Goal: Task Accomplishment & Management: Manage account settings

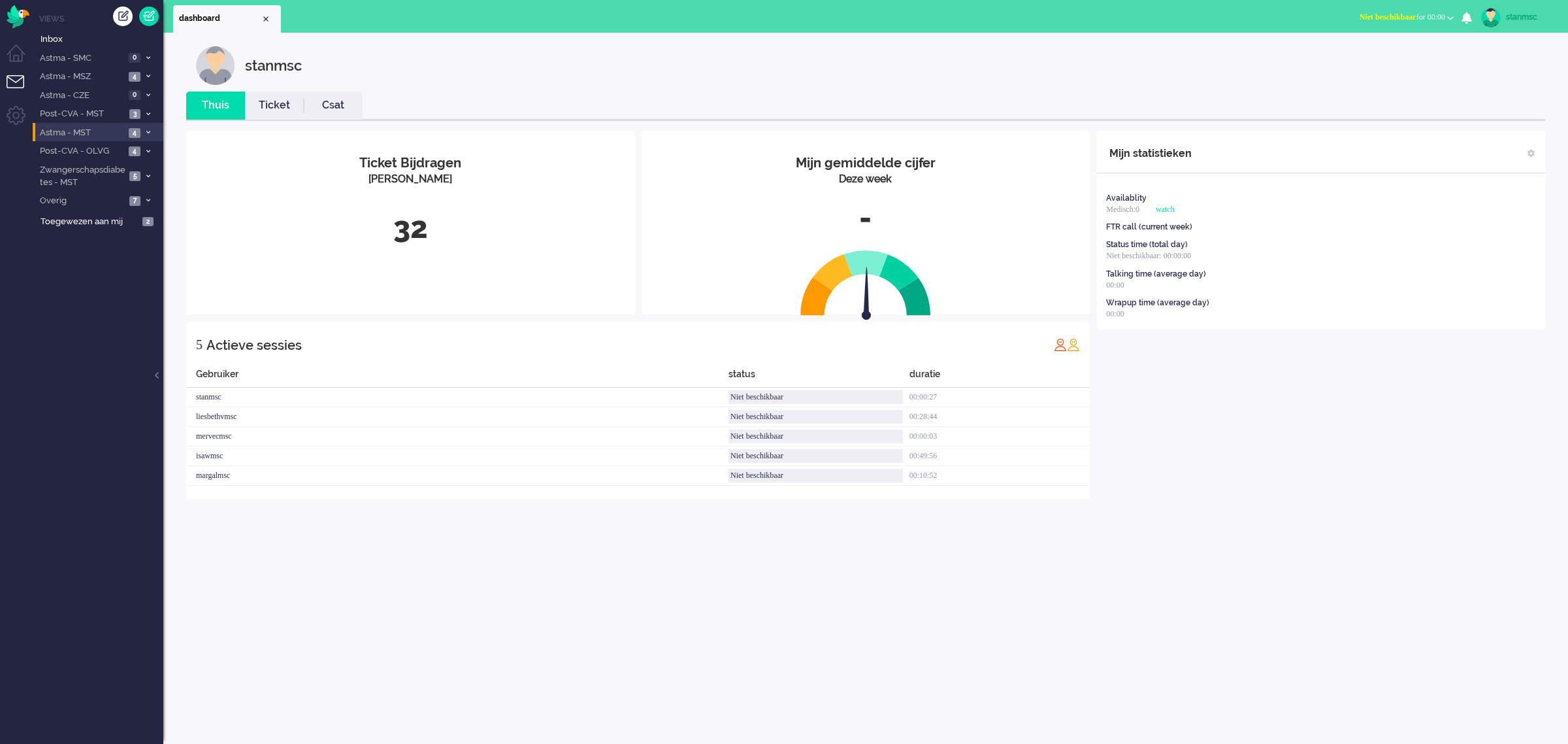
click at [87, 130] on span "Astma - MST" at bounding box center [81, 132] width 87 height 12
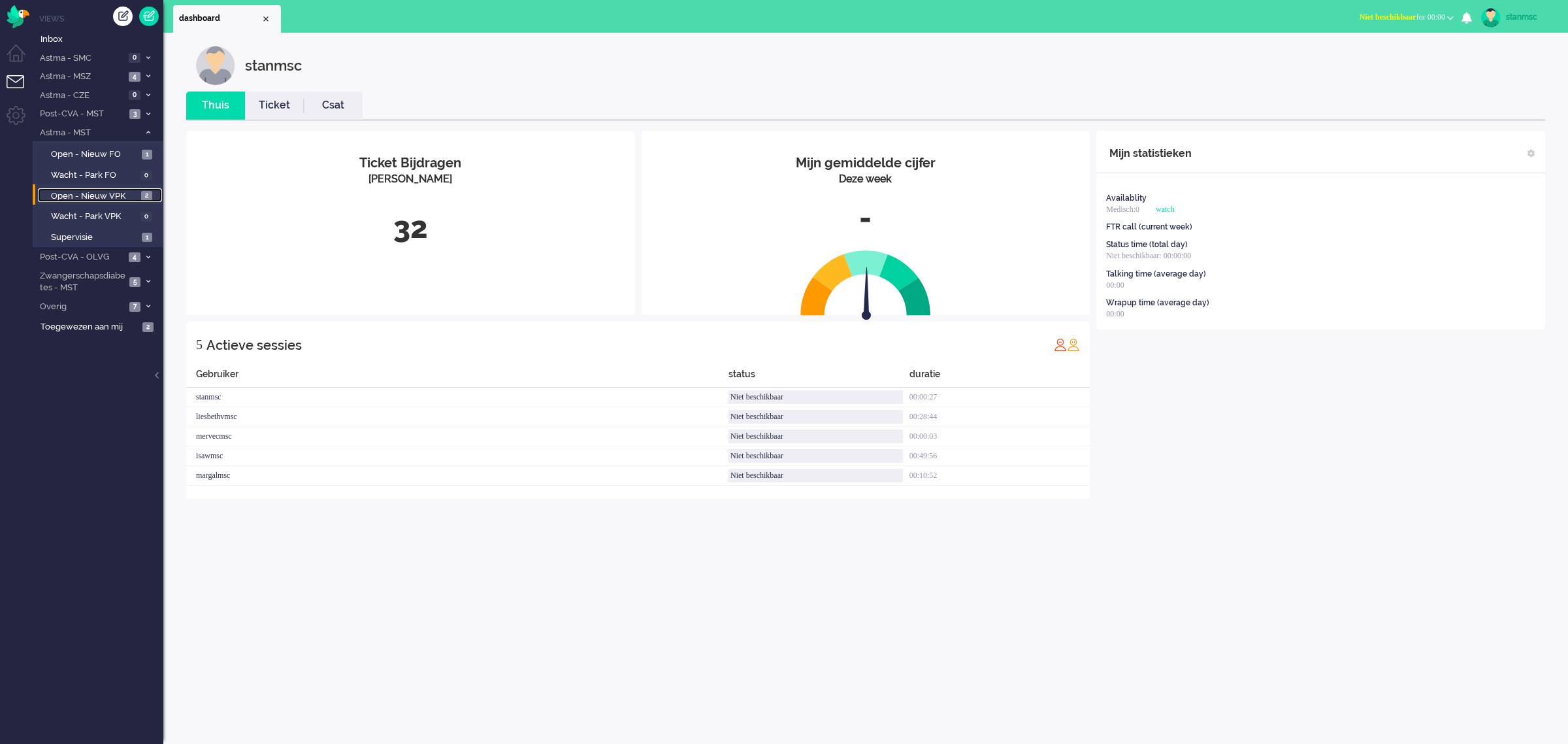
click at [98, 193] on span "Open - Nieuw VPK" at bounding box center [94, 196] width 87 height 12
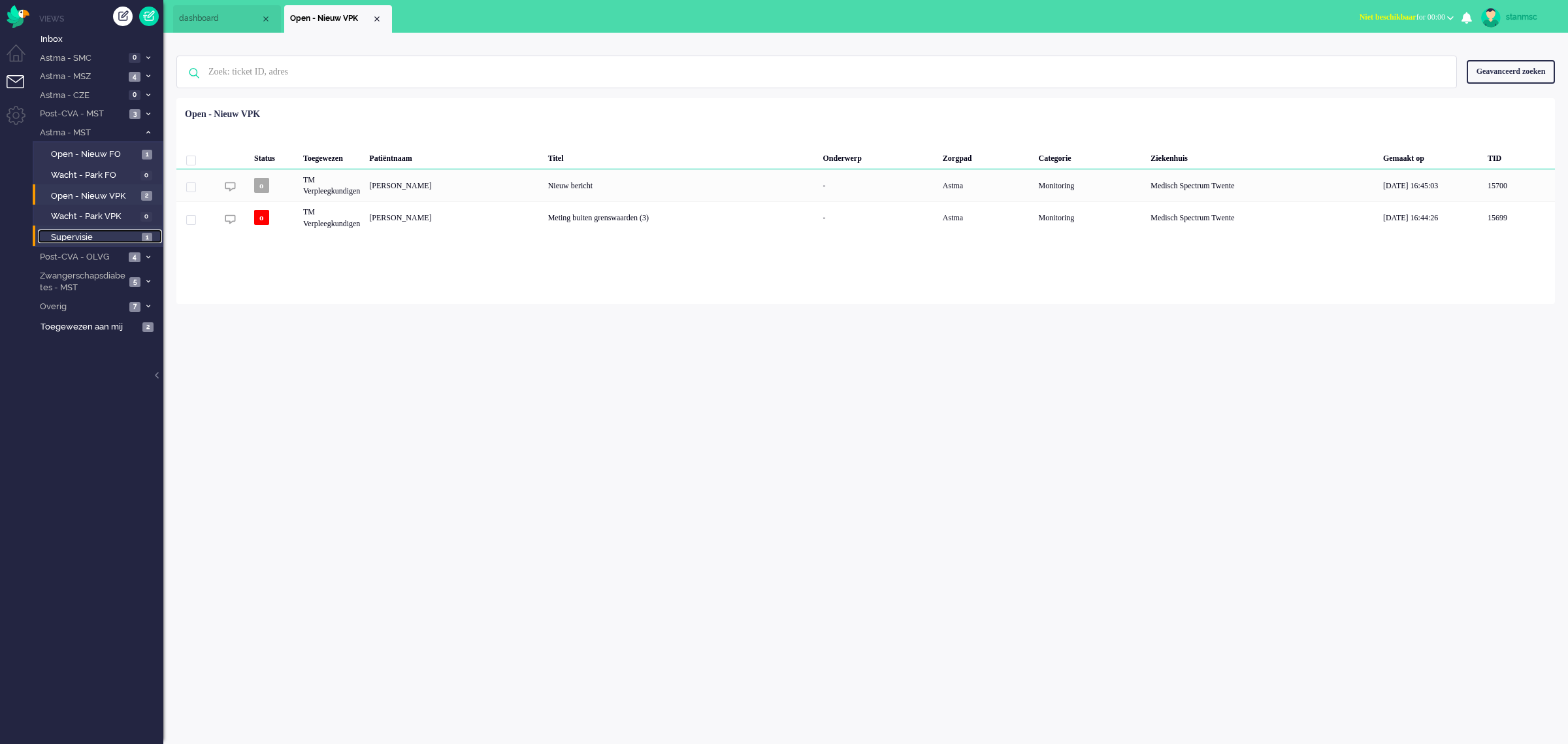
click at [99, 233] on span "Supervisie" at bounding box center [95, 237] width 88 height 12
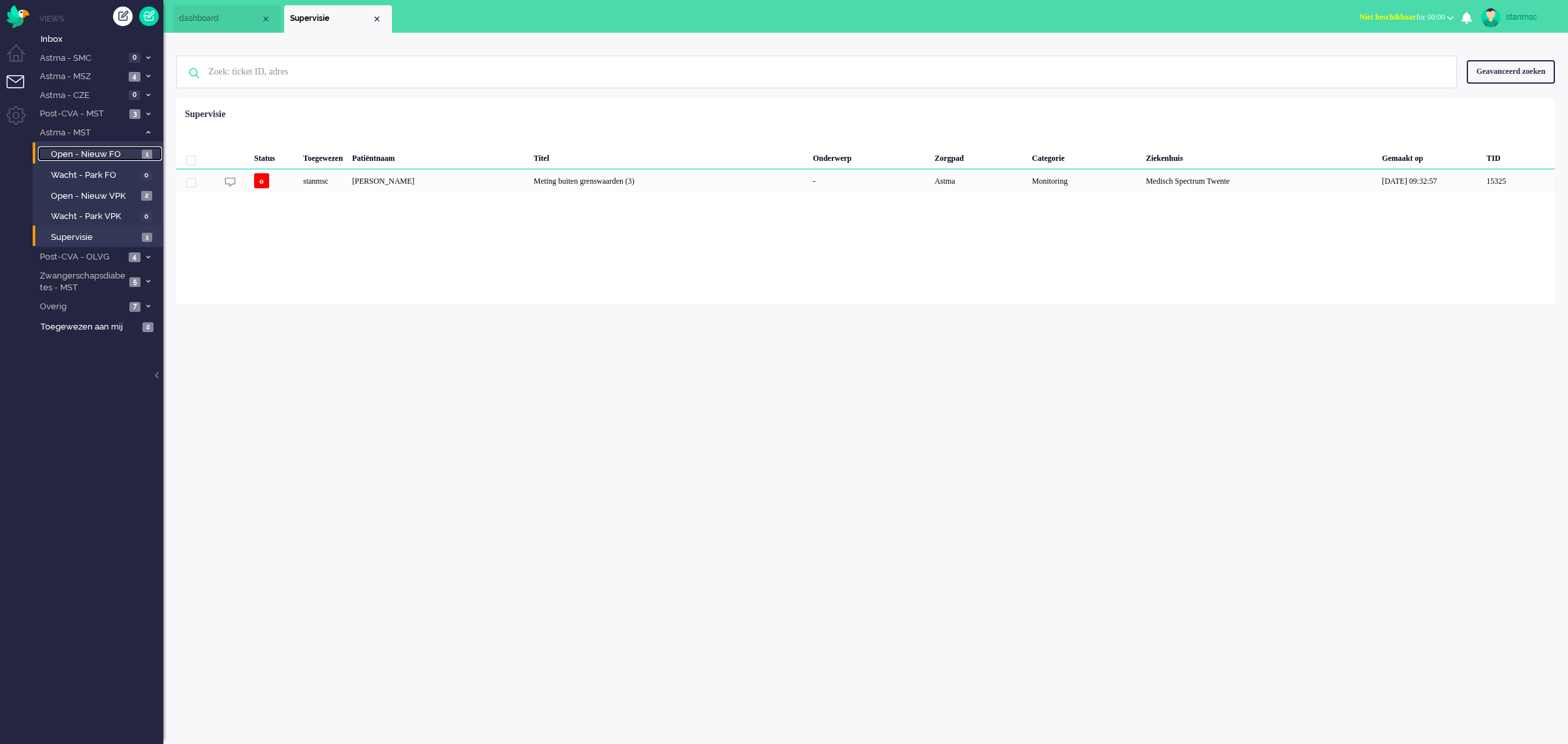
click at [100, 150] on span "Open - Nieuw FO" at bounding box center [95, 154] width 88 height 12
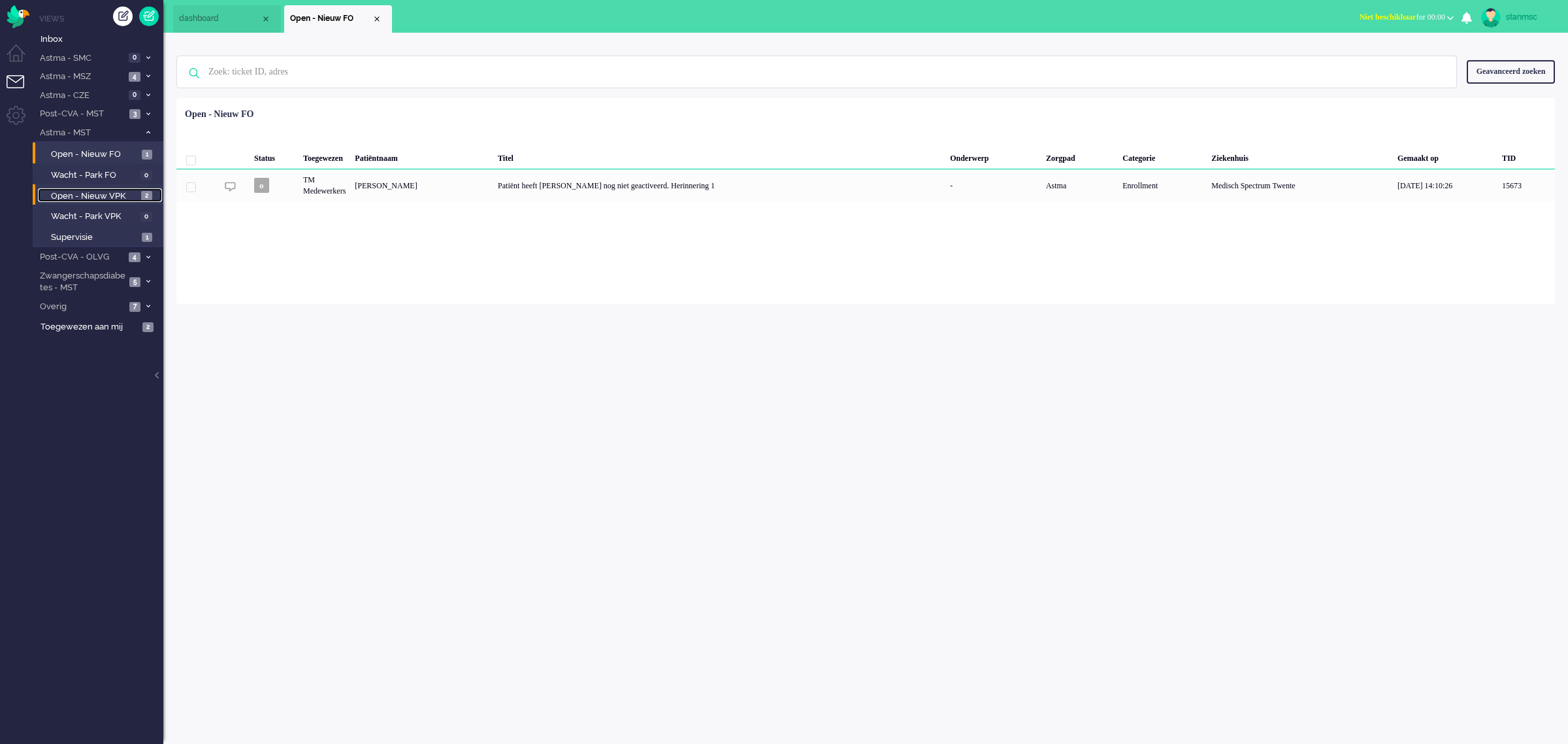
click at [102, 190] on span "Open - Nieuw VPK" at bounding box center [94, 196] width 87 height 12
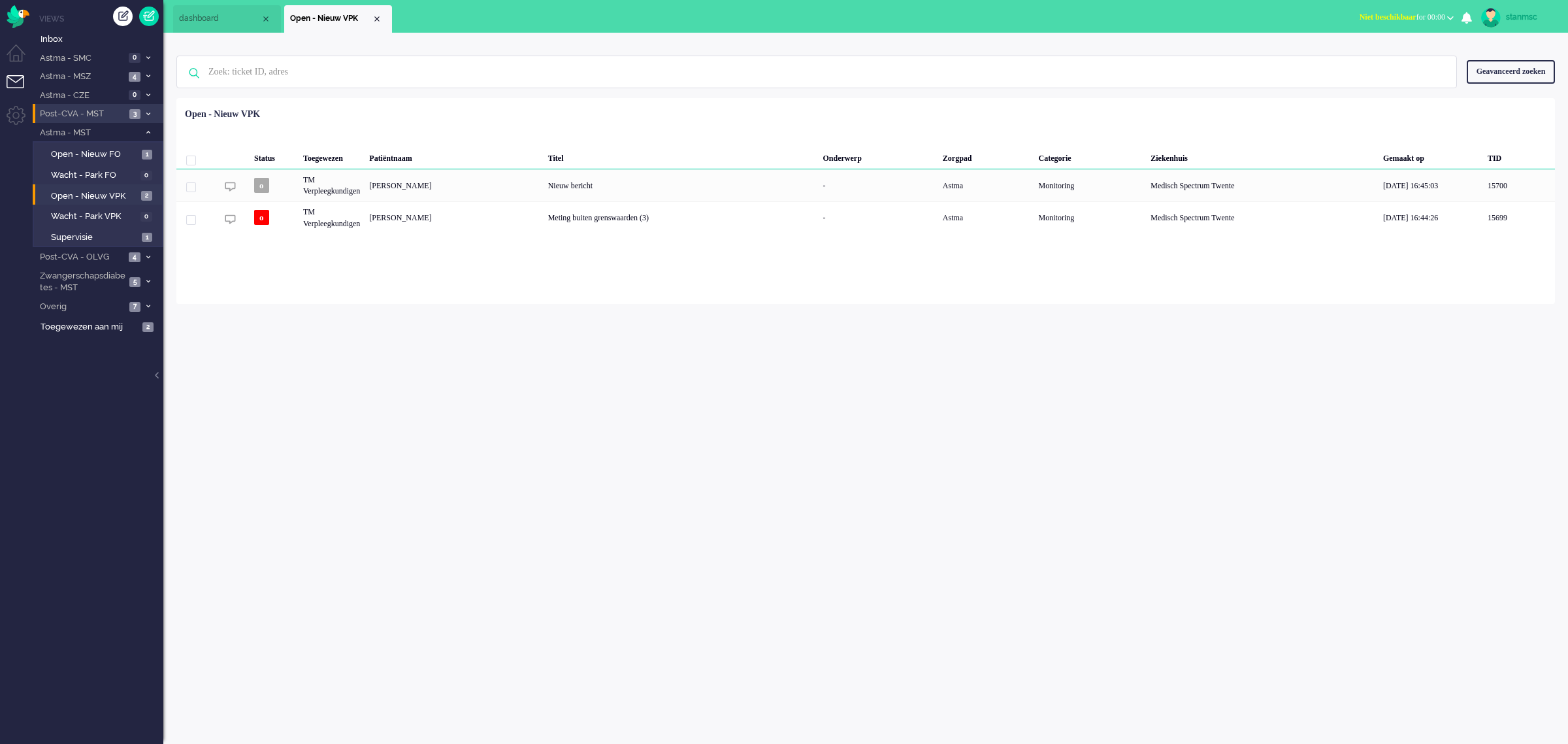
click at [102, 110] on span "Post-CVA - MST" at bounding box center [82, 114] width 88 height 12
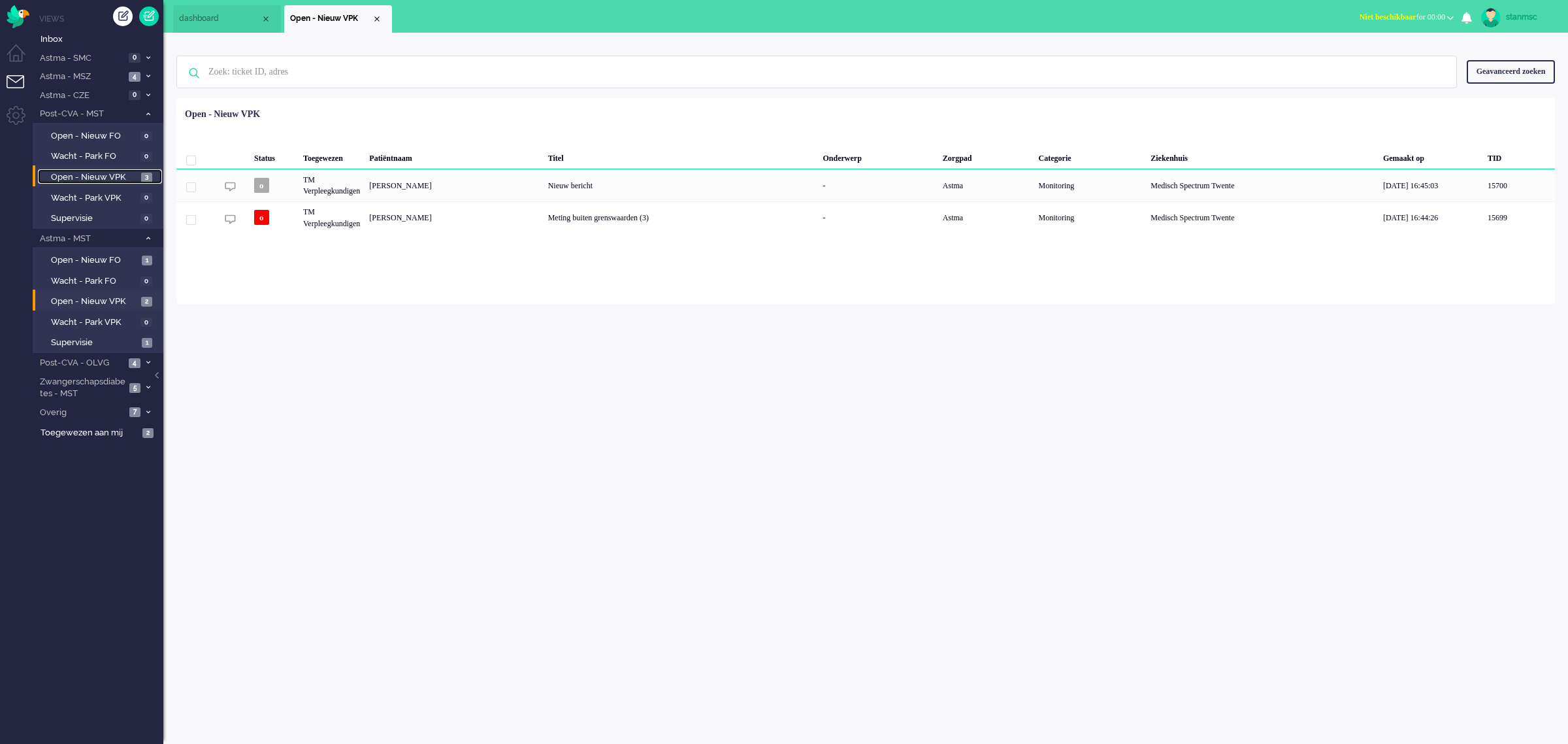
click at [105, 171] on span "Open - Nieuw VPK" at bounding box center [94, 177] width 87 height 12
click at [98, 339] on span "Supervisie" at bounding box center [95, 343] width 88 height 12
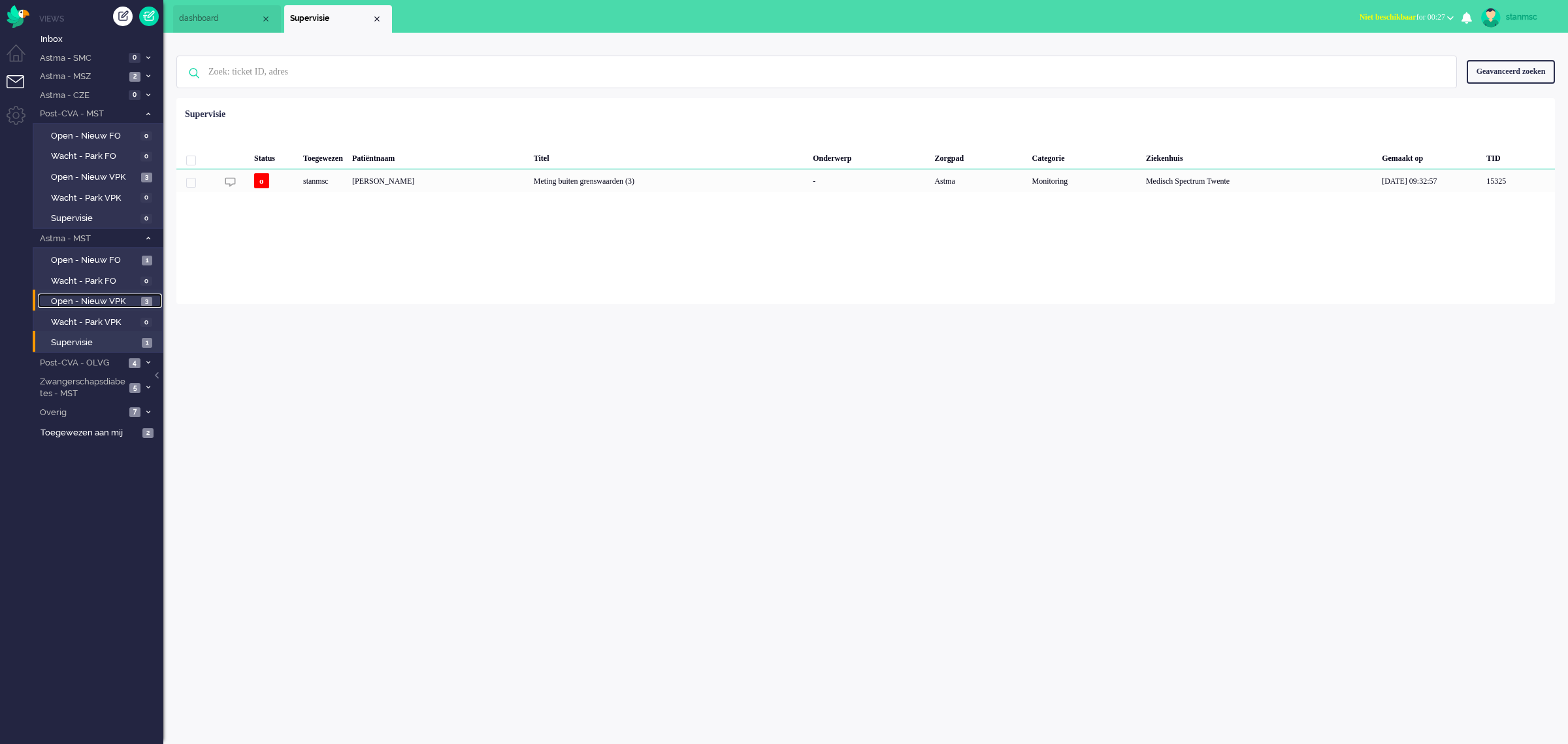
click at [102, 296] on span "Open - Nieuw VPK" at bounding box center [94, 302] width 87 height 12
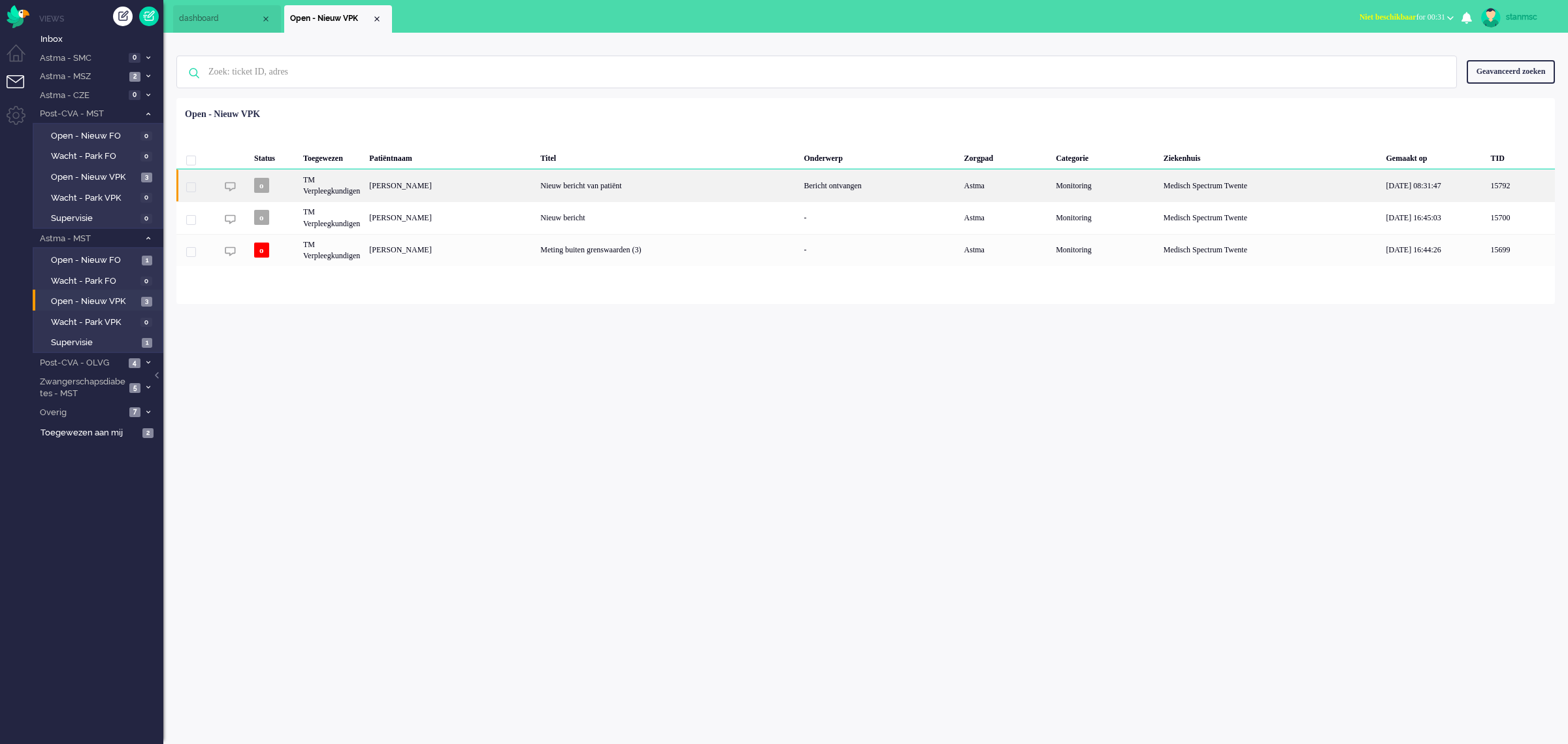
click at [364, 184] on div "TM Verpleegkundigen" at bounding box center [332, 185] width 66 height 32
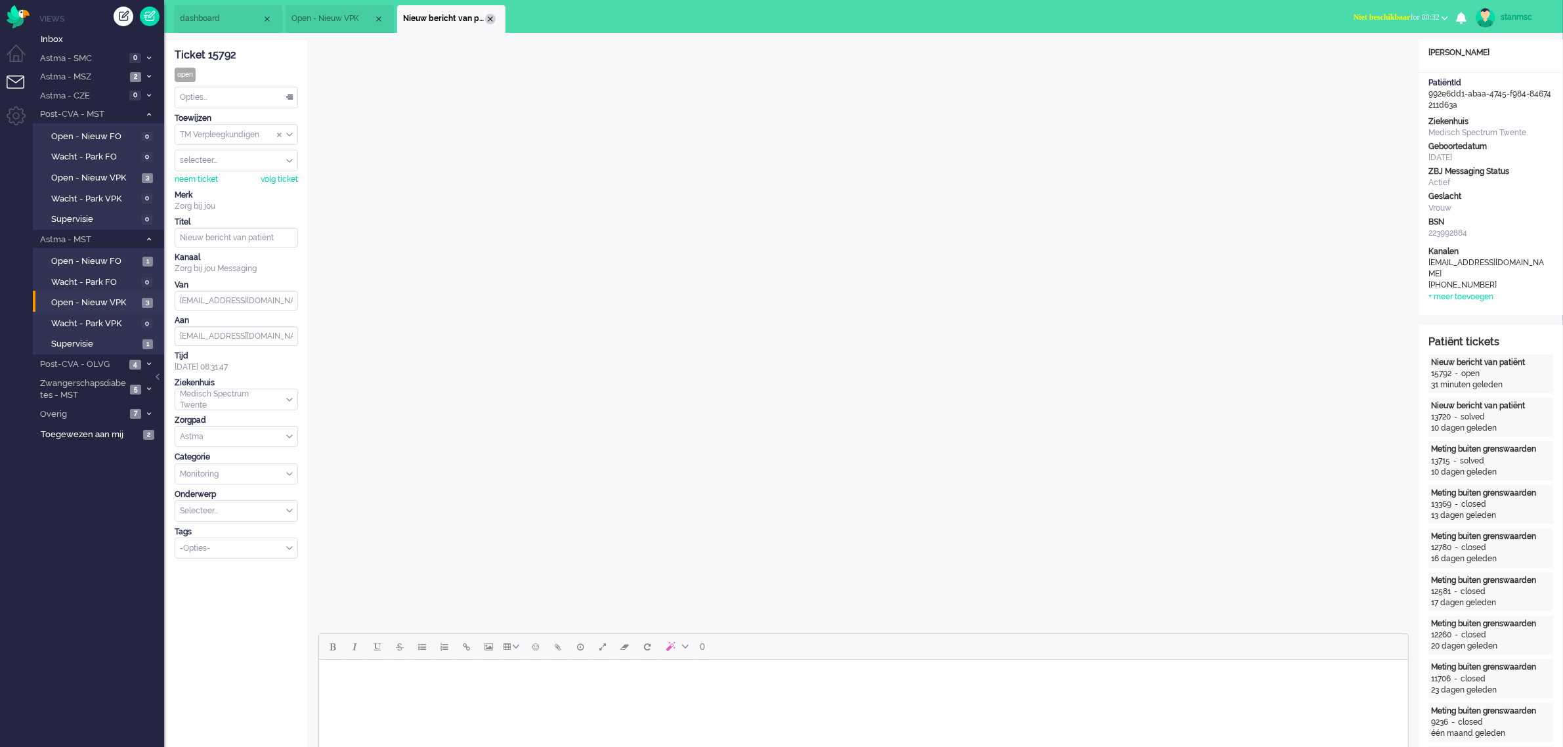
click at [490, 18] on div "Close tab" at bounding box center [490, 19] width 11 height 11
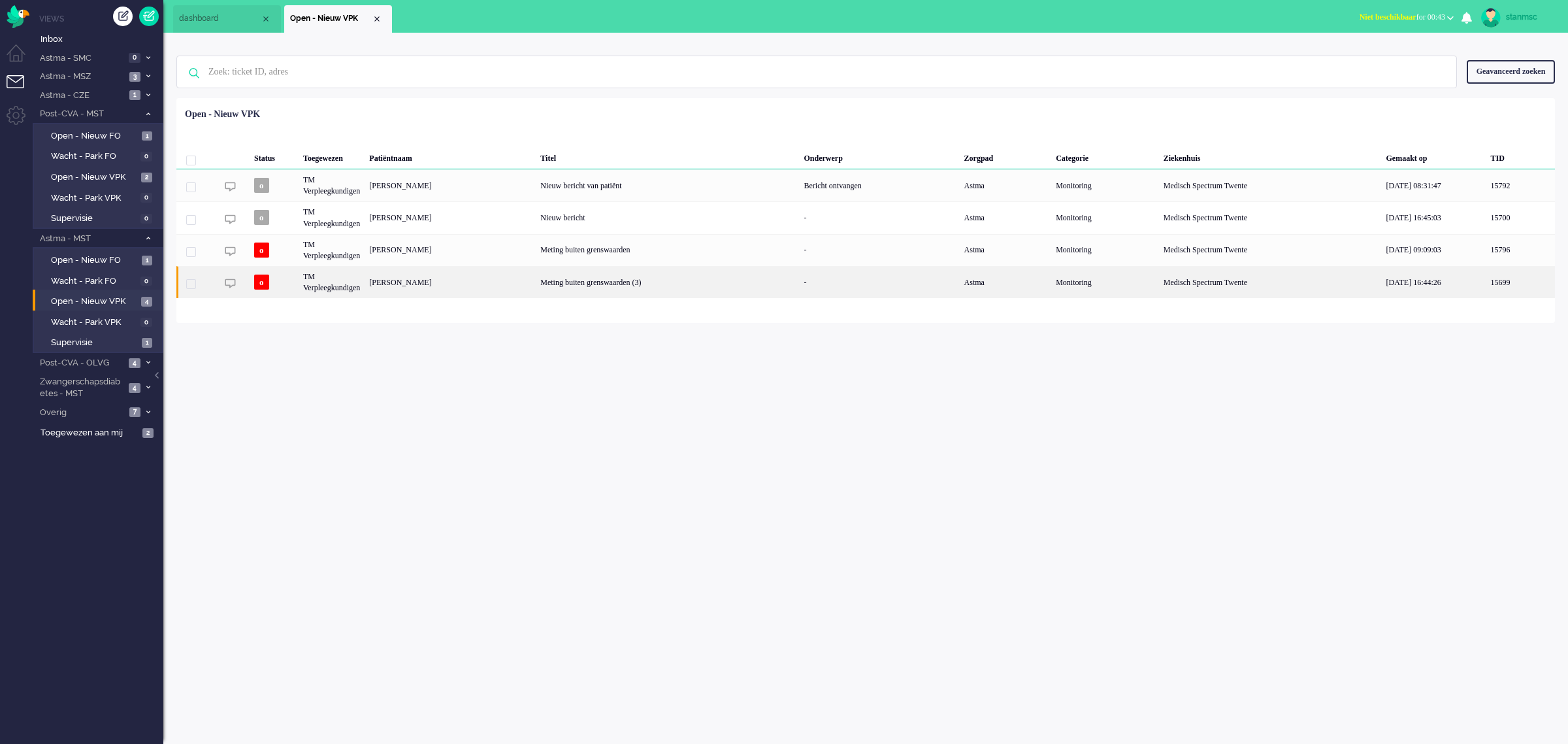
click at [379, 279] on div "[PERSON_NAME]" at bounding box center [450, 282] width 171 height 32
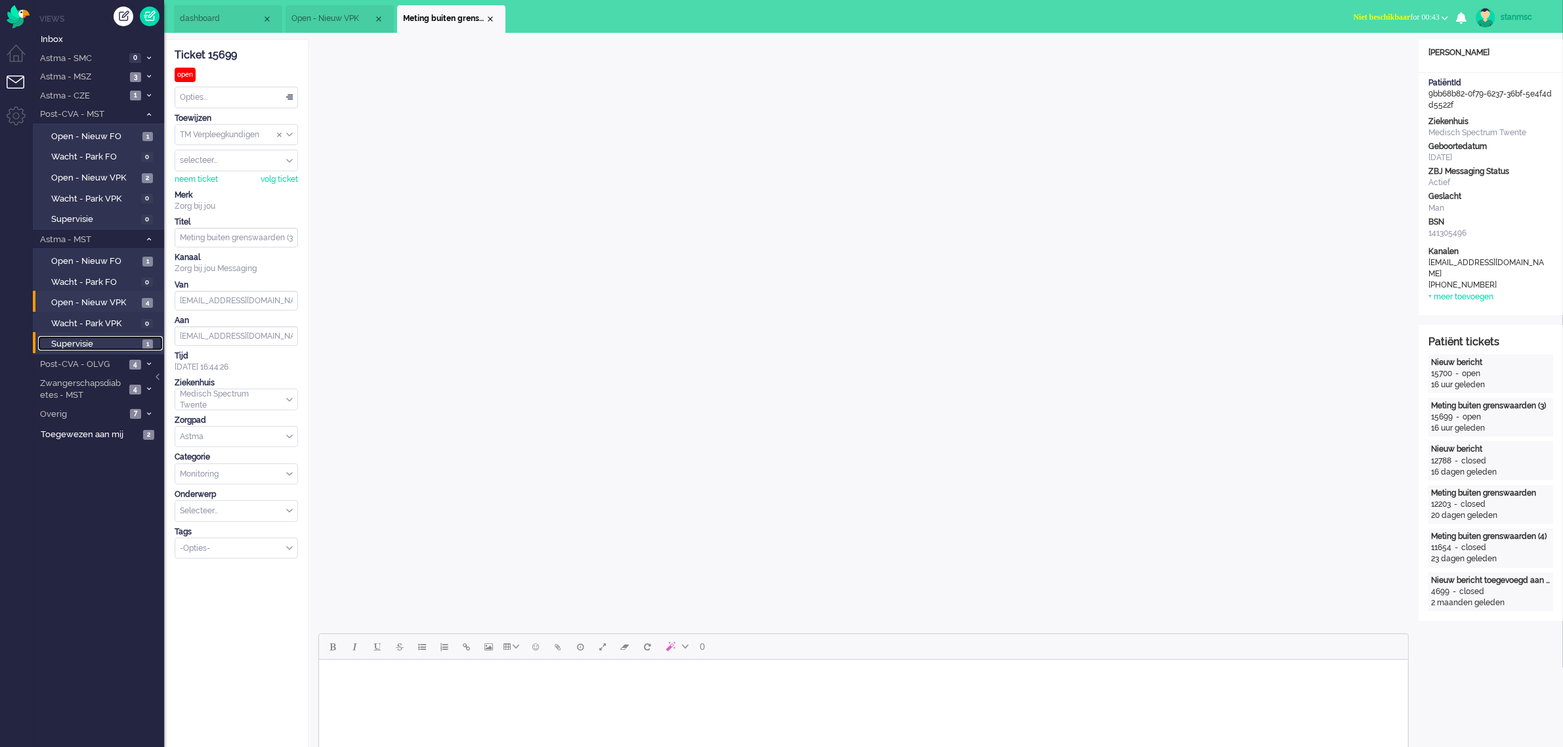
click at [86, 338] on span "Supervisie" at bounding box center [95, 344] width 88 height 12
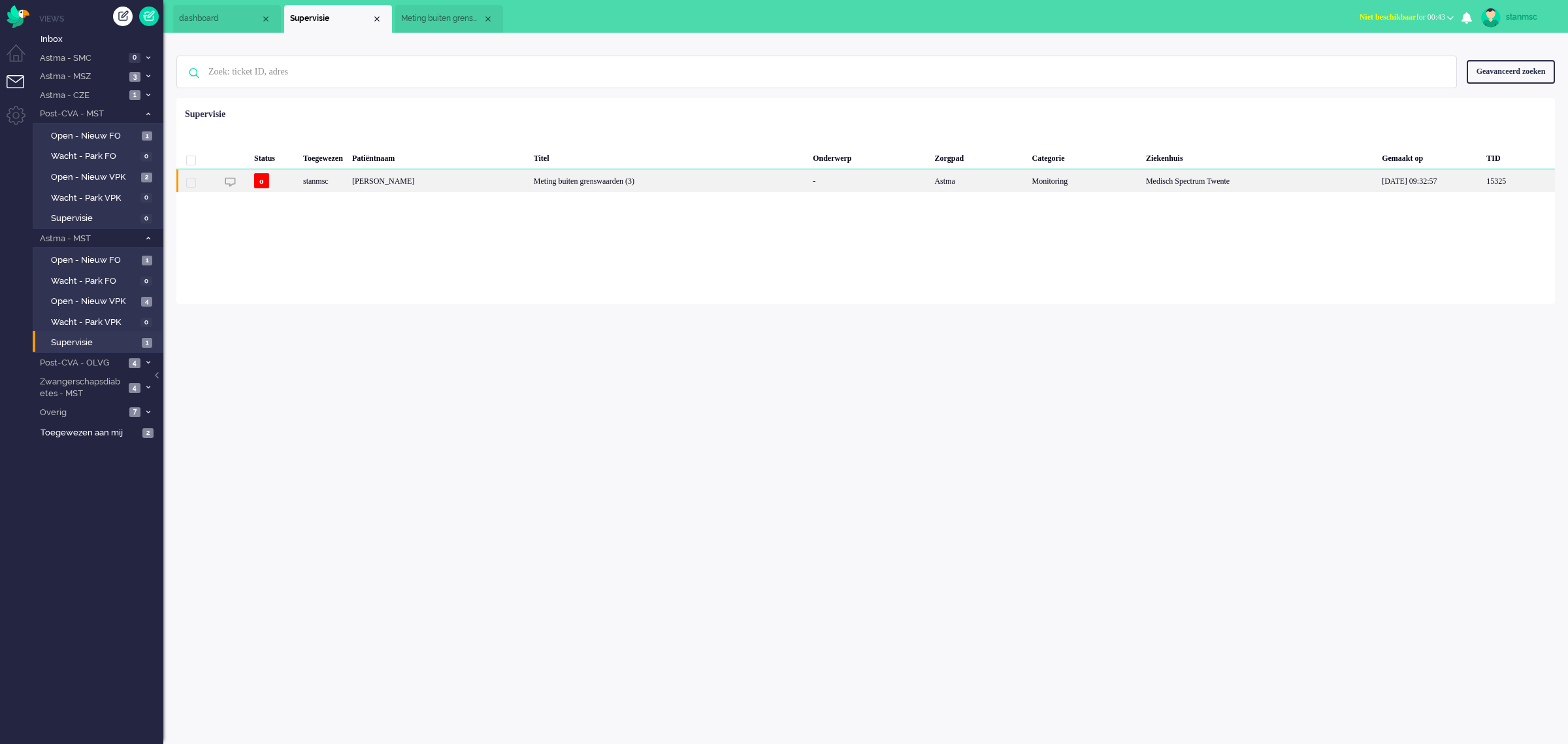
click at [374, 179] on div "[PERSON_NAME]" at bounding box center [438, 180] width 181 height 23
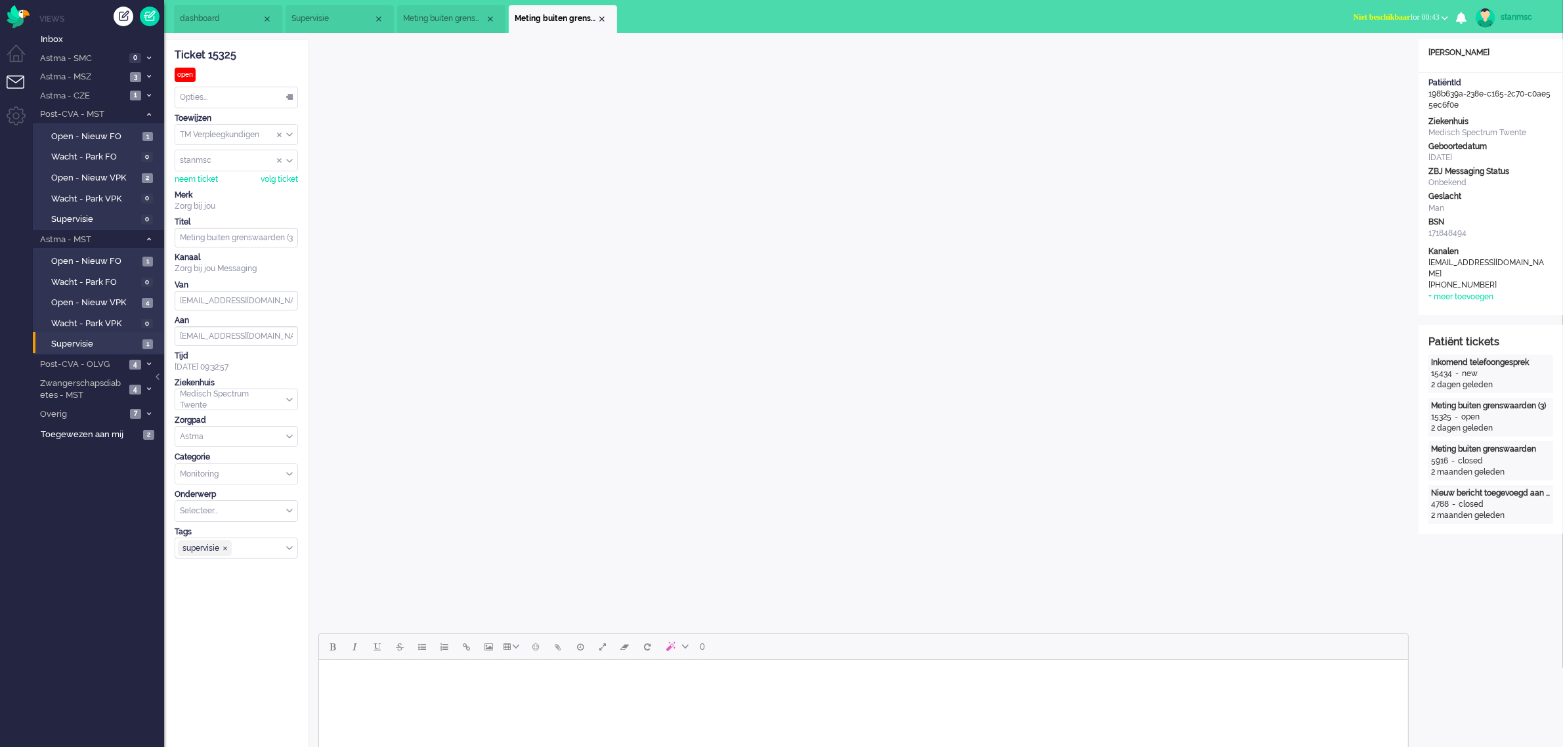
click at [1259, 15] on span "Niet beschikbaar for 00:43" at bounding box center [1396, 16] width 86 height 9
click at [1259, 53] on label "Online" at bounding box center [1393, 58] width 104 height 11
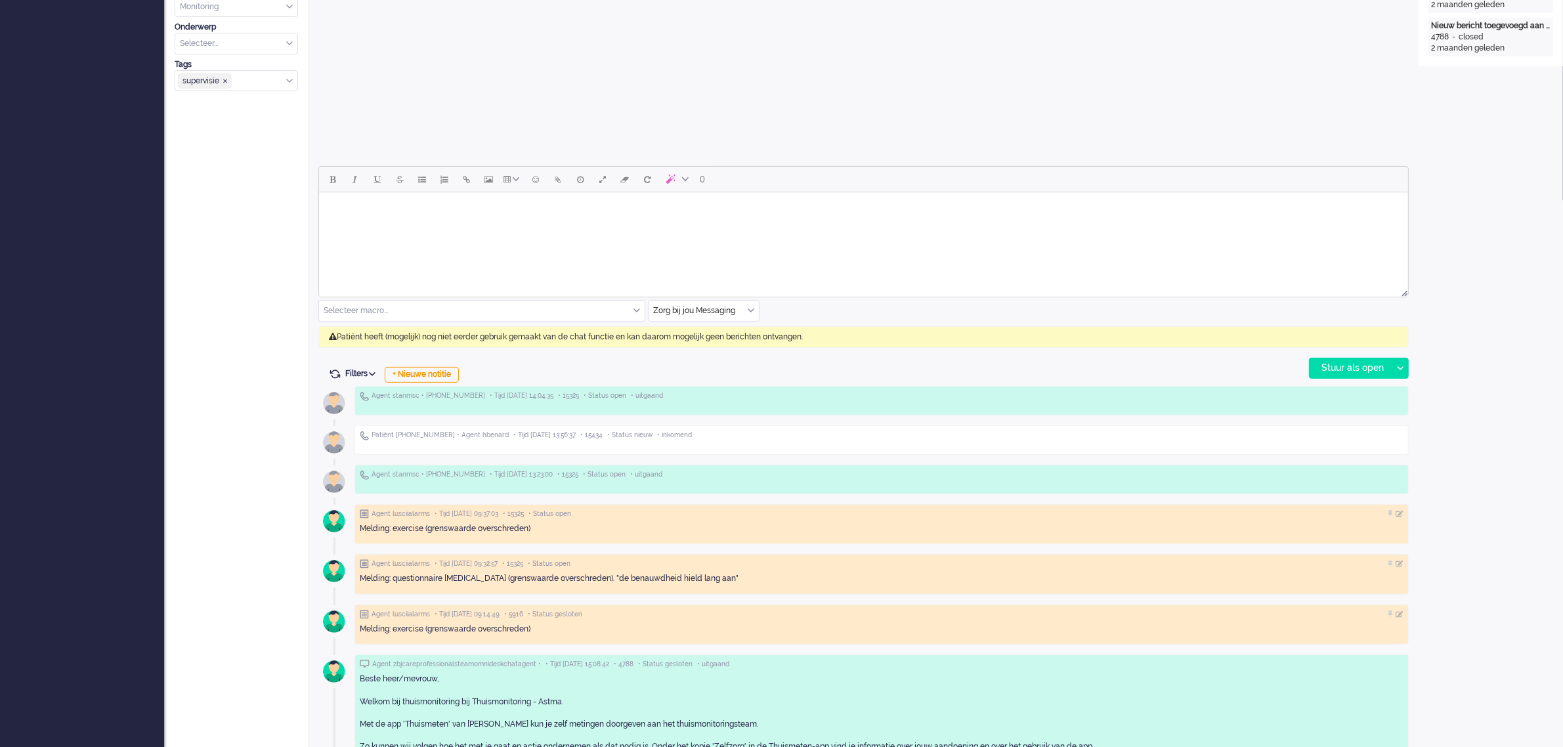
scroll to position [492, 0]
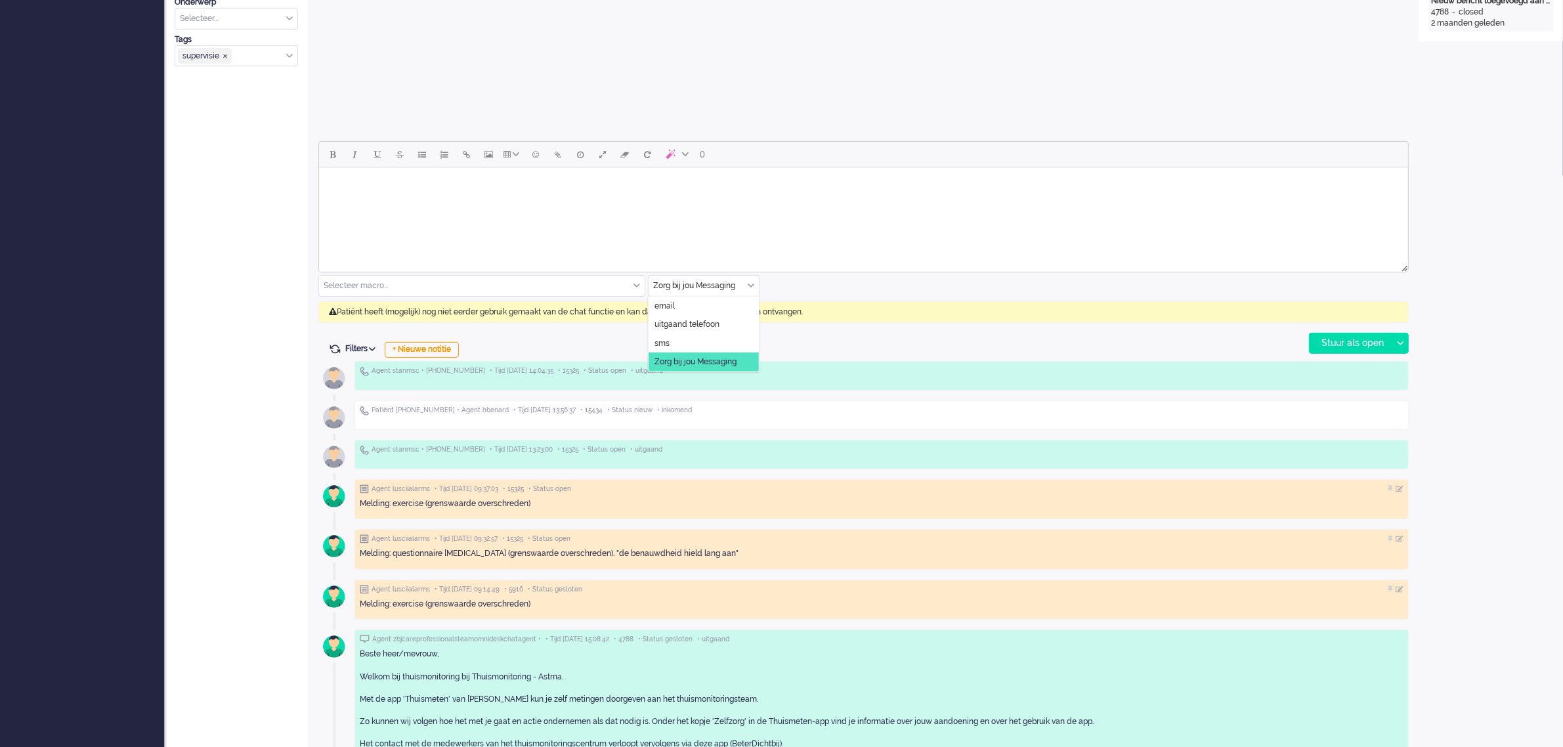
click at [750, 284] on div "Zorg bij jou Messaging" at bounding box center [703, 286] width 110 height 20
click at [707, 324] on span "uitgaand telefoon" at bounding box center [686, 324] width 65 height 11
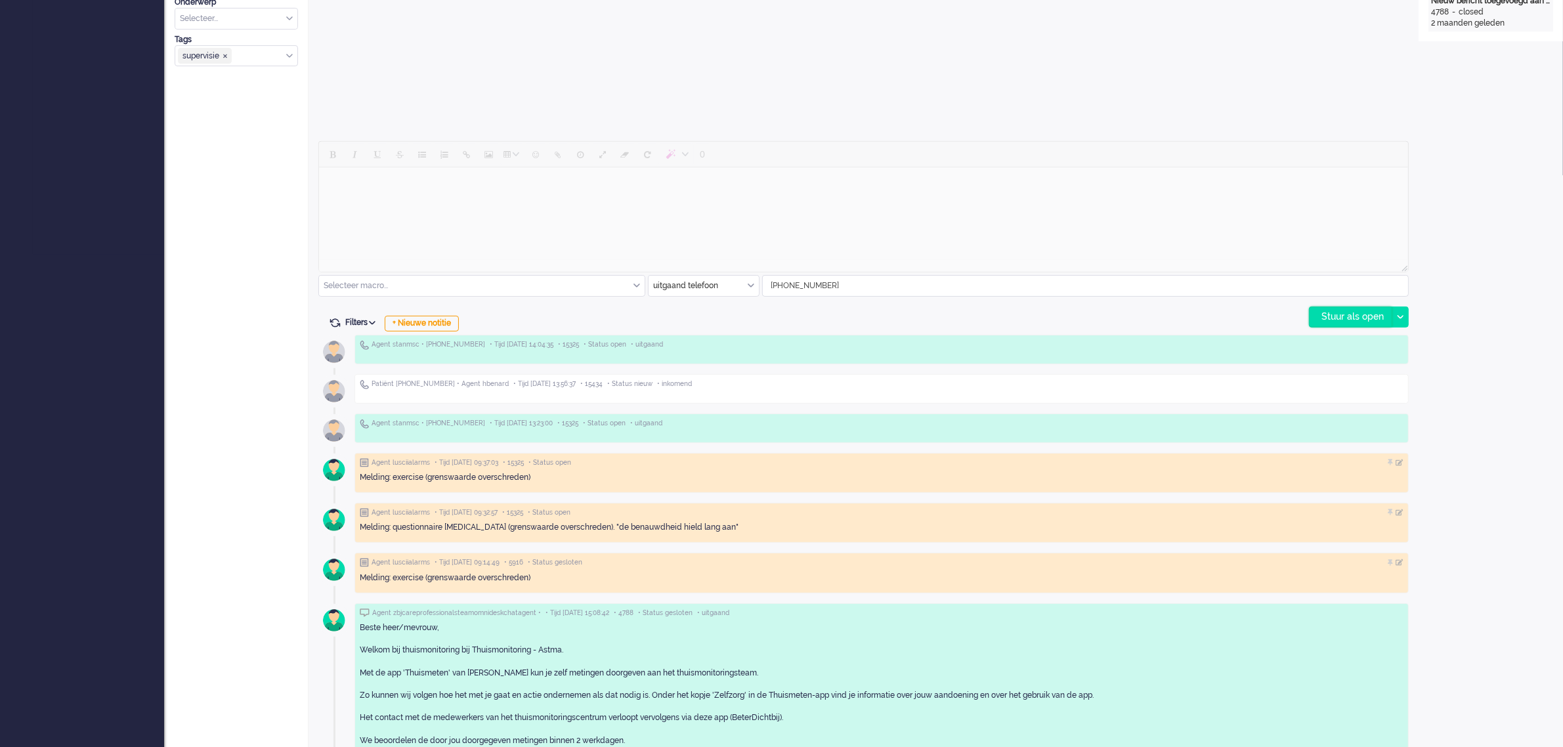
click at [1259, 317] on div "Stuur als open" at bounding box center [1350, 317] width 82 height 20
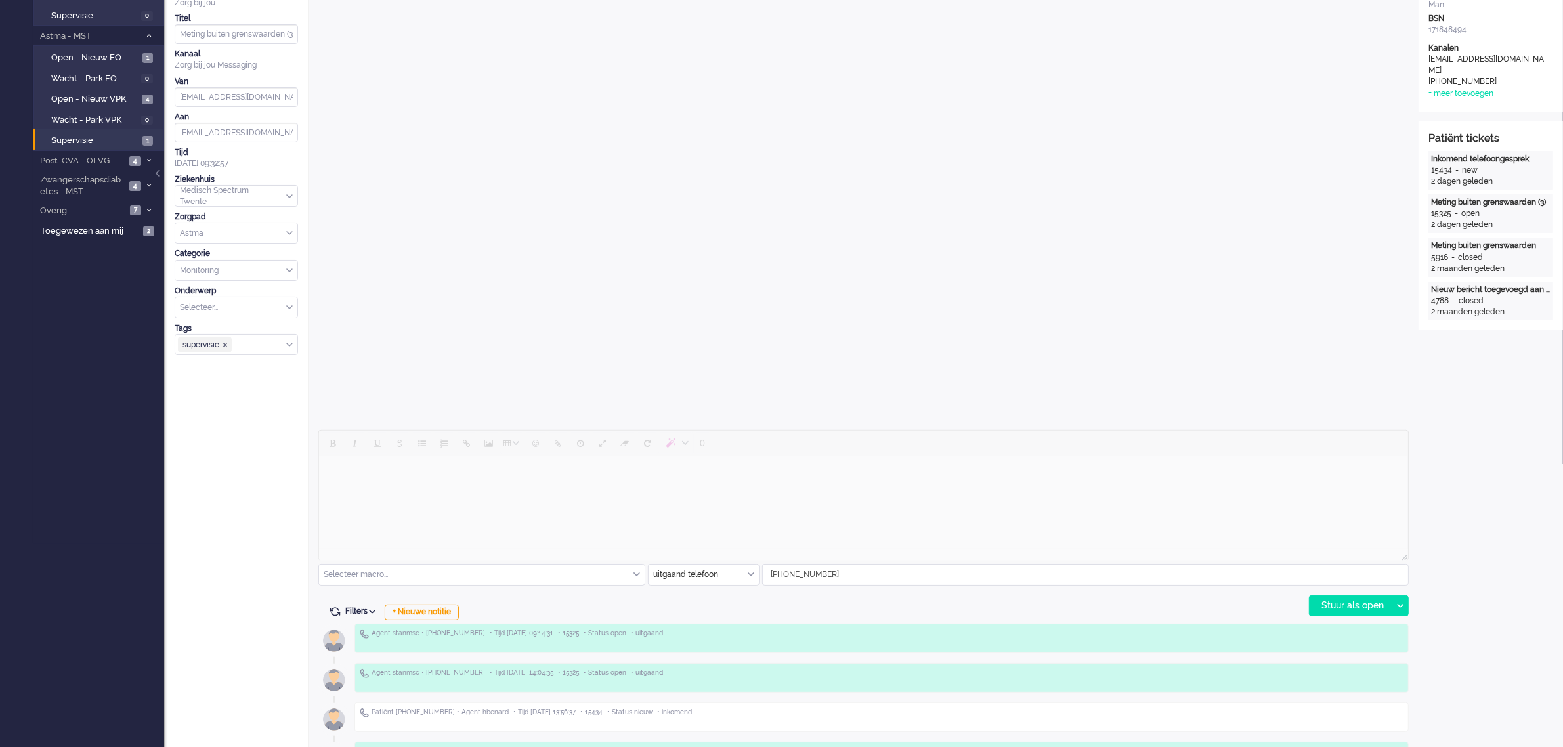
scroll to position [0, 0]
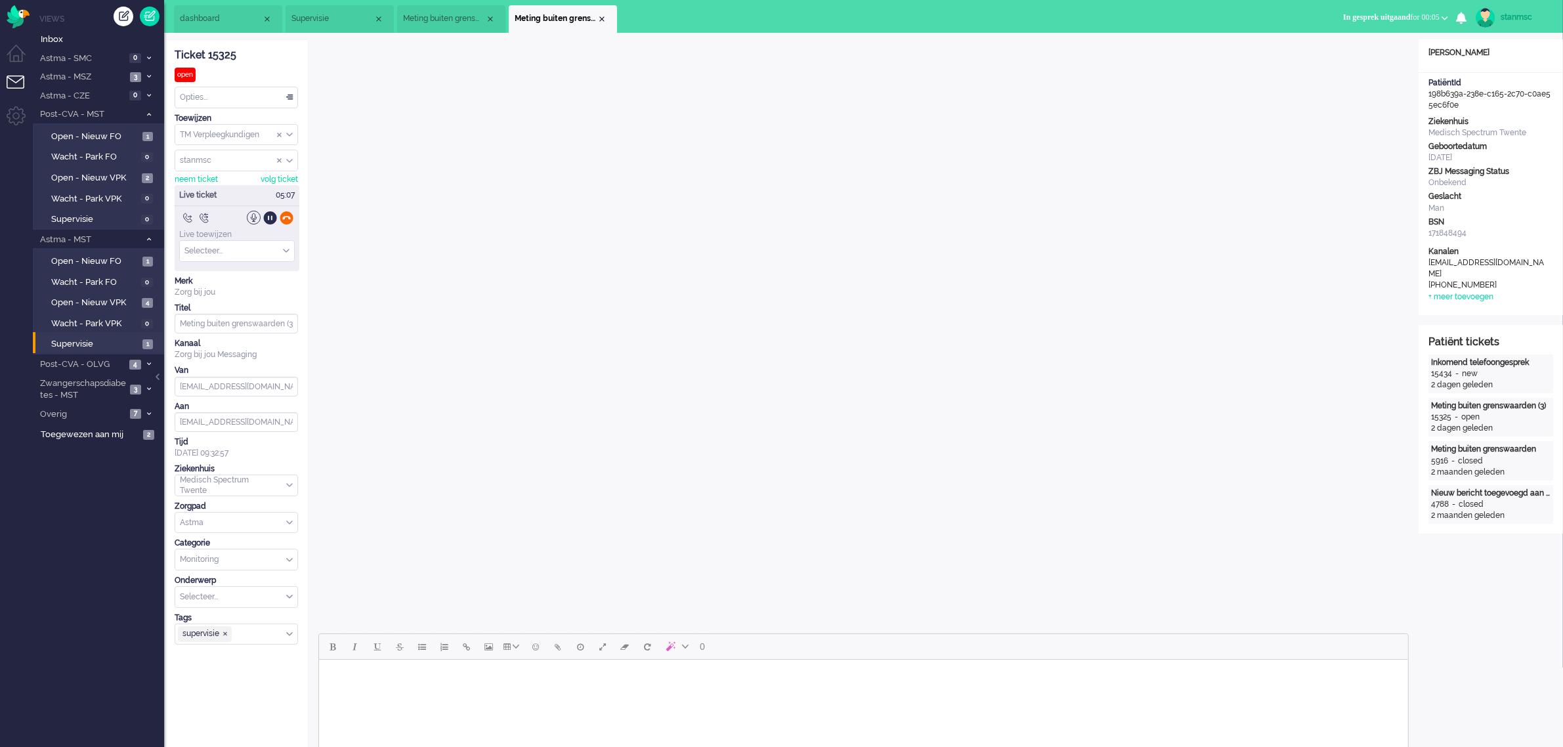
click at [290, 217] on div at bounding box center [287, 218] width 14 height 14
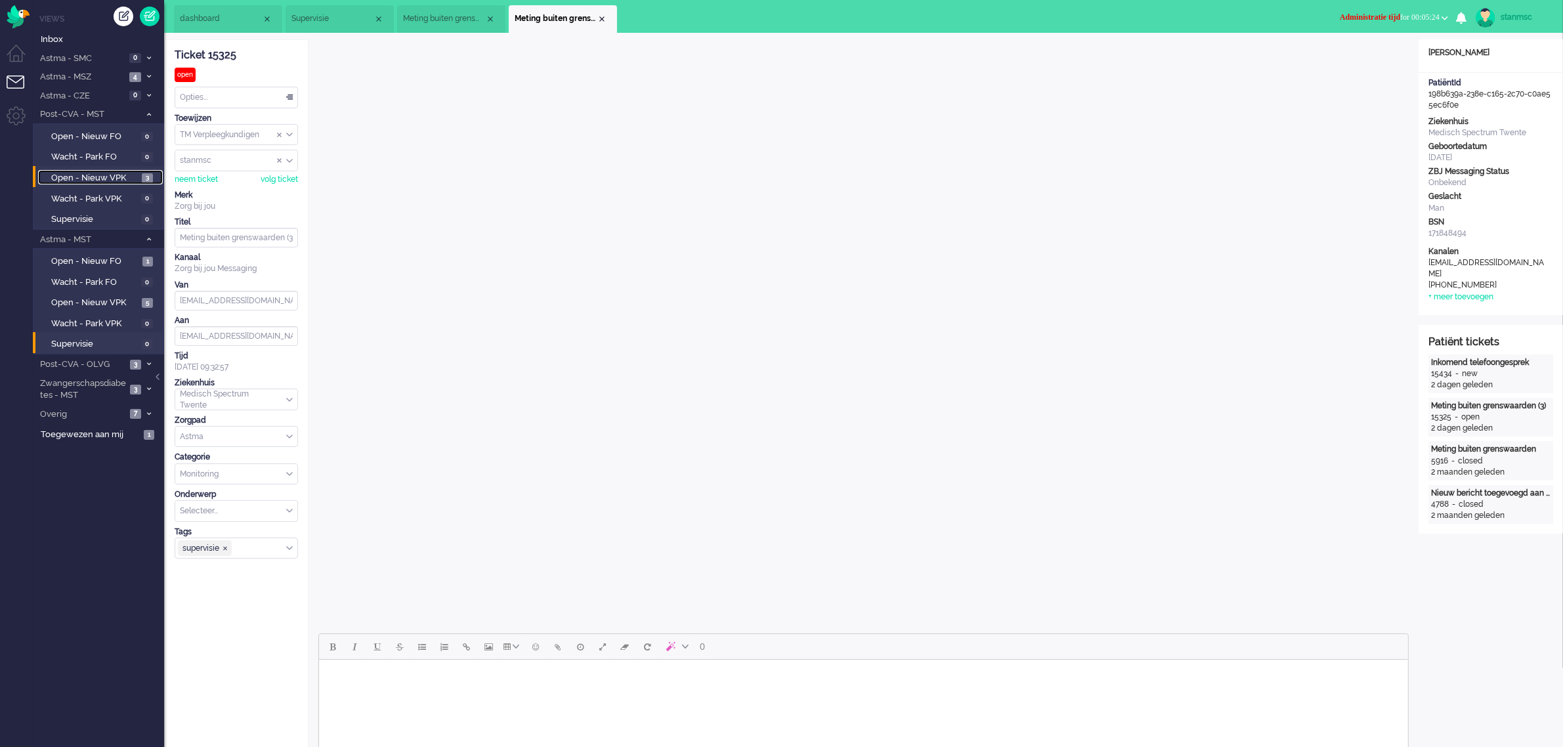
click at [99, 177] on span "Open - Nieuw VPK" at bounding box center [94, 178] width 87 height 12
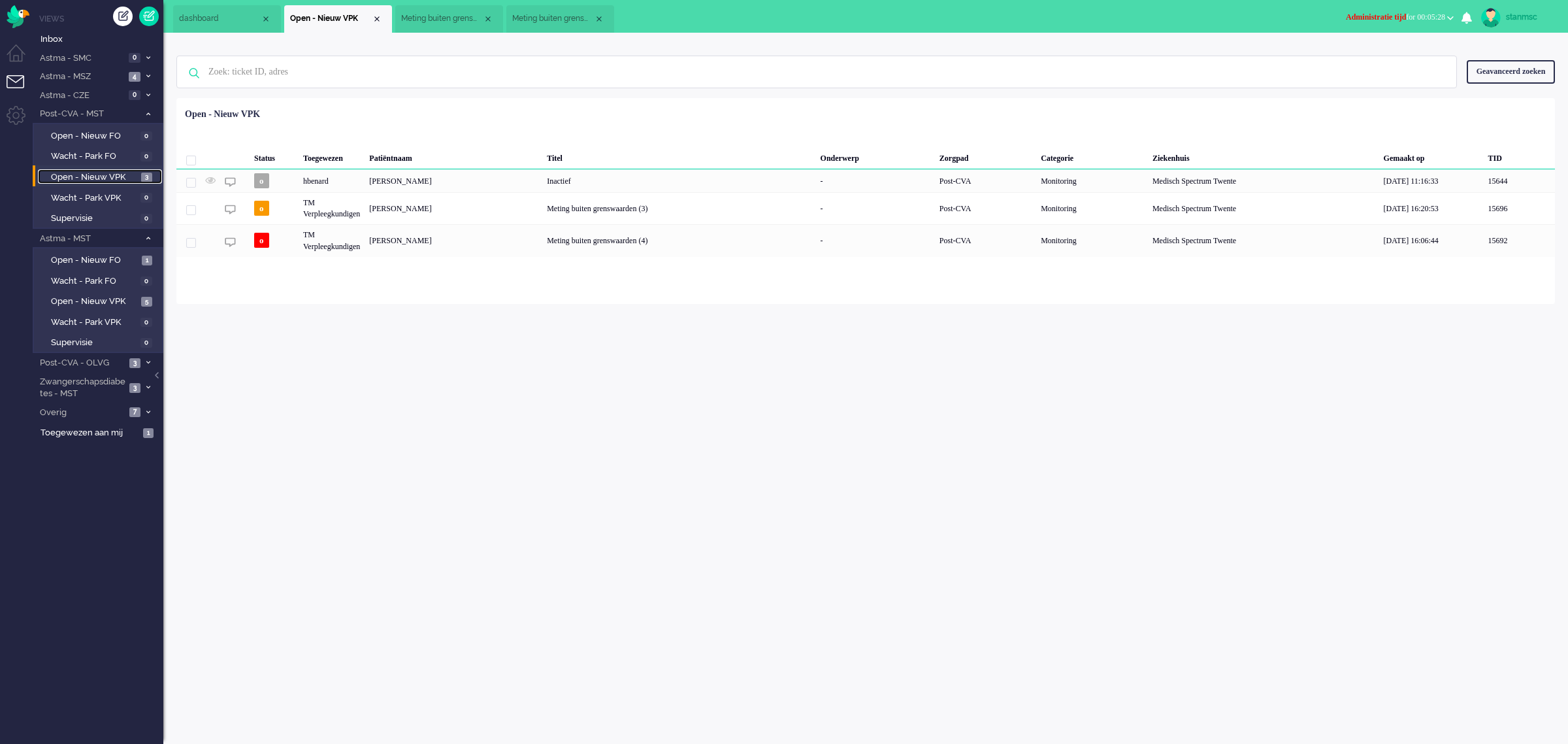
click at [432, 9] on li "Meting buiten grenswaarden (3)" at bounding box center [449, 19] width 108 height 28
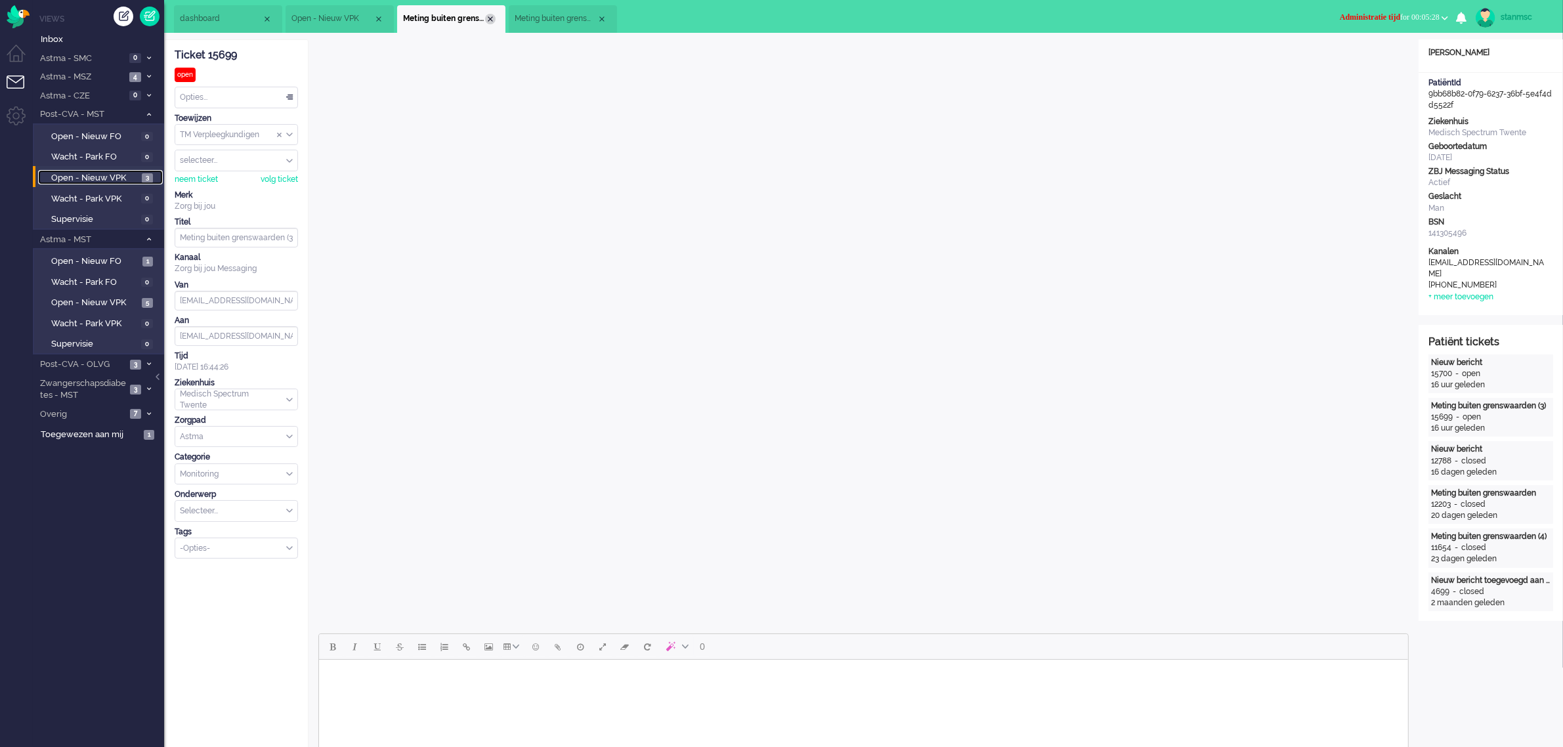
click at [490, 18] on div "Close tab" at bounding box center [490, 19] width 11 height 11
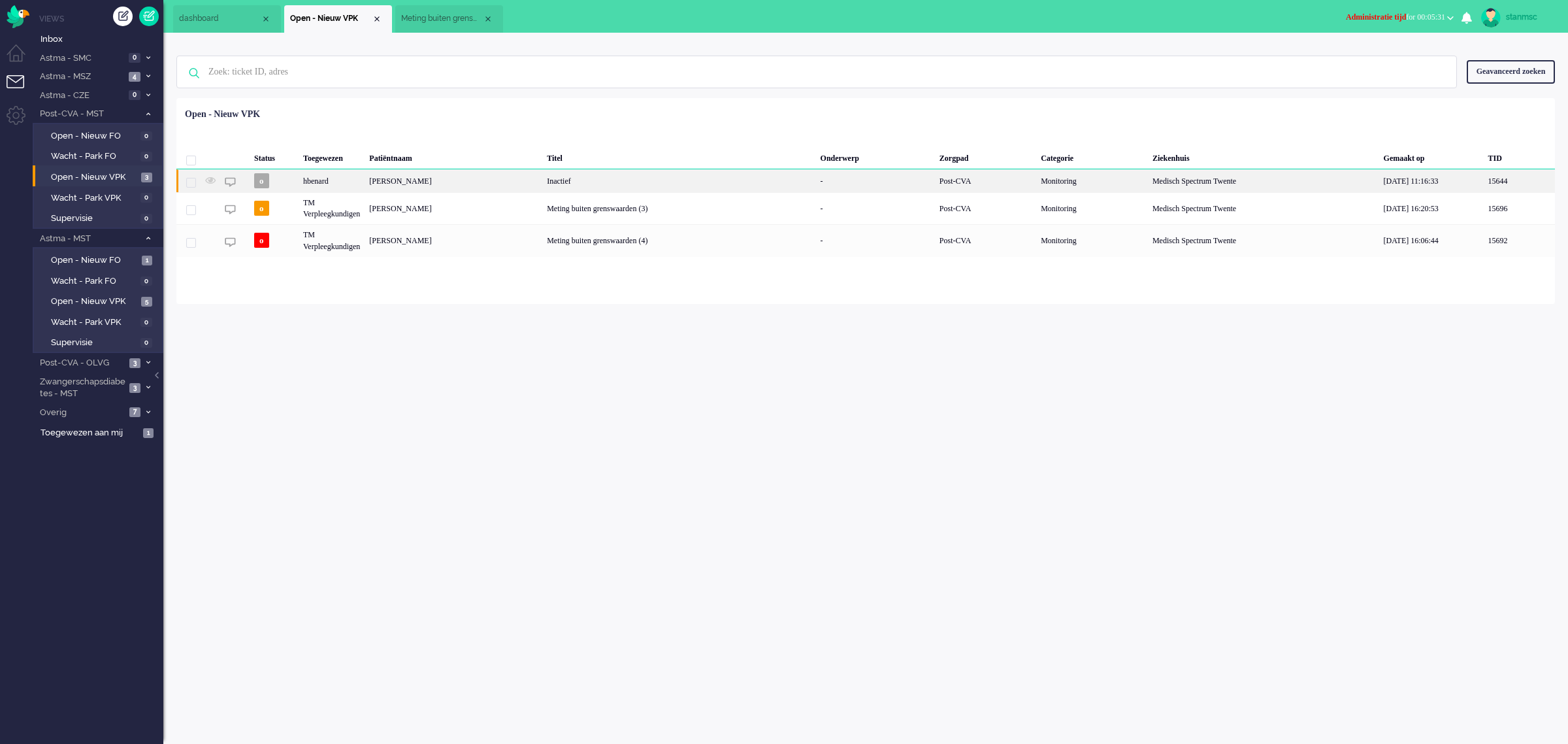
click at [432, 180] on div "[PERSON_NAME]" at bounding box center [453, 180] width 178 height 23
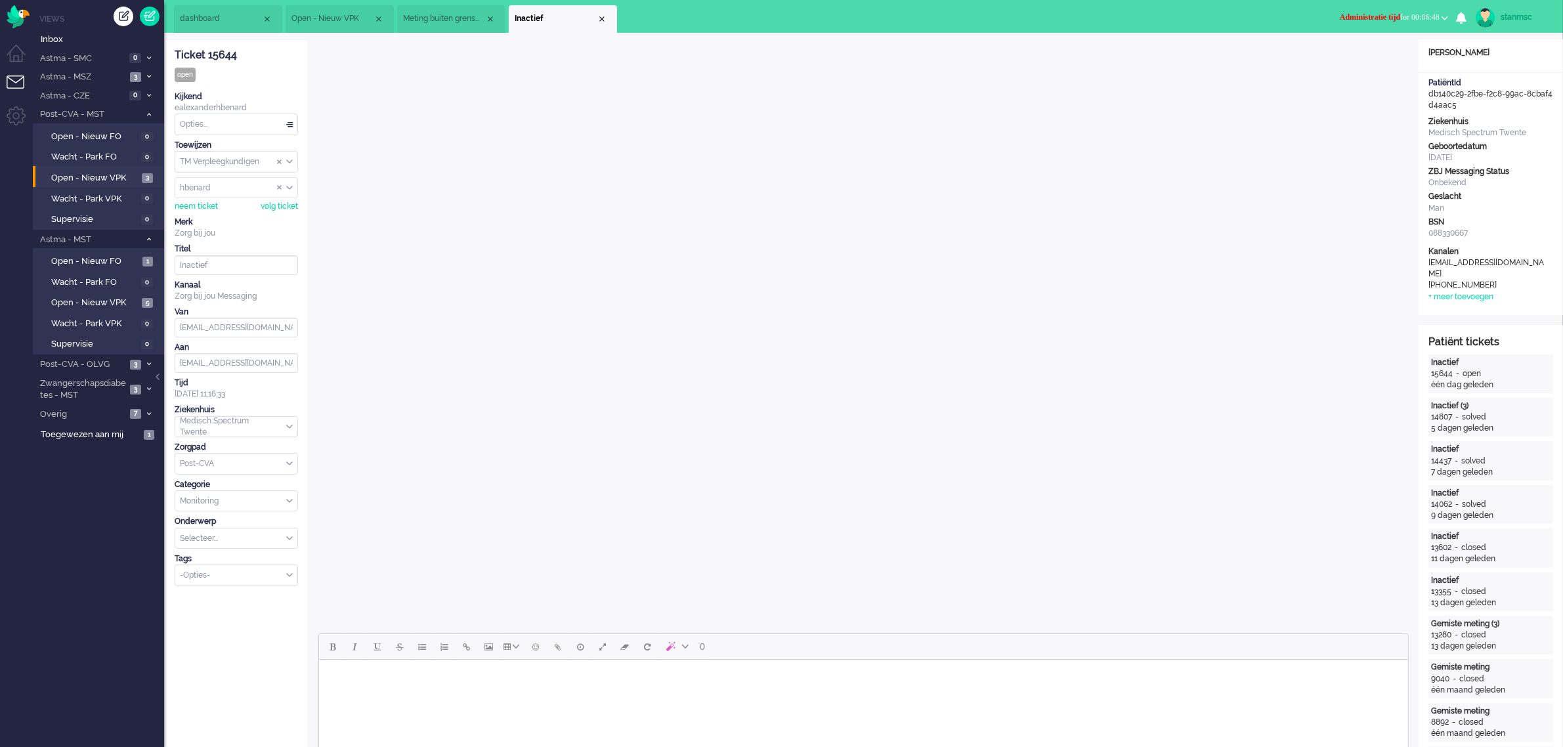
click at [450, 22] on span "Meting buiten grenswaarden (3)" at bounding box center [444, 18] width 82 height 11
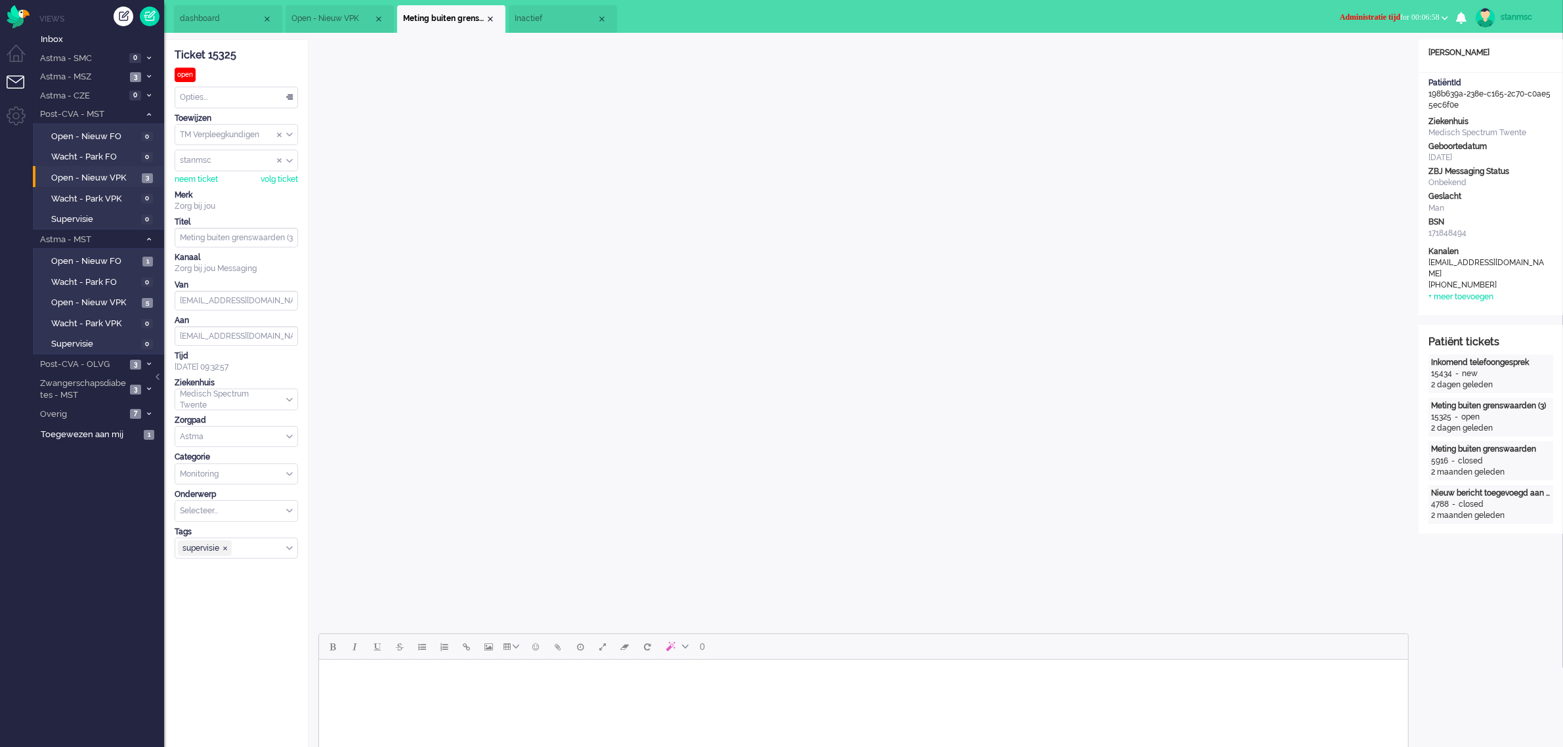
click at [1259, 15] on span "Administratie tijd for 00:06:58" at bounding box center [1390, 16] width 100 height 9
click at [1259, 60] on label "Online" at bounding box center [1393, 58] width 104 height 11
click at [331, 18] on span "Open - Nieuw VPK" at bounding box center [332, 18] width 82 height 11
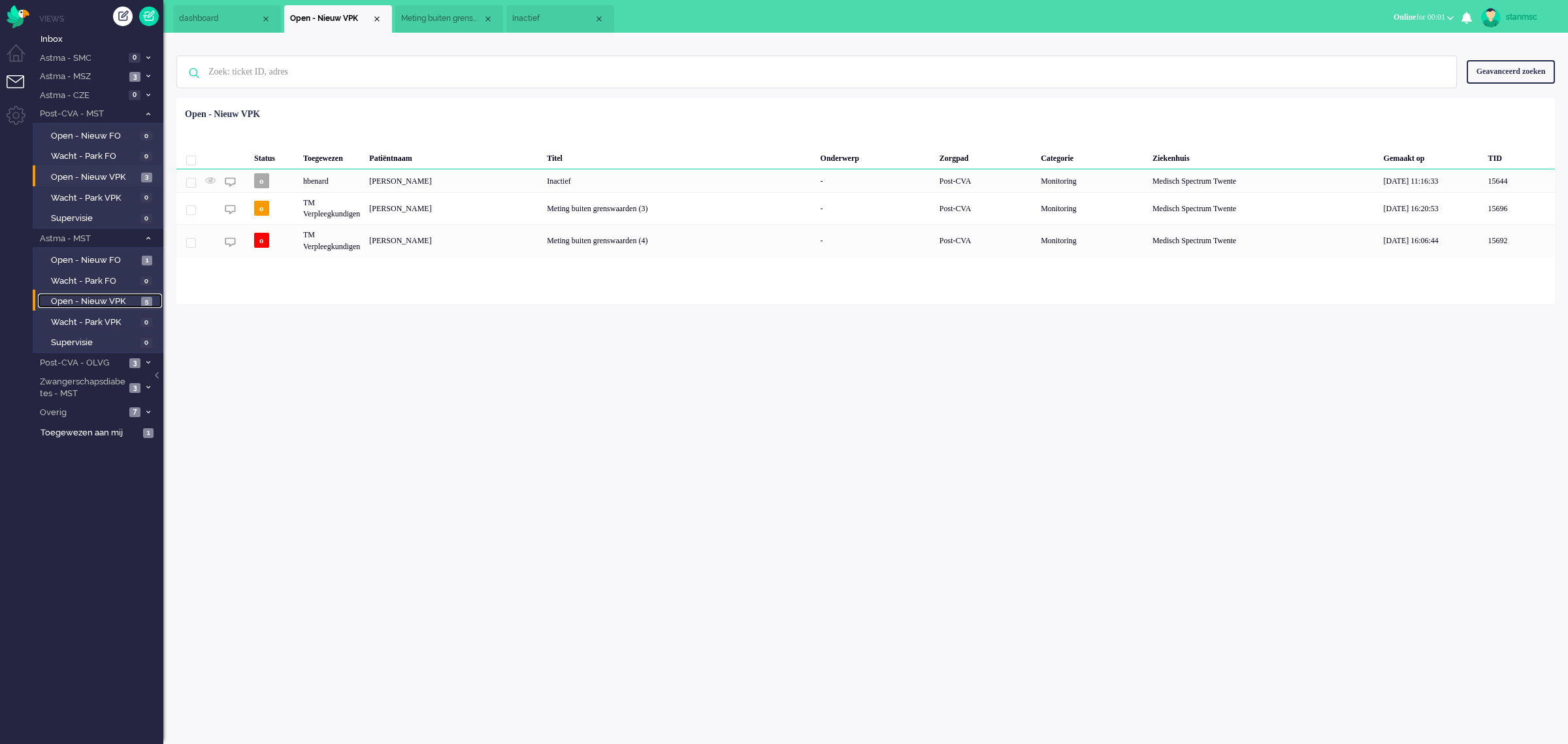
click at [102, 298] on span "Open - Nieuw VPK" at bounding box center [94, 302] width 87 height 12
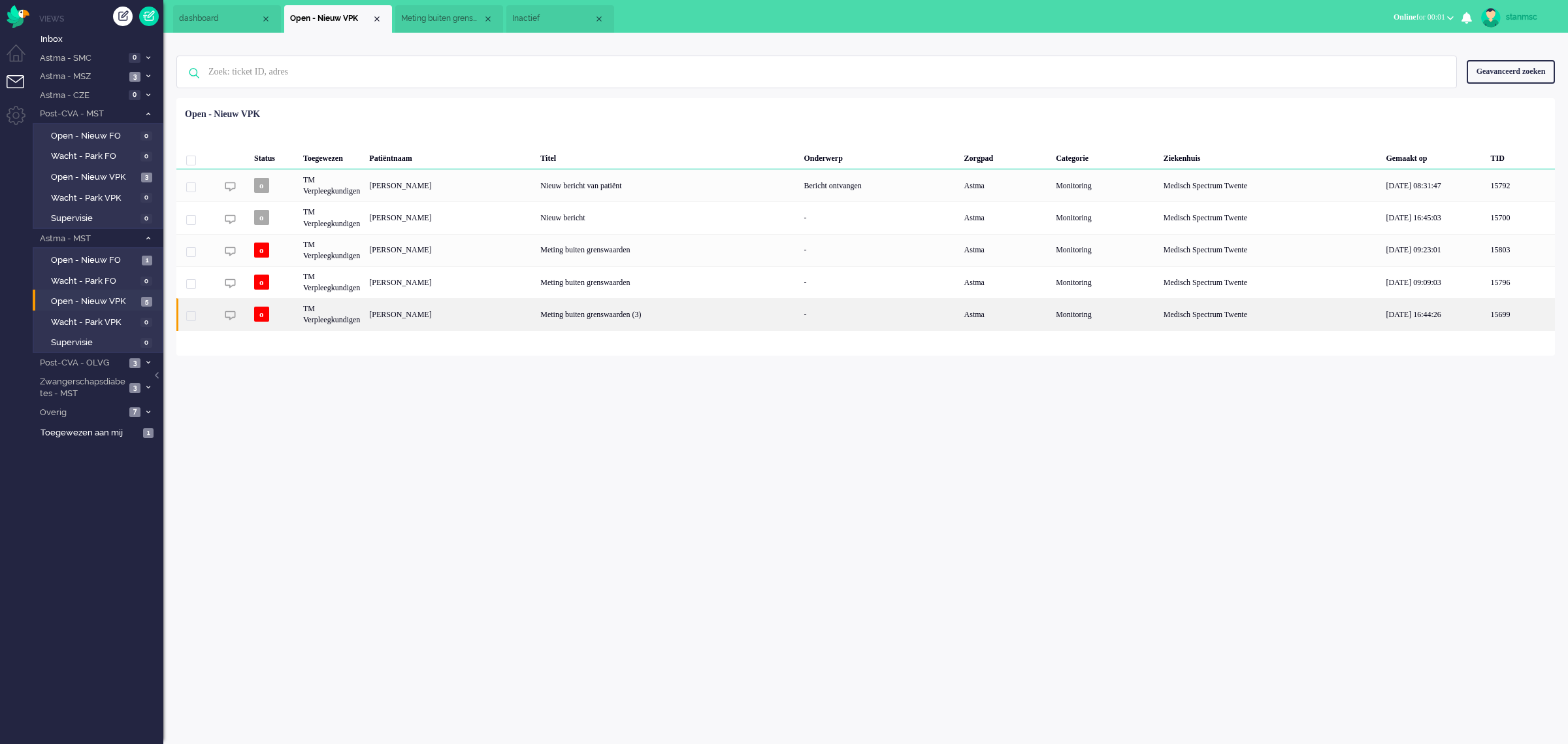
click at [427, 315] on div "[PERSON_NAME]" at bounding box center [450, 314] width 171 height 32
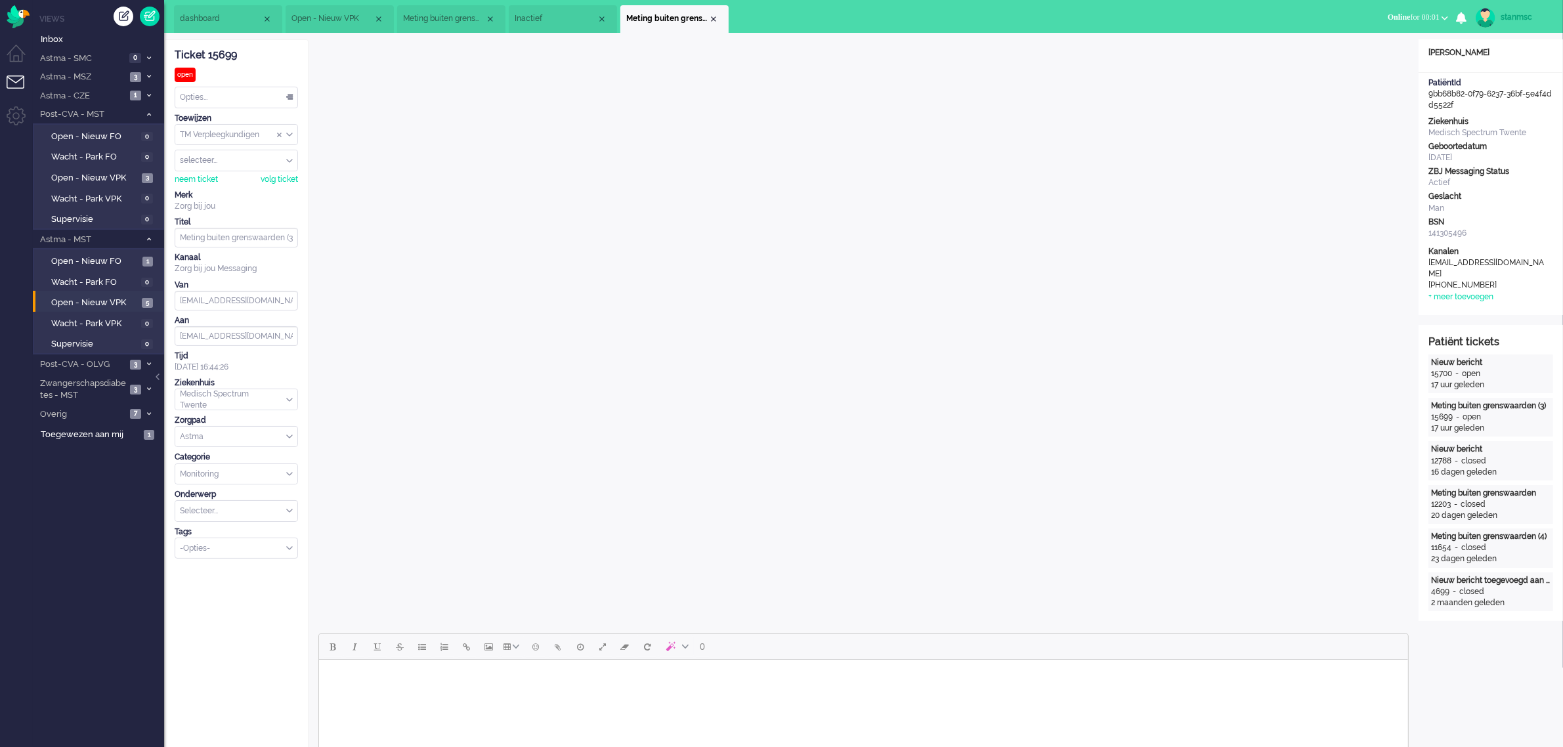
click at [550, 18] on span "Inactief" at bounding box center [556, 18] width 82 height 11
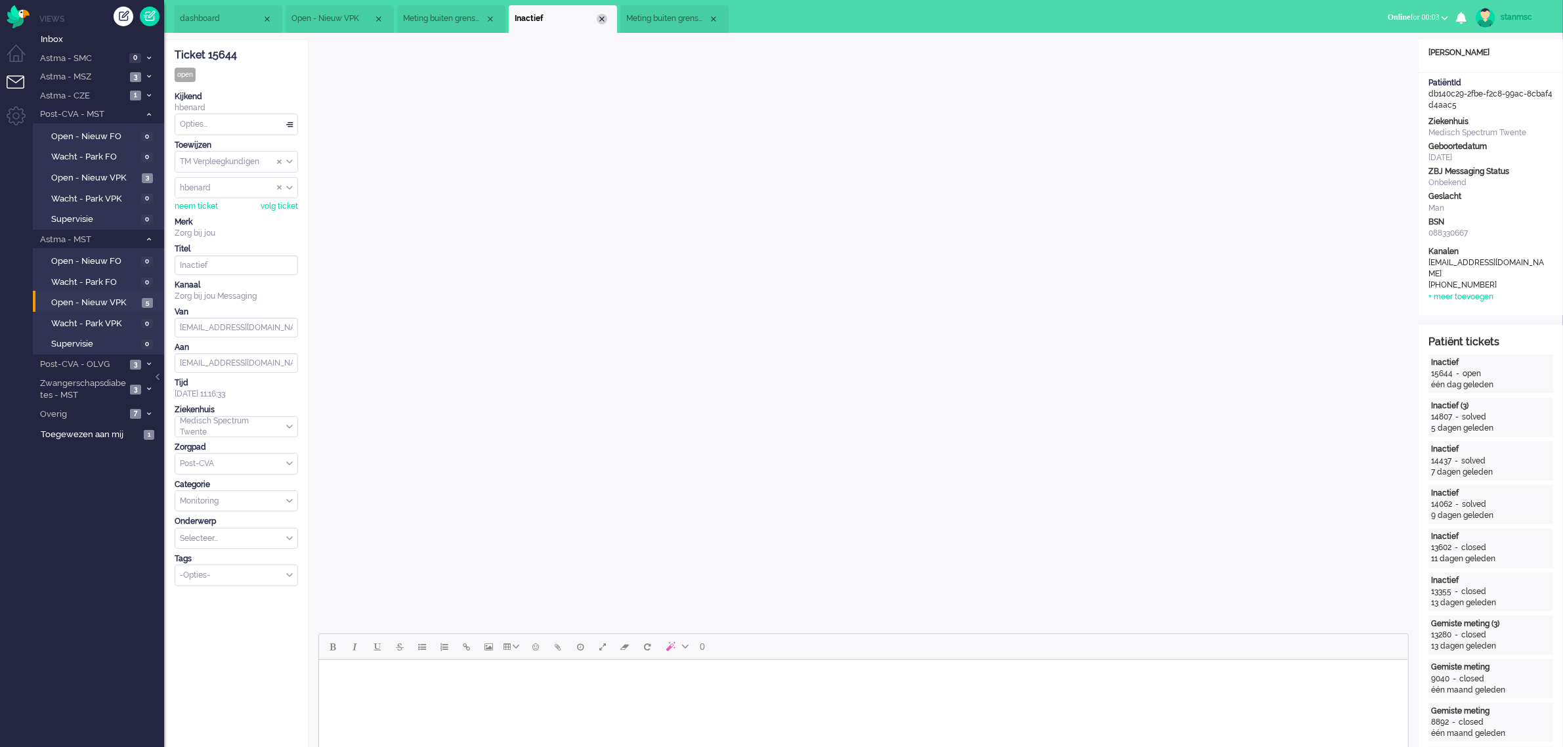
click at [604, 22] on div "Close tab" at bounding box center [602, 19] width 11 height 11
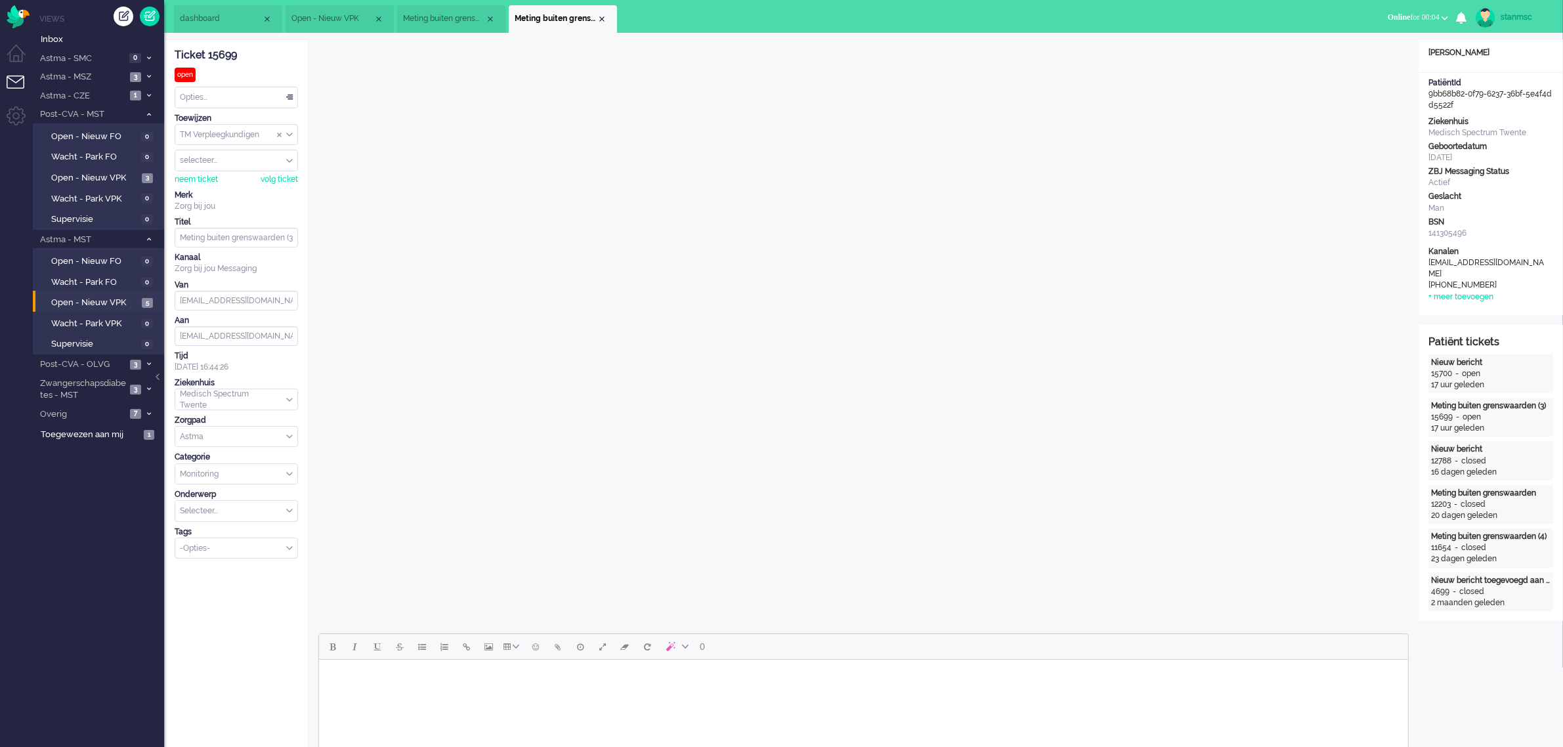
click at [438, 20] on span "Meting buiten grenswaarden (3)" at bounding box center [444, 18] width 82 height 11
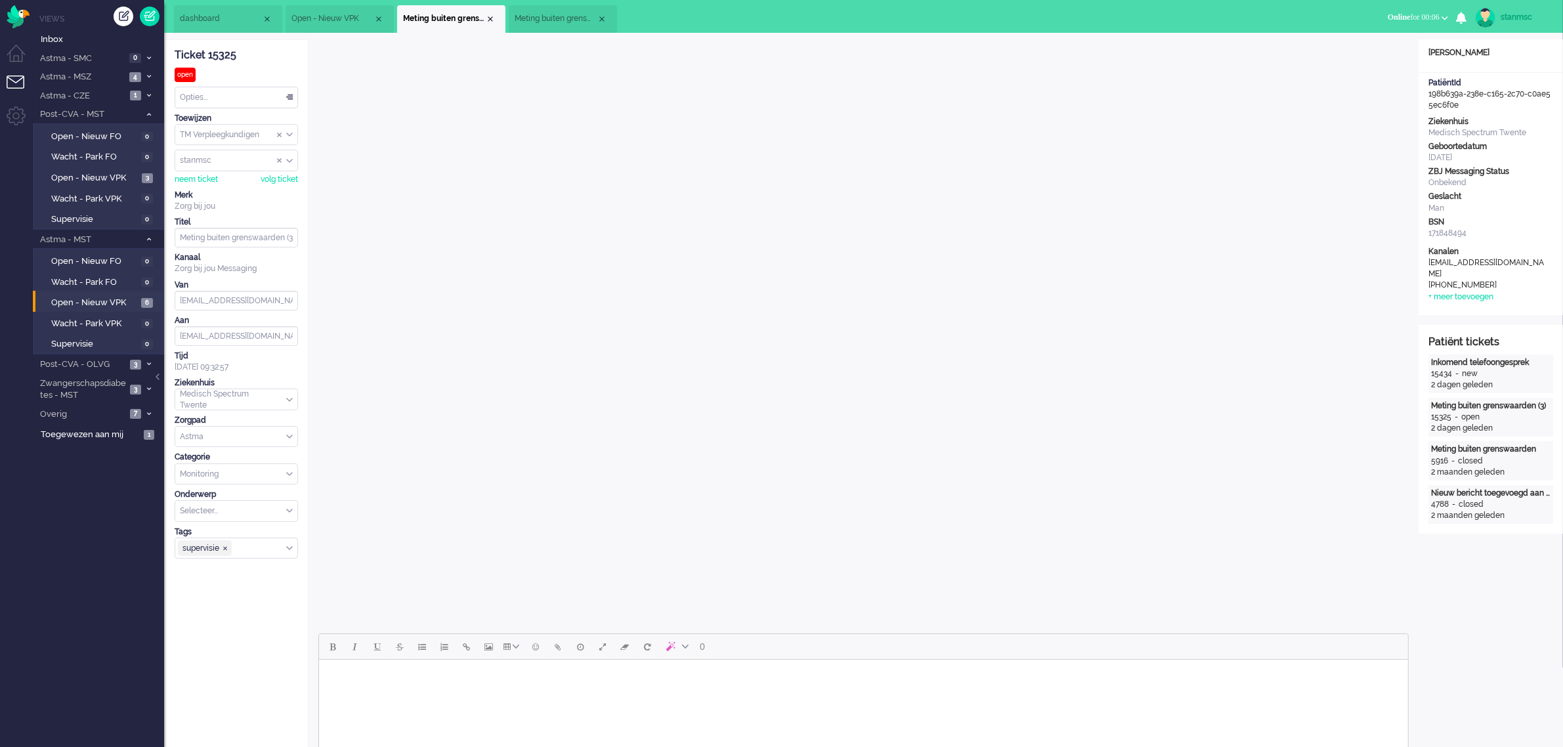
click at [553, 14] on span "Meting buiten grenswaarden (3)" at bounding box center [556, 18] width 82 height 11
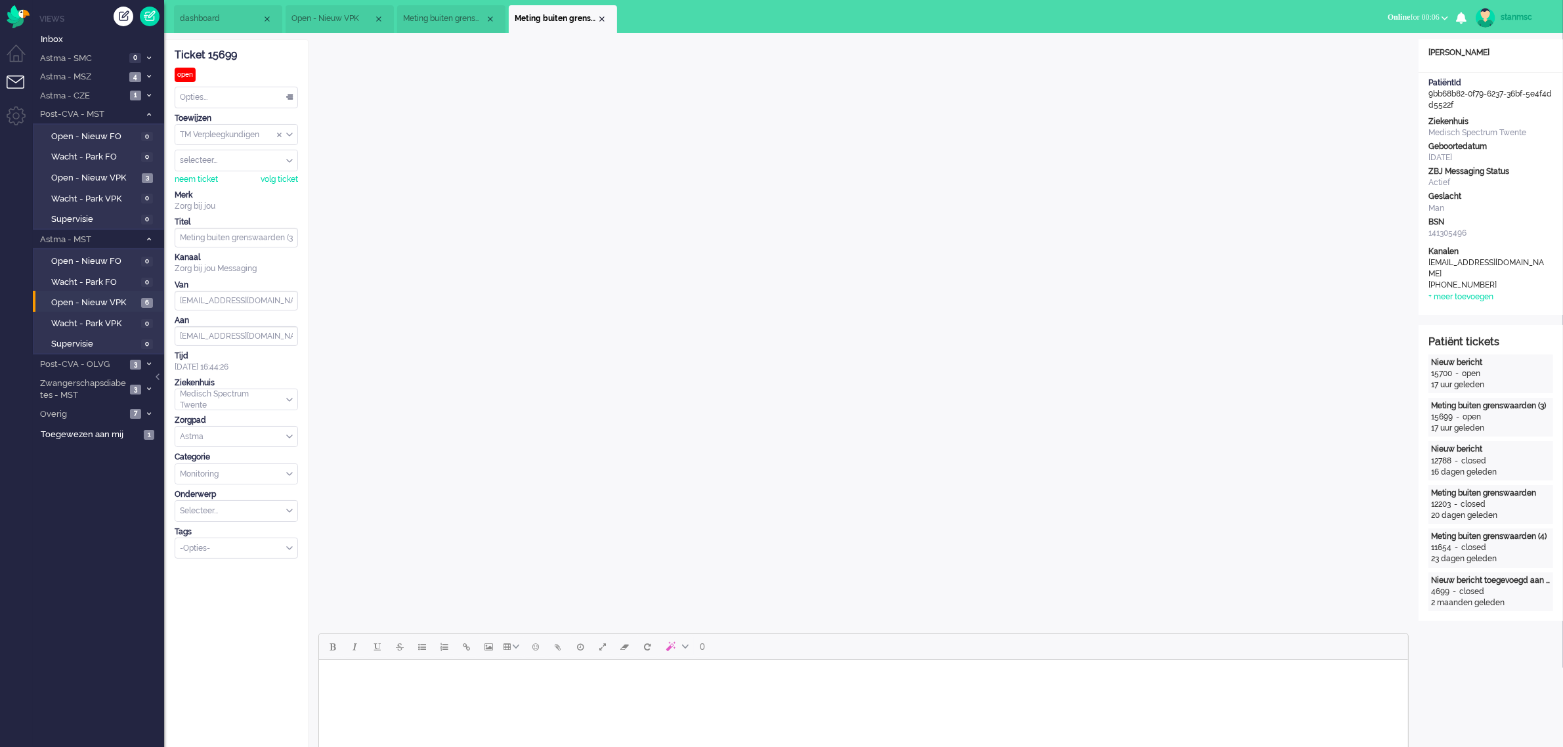
click at [347, 14] on span "Open - Nieuw VPK" at bounding box center [332, 18] width 82 height 11
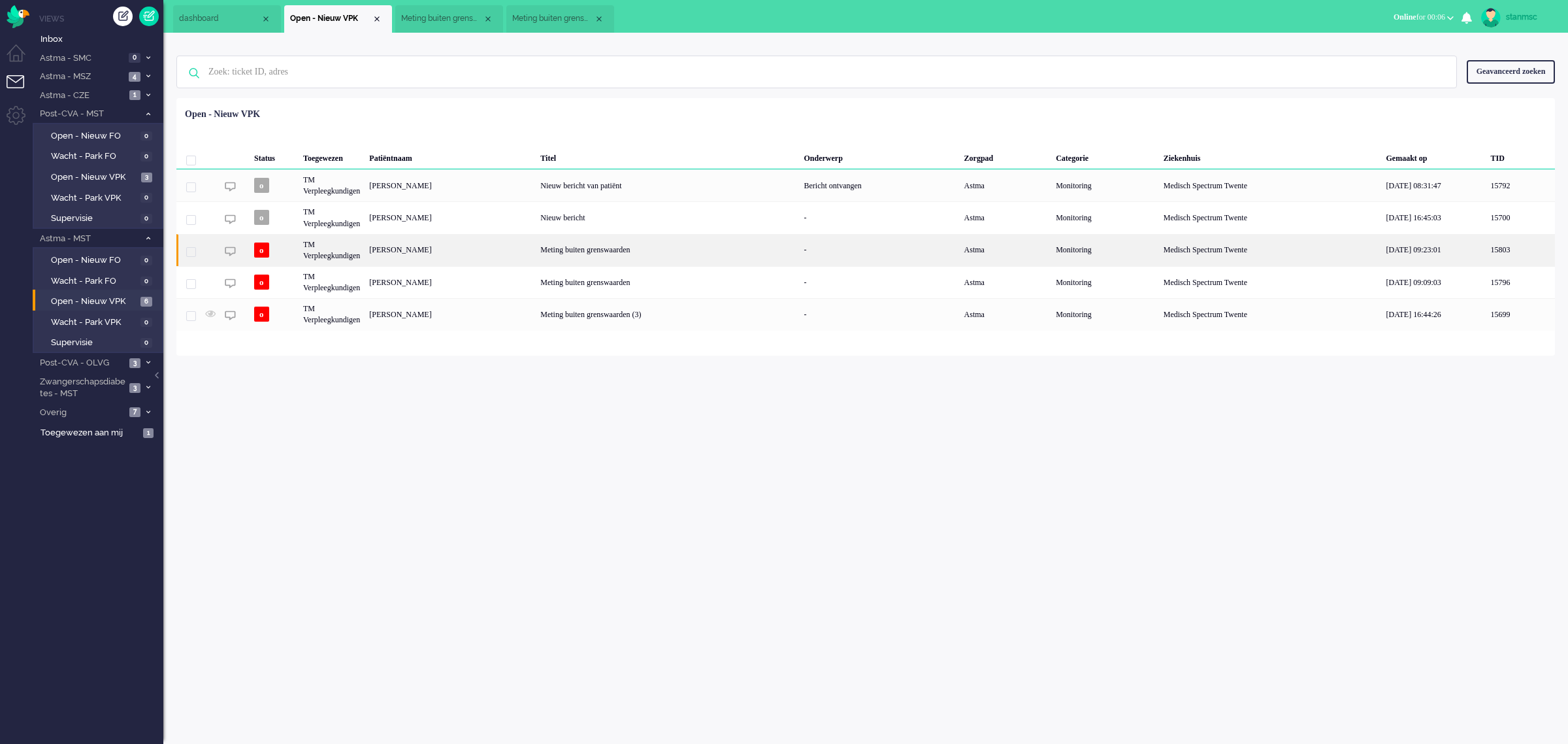
click at [432, 253] on div "[PERSON_NAME]" at bounding box center [450, 250] width 171 height 32
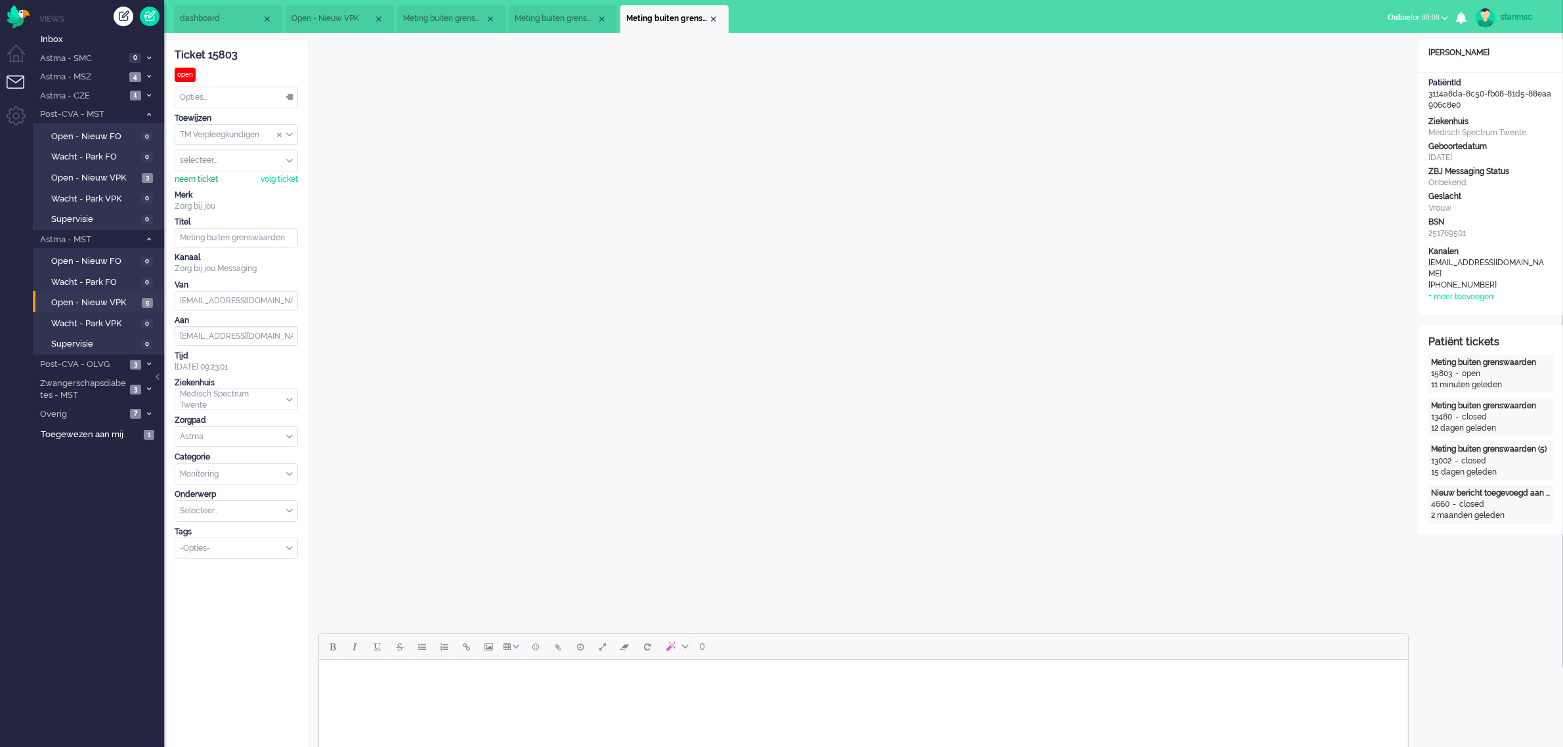
click at [211, 178] on div "neem ticket" at bounding box center [196, 179] width 43 height 11
click at [214, 99] on div "Opties..." at bounding box center [236, 97] width 122 height 20
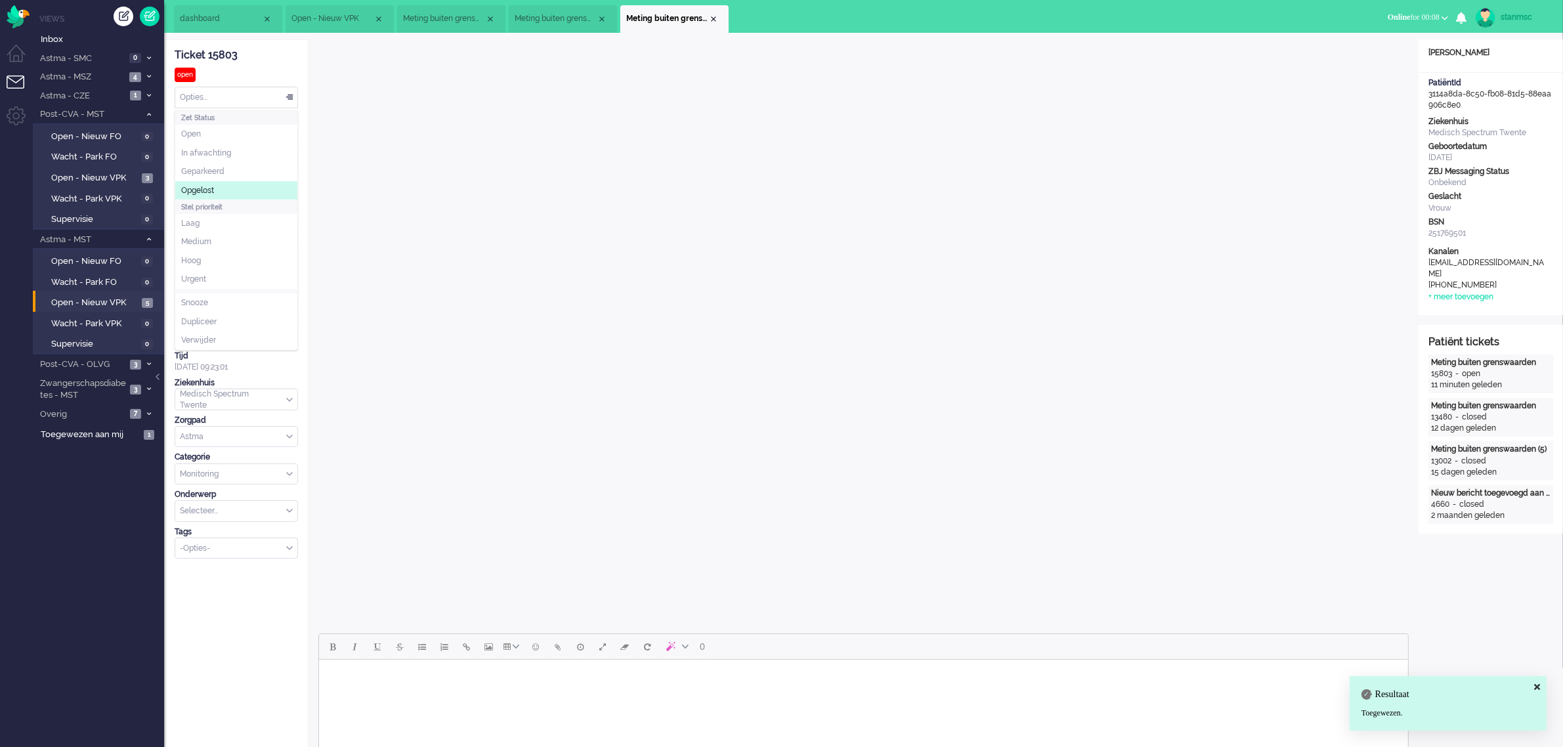
click at [217, 187] on li "Opgelost" at bounding box center [236, 190] width 122 height 19
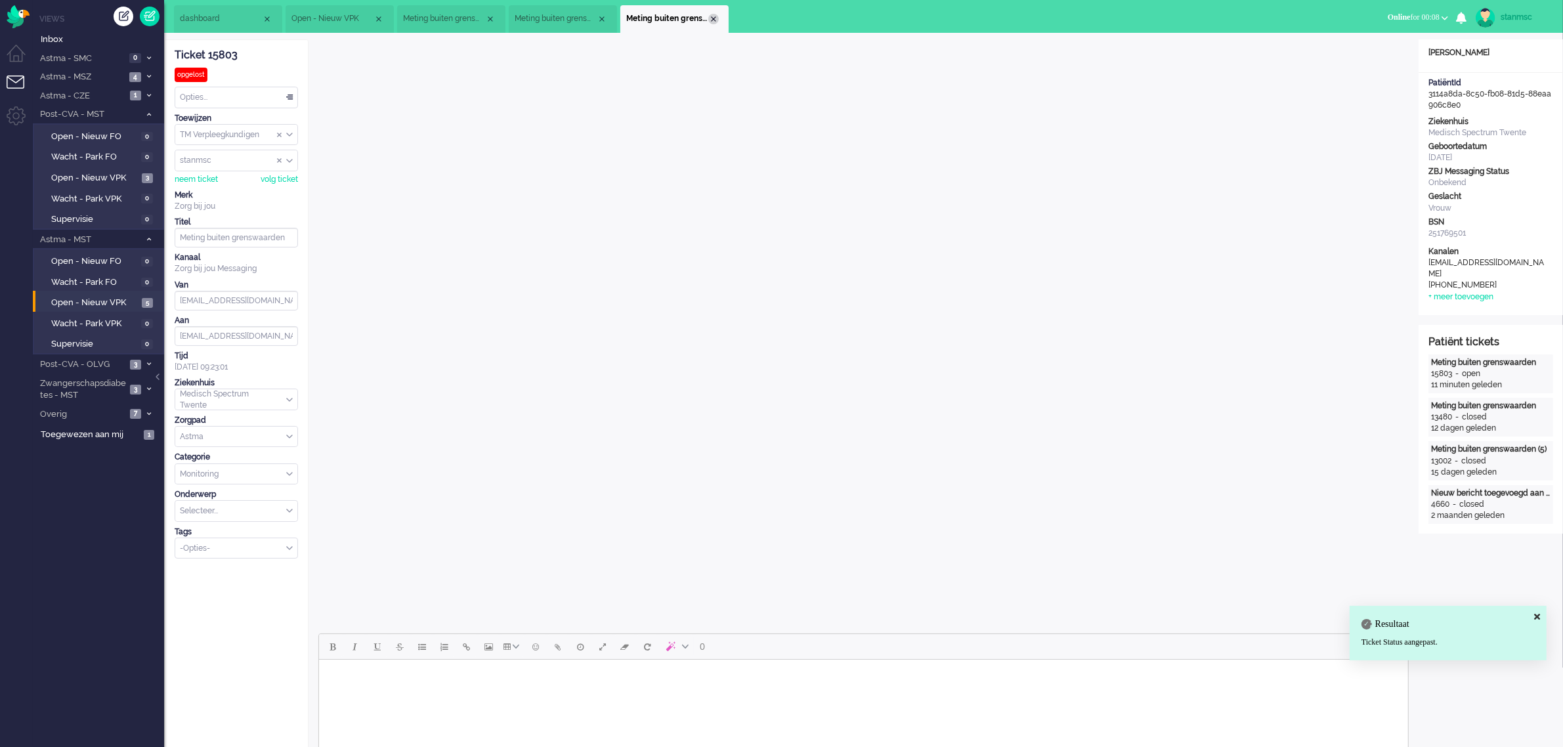
click at [713, 20] on div "Close tab" at bounding box center [713, 19] width 11 height 11
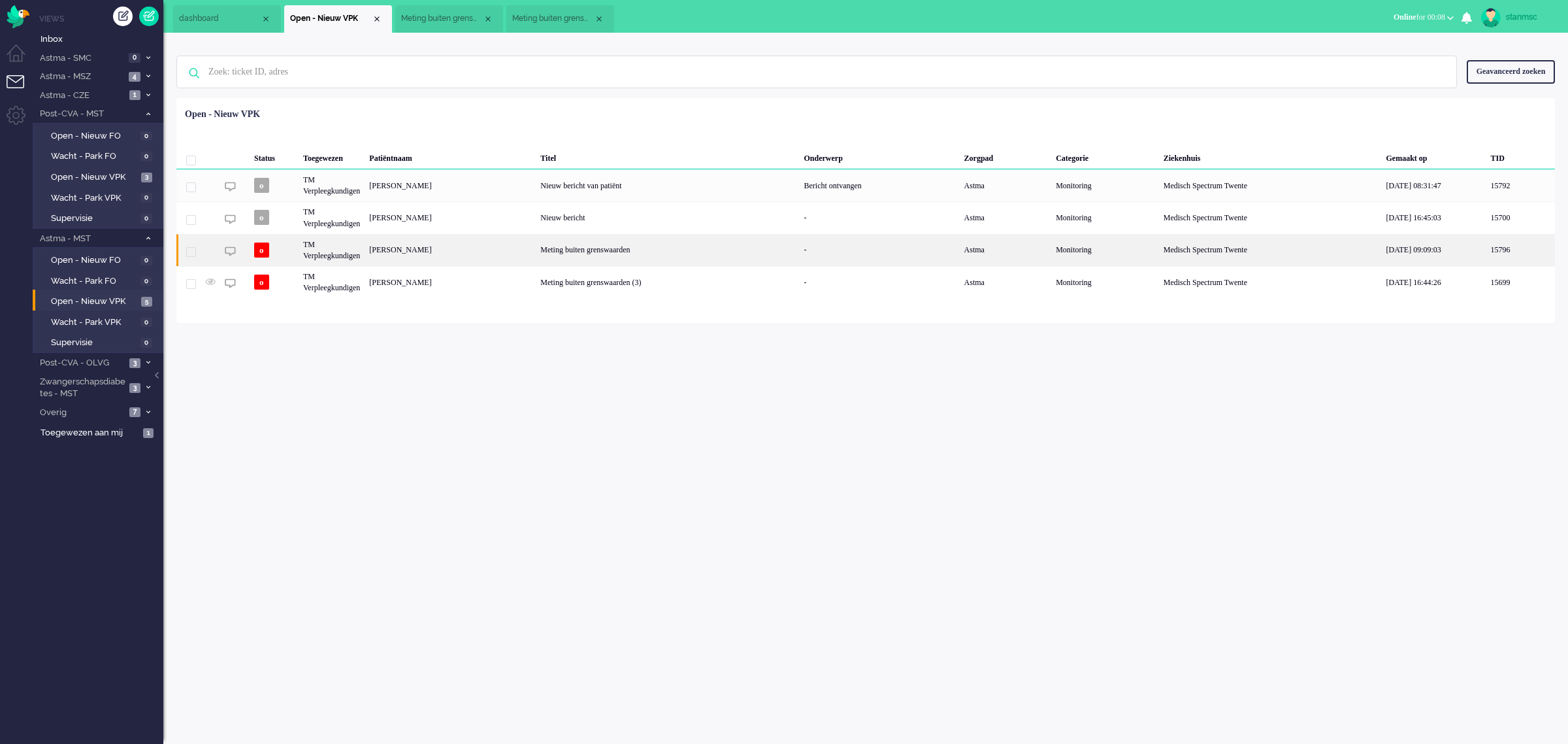
click at [425, 249] on div "[PERSON_NAME]" at bounding box center [450, 250] width 171 height 32
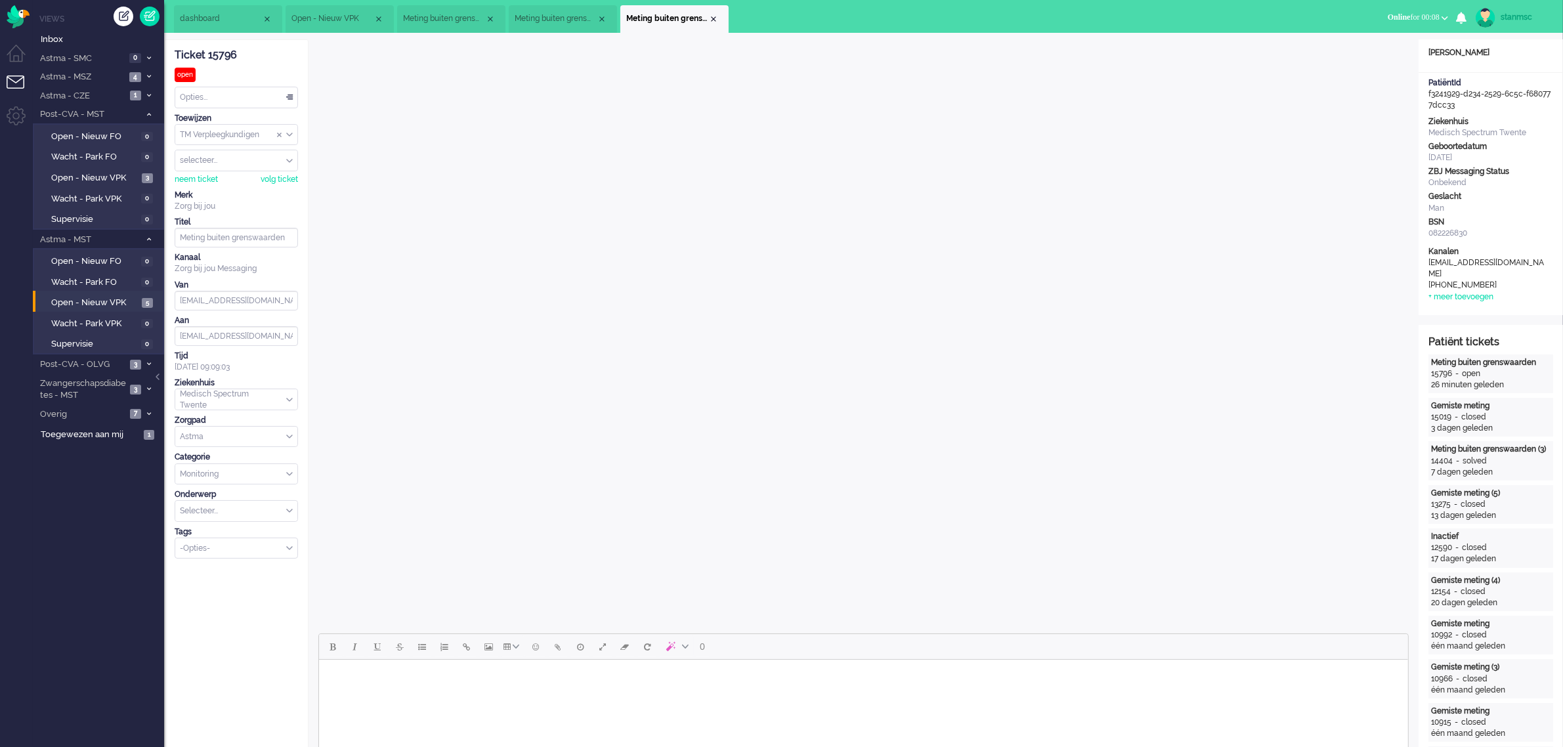
click at [568, 14] on span "Meting buiten grenswaarden (3)" at bounding box center [556, 18] width 82 height 11
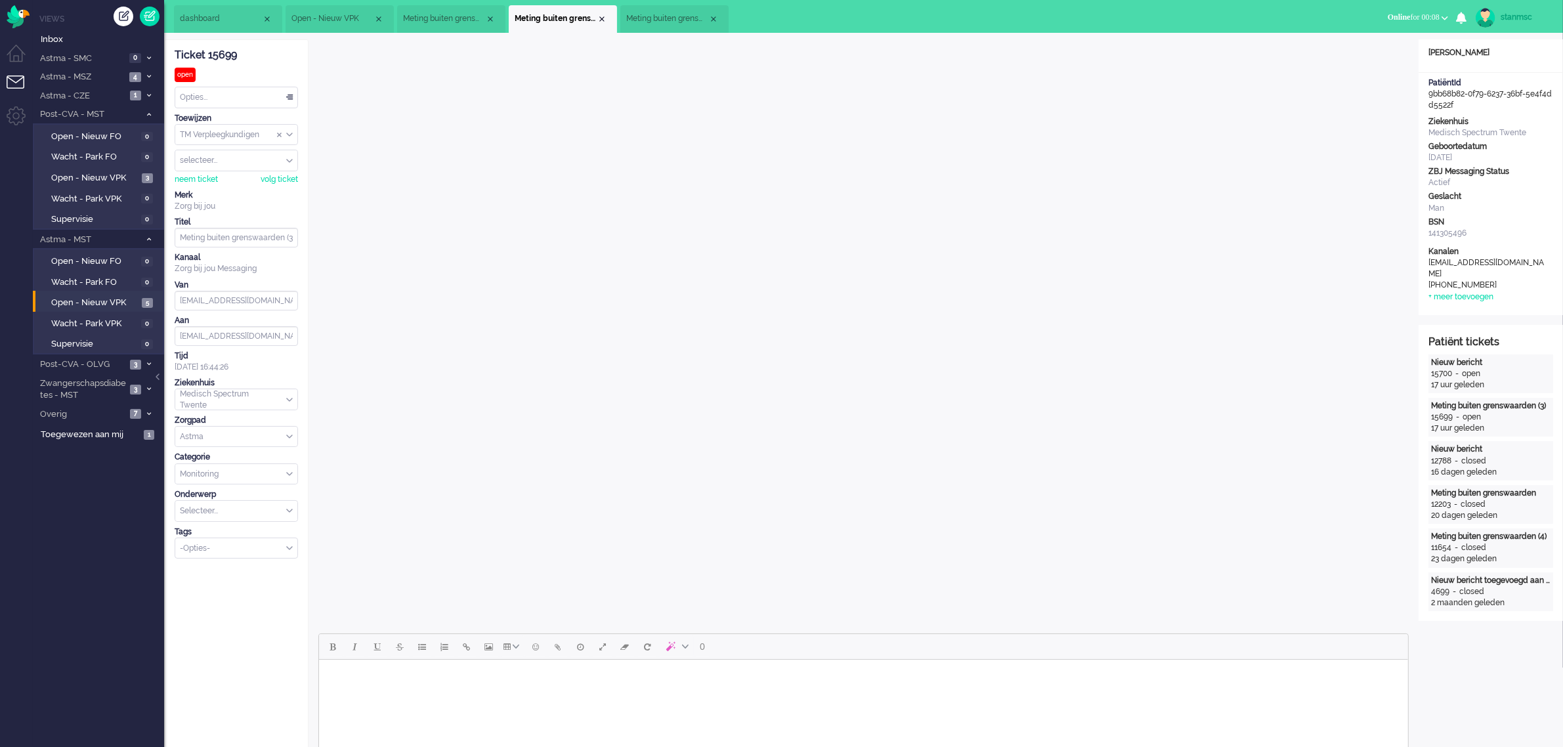
click at [433, 17] on span "Meting buiten grenswaarden (3)" at bounding box center [444, 18] width 82 height 11
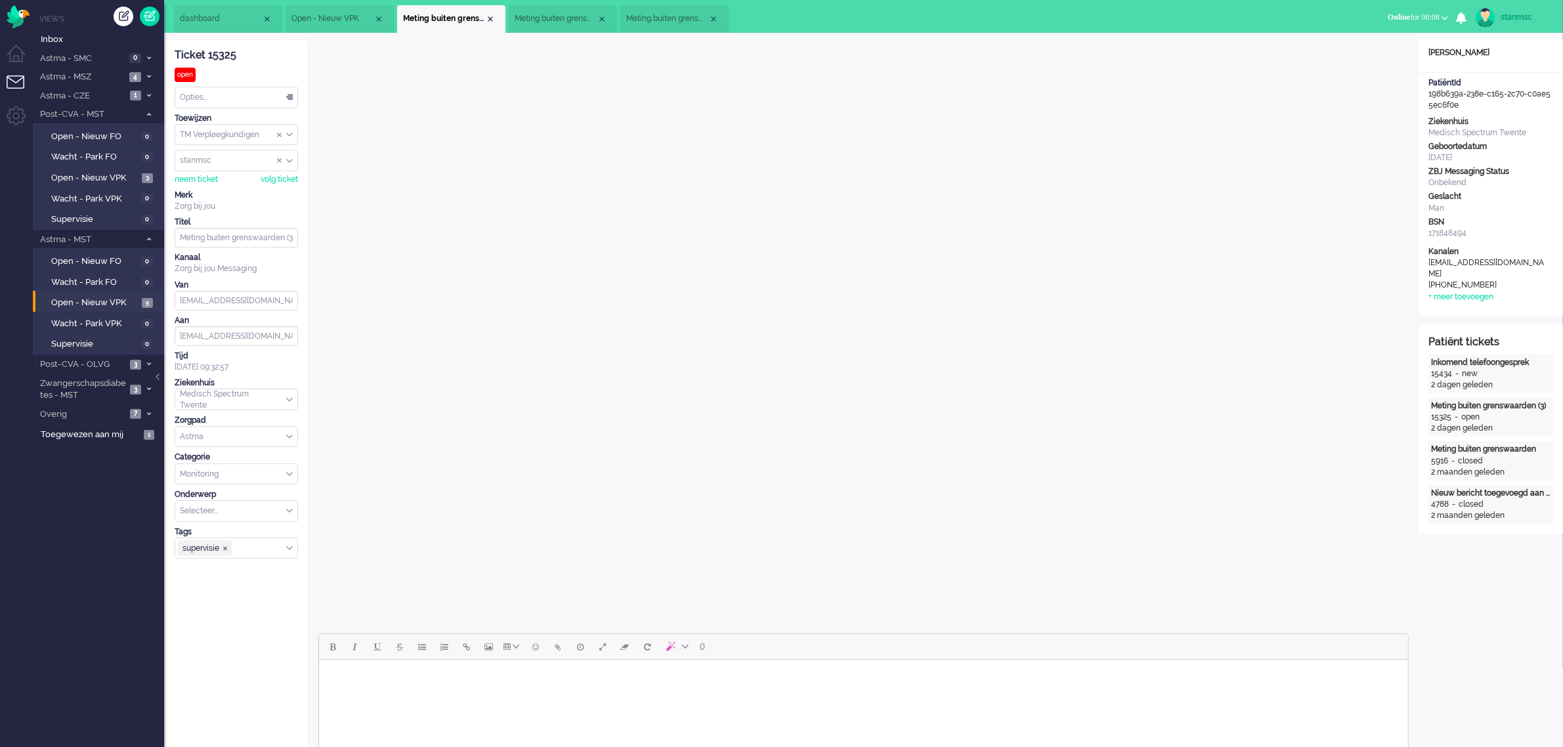
click at [658, 22] on span "Meting buiten grenswaarden" at bounding box center [667, 18] width 82 height 11
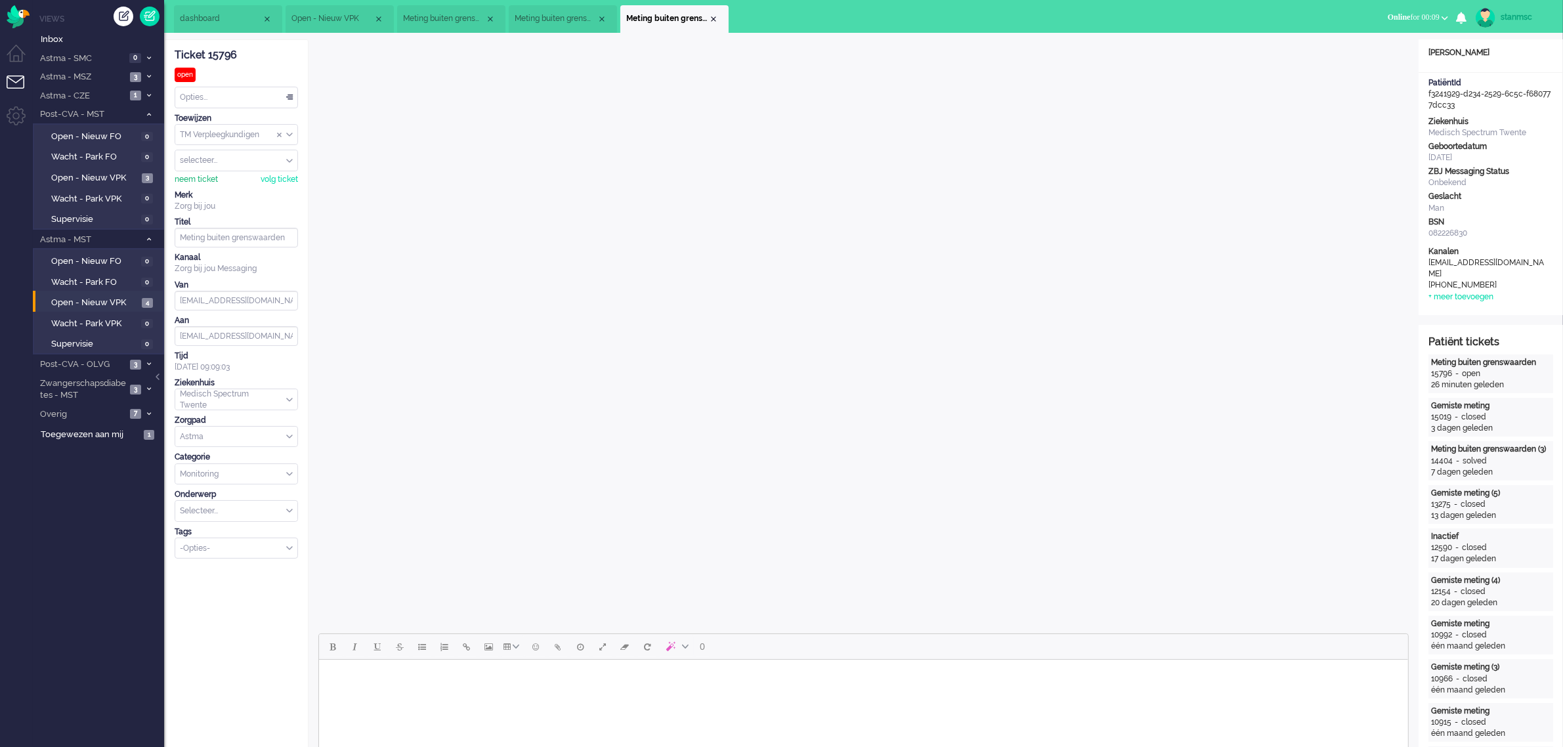
click at [205, 179] on div "neem ticket" at bounding box center [196, 179] width 43 height 11
click at [228, 95] on div "Opties..." at bounding box center [236, 97] width 122 height 20
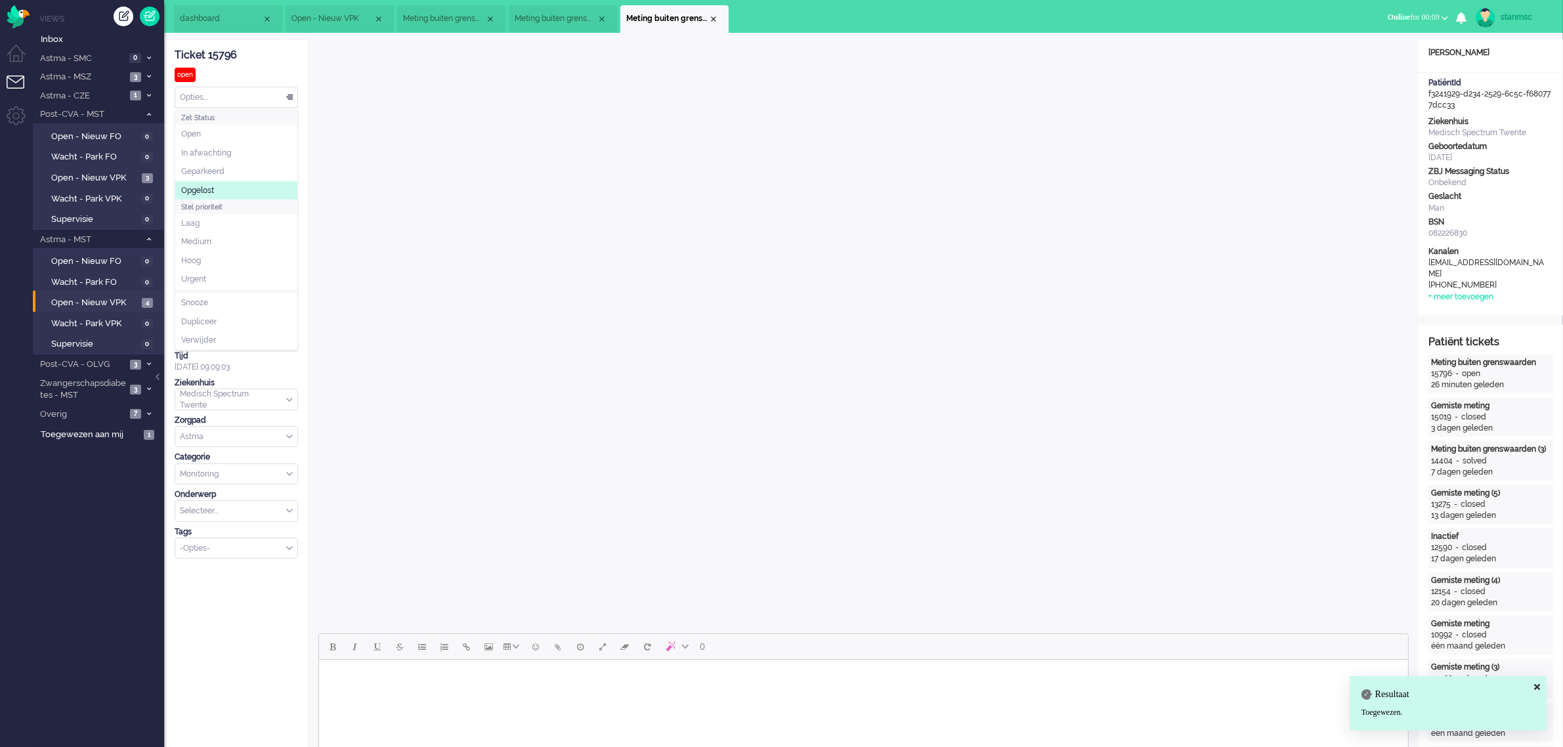
click at [222, 185] on li "Opgelost" at bounding box center [236, 190] width 122 height 19
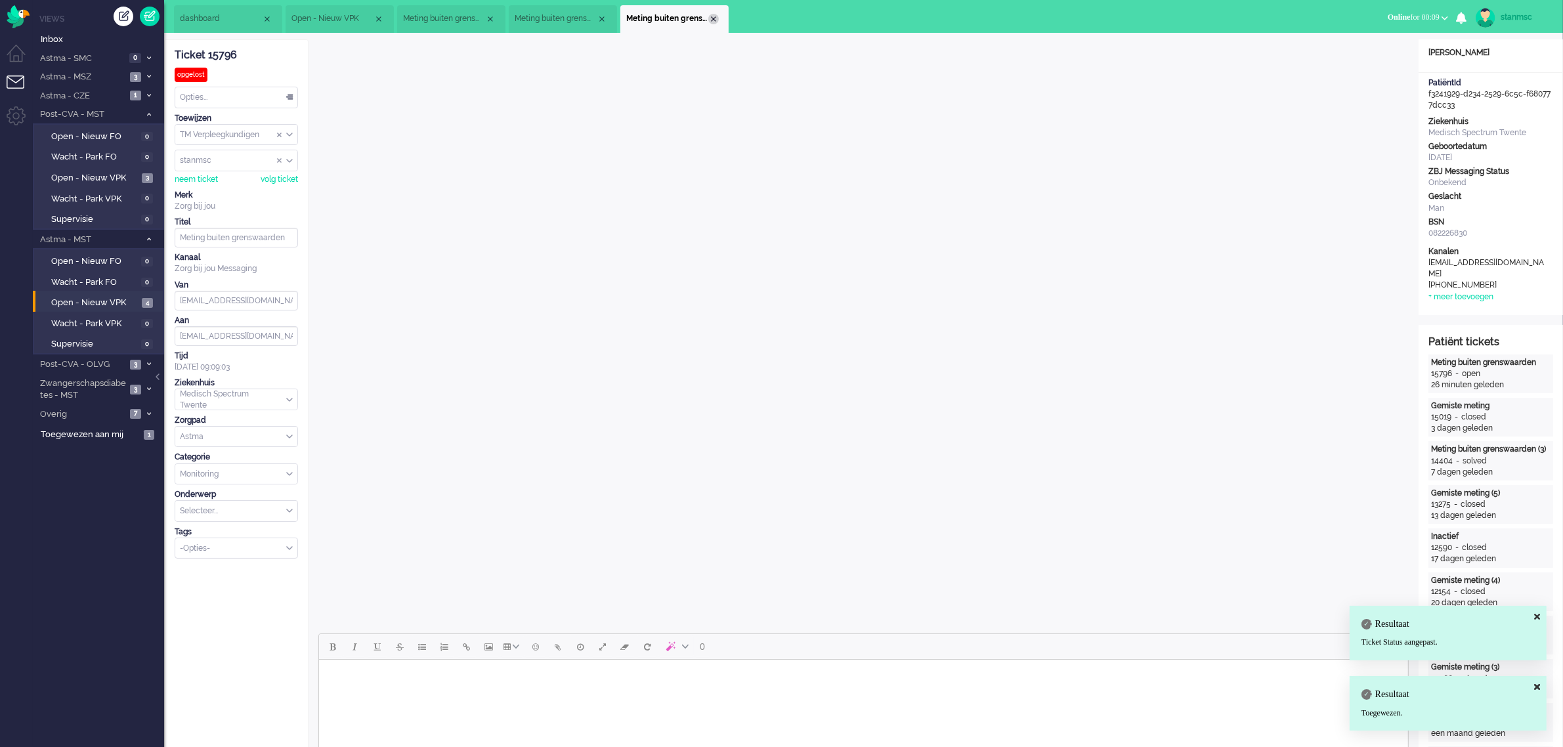
click at [711, 15] on div "Close tab" at bounding box center [713, 19] width 11 height 11
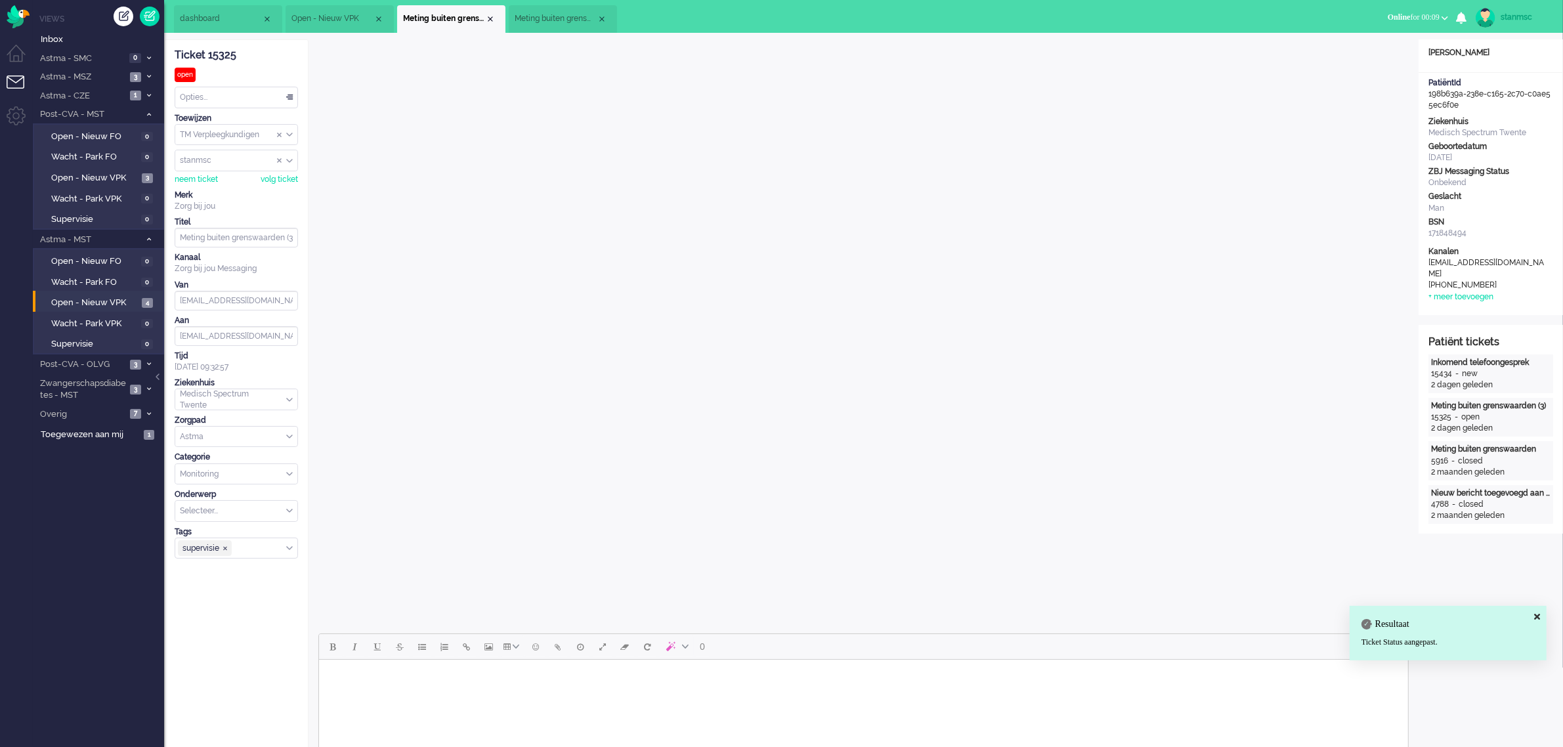
click at [555, 15] on span "Meting buiten grenswaarden (3)" at bounding box center [556, 18] width 82 height 11
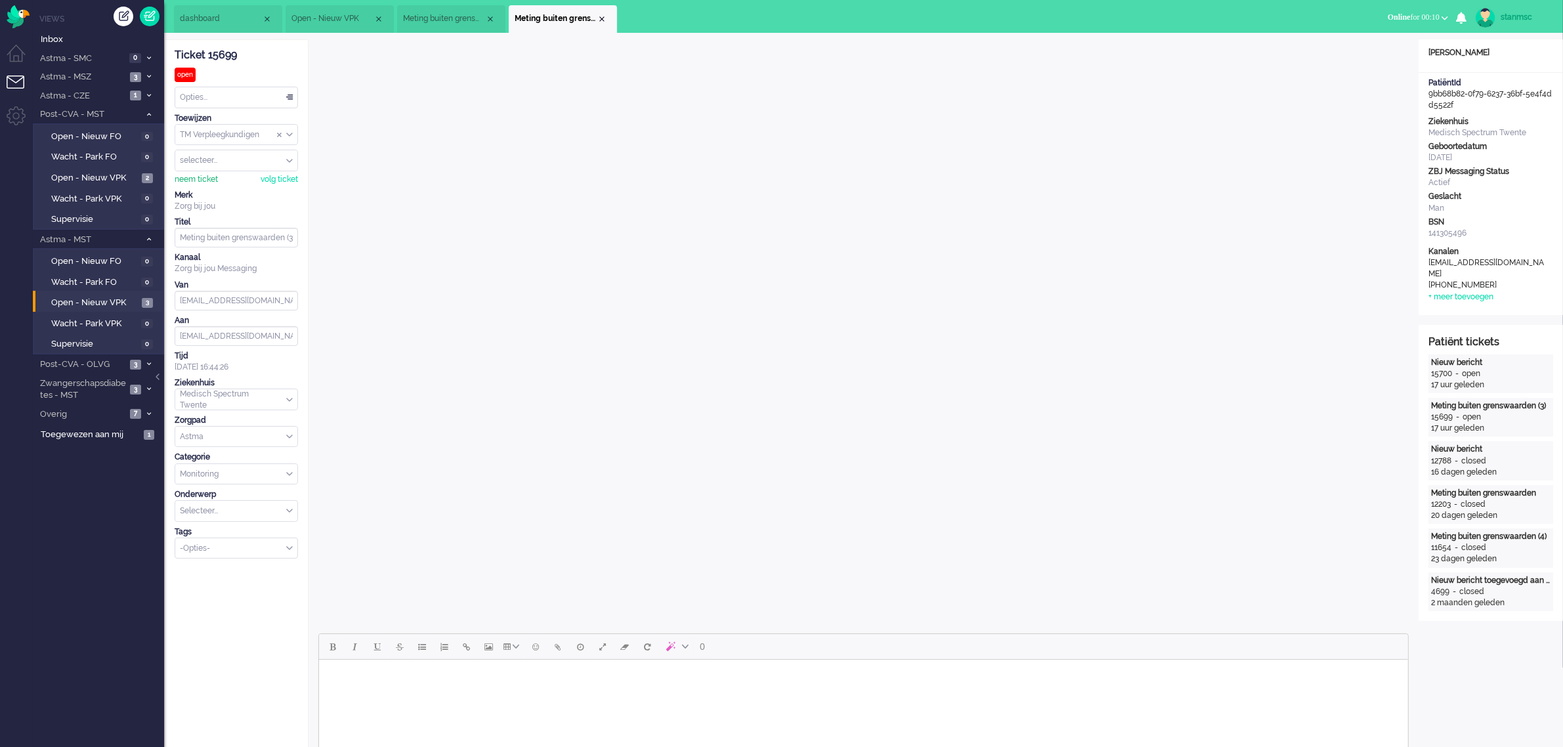
click at [198, 176] on div "neem ticket" at bounding box center [196, 179] width 43 height 11
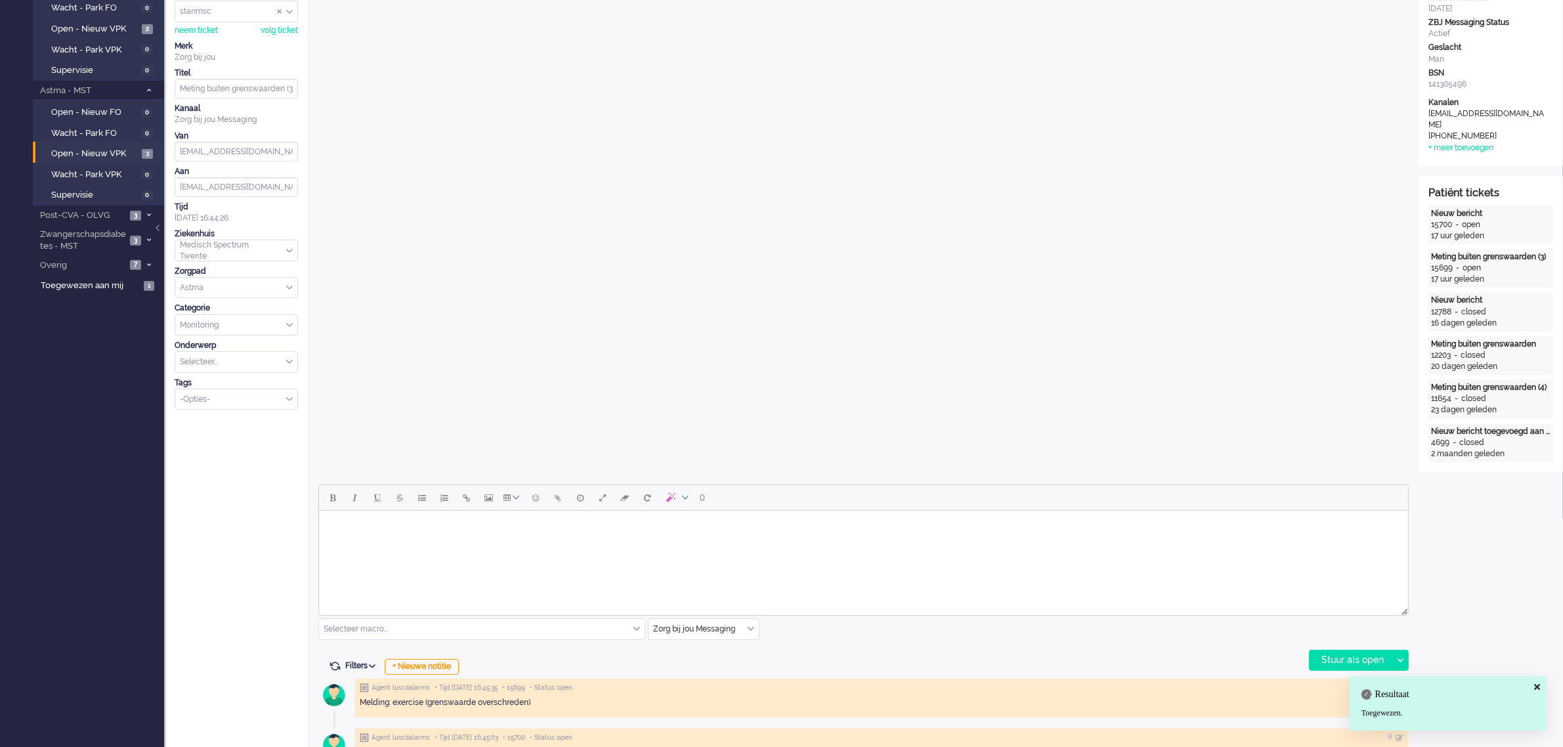
scroll to position [164, 0]
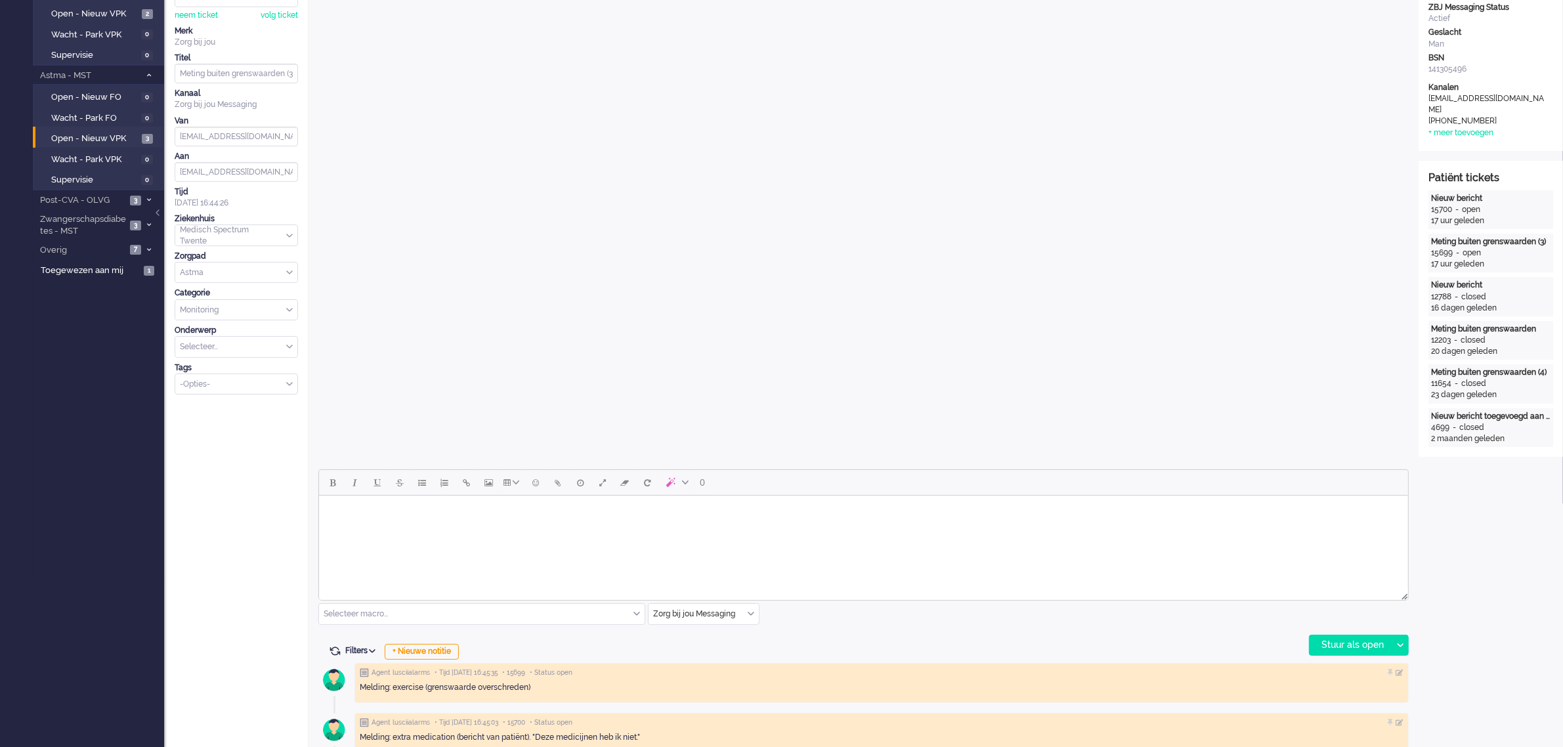
click at [749, 597] on div "Zorg bij jou Messaging" at bounding box center [703, 614] width 110 height 20
click at [703, 597] on span "uitgaand telefoon" at bounding box center [686, 652] width 65 height 11
click at [1259, 597] on div "Stuur als open" at bounding box center [1350, 645] width 82 height 20
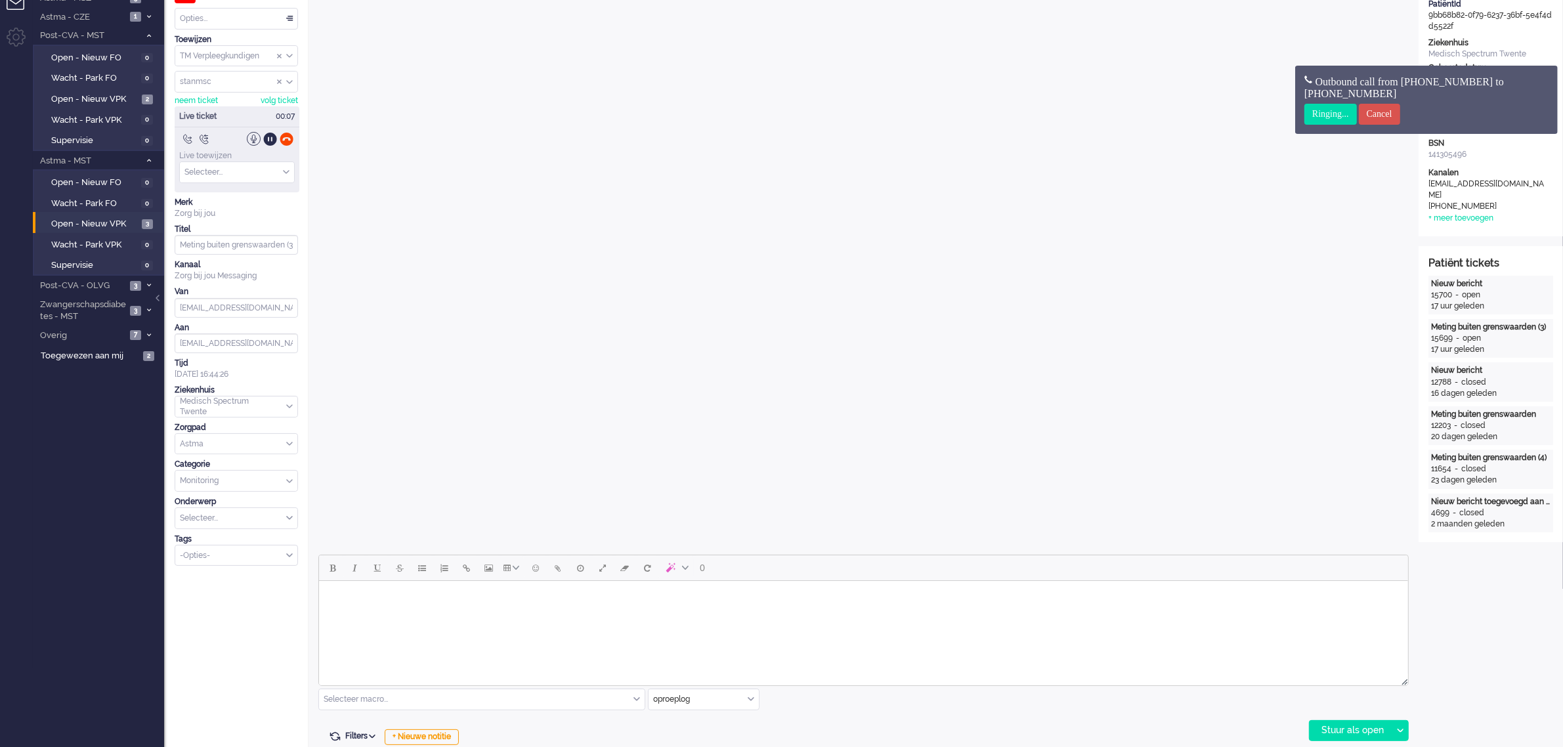
scroll to position [0, 0]
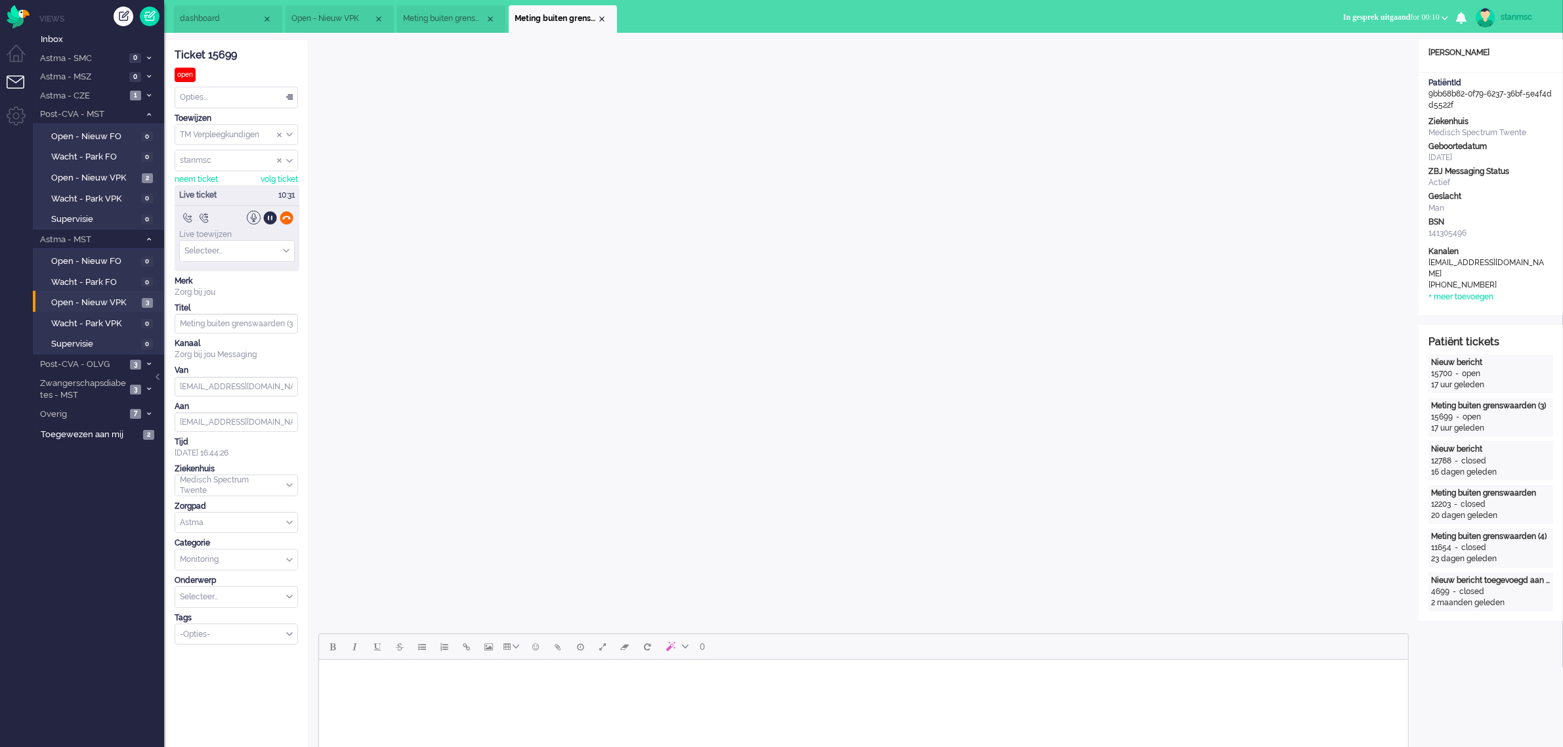
click at [285, 221] on div at bounding box center [287, 218] width 14 height 14
click at [285, 548] on div "-Opties-" at bounding box center [236, 548] width 122 height 20
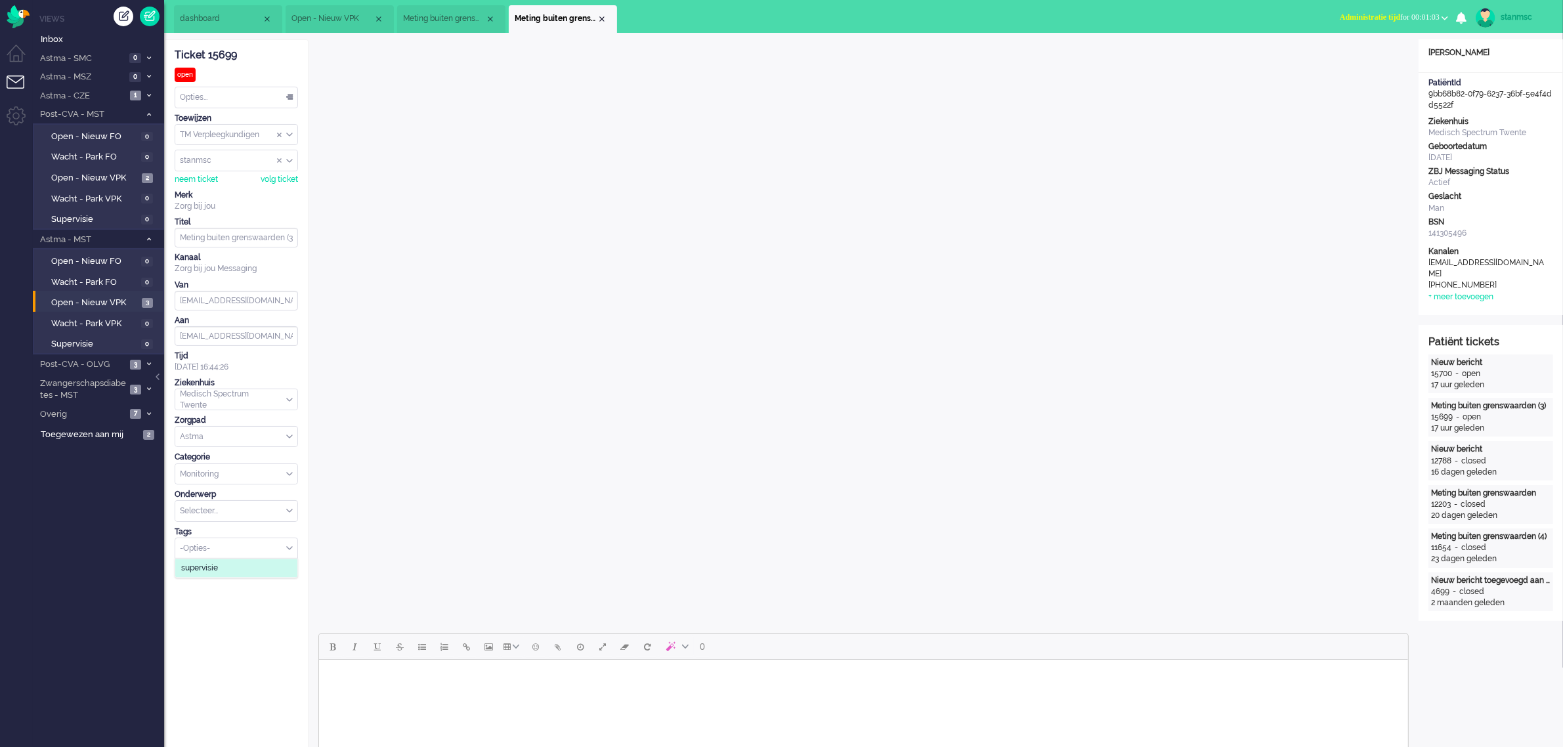
click at [205, 570] on span "supervisie" at bounding box center [199, 567] width 37 height 11
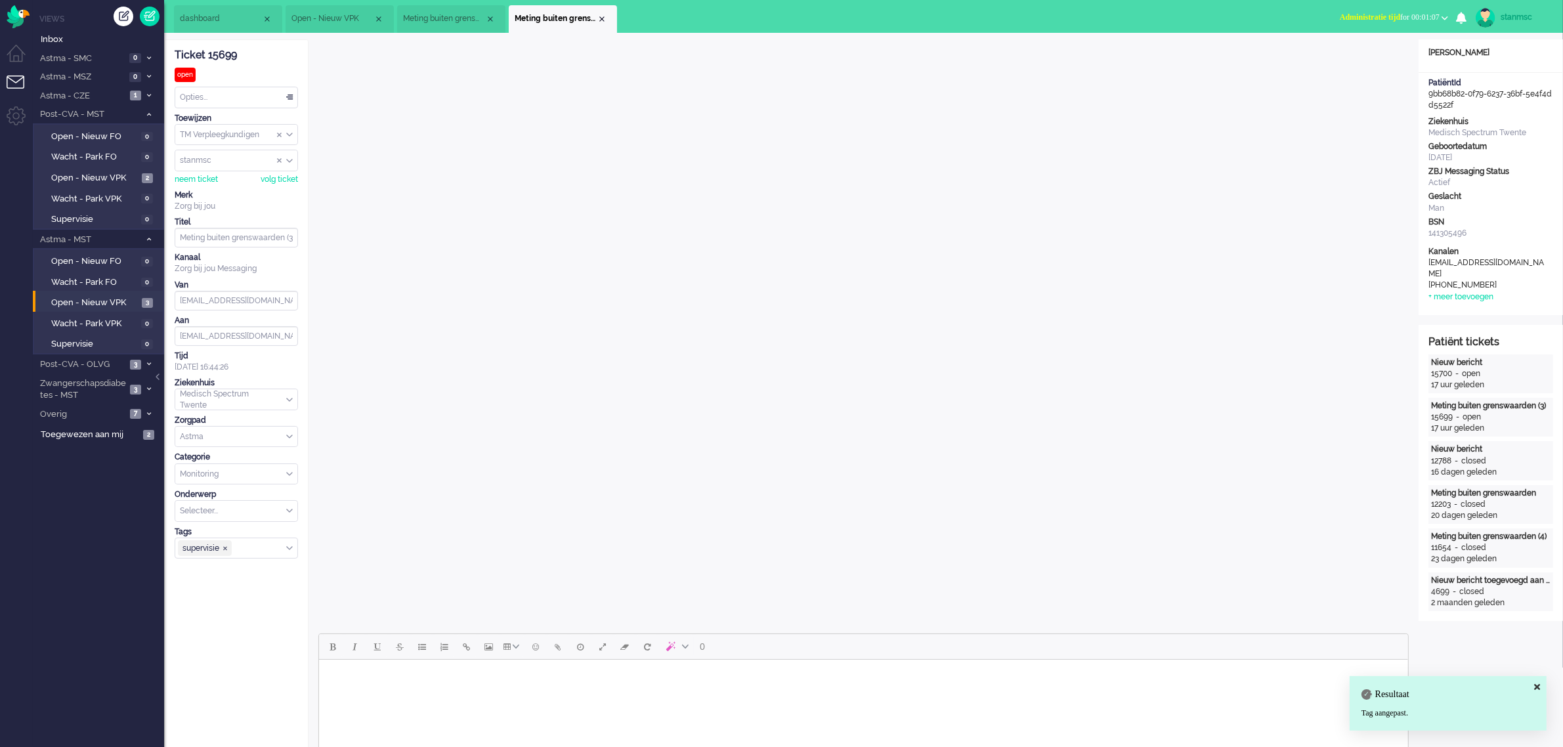
click at [453, 20] on span "Meting buiten grenswaarden (3)" at bounding box center [444, 18] width 82 height 11
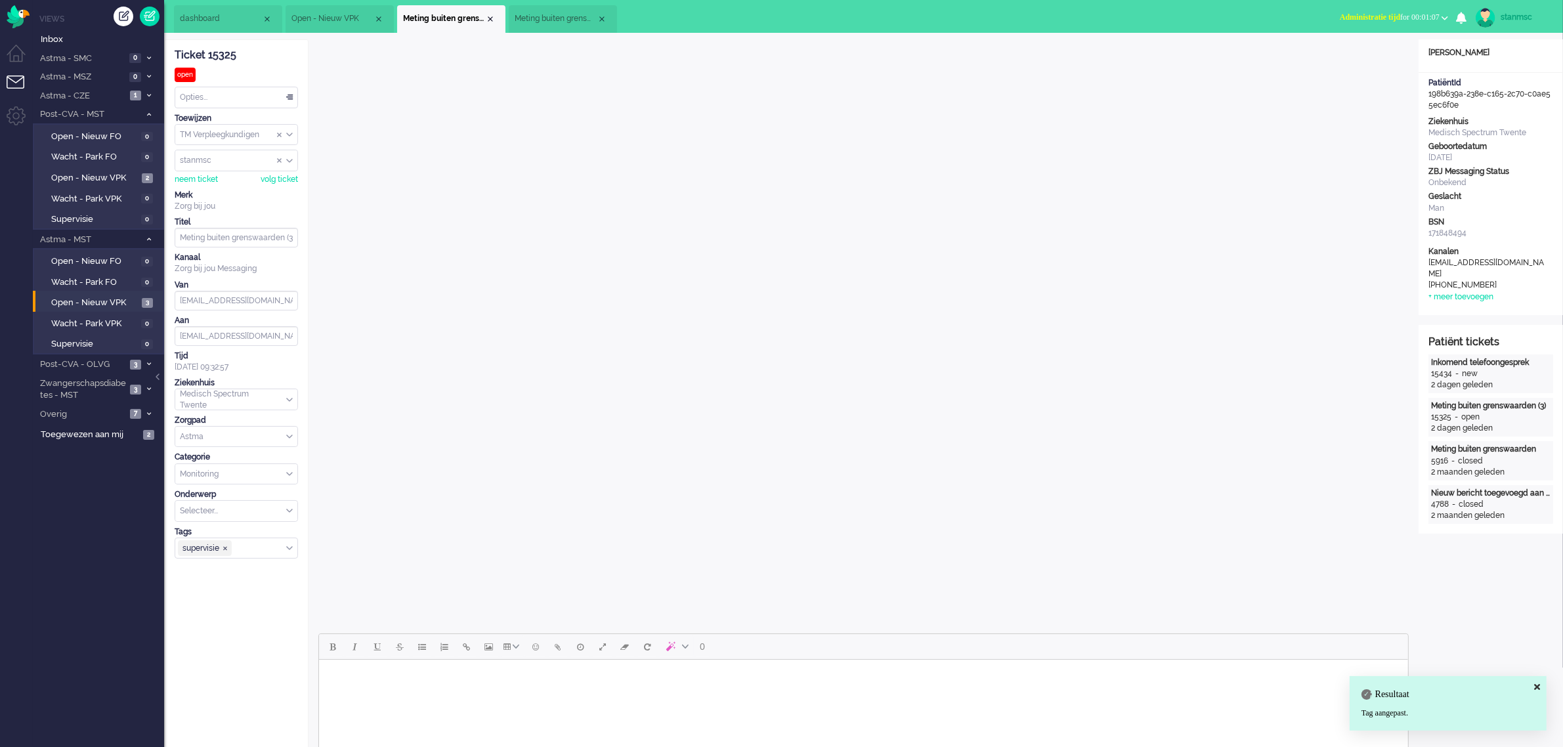
click at [328, 18] on span "Open - Nieuw VPK" at bounding box center [332, 18] width 82 height 11
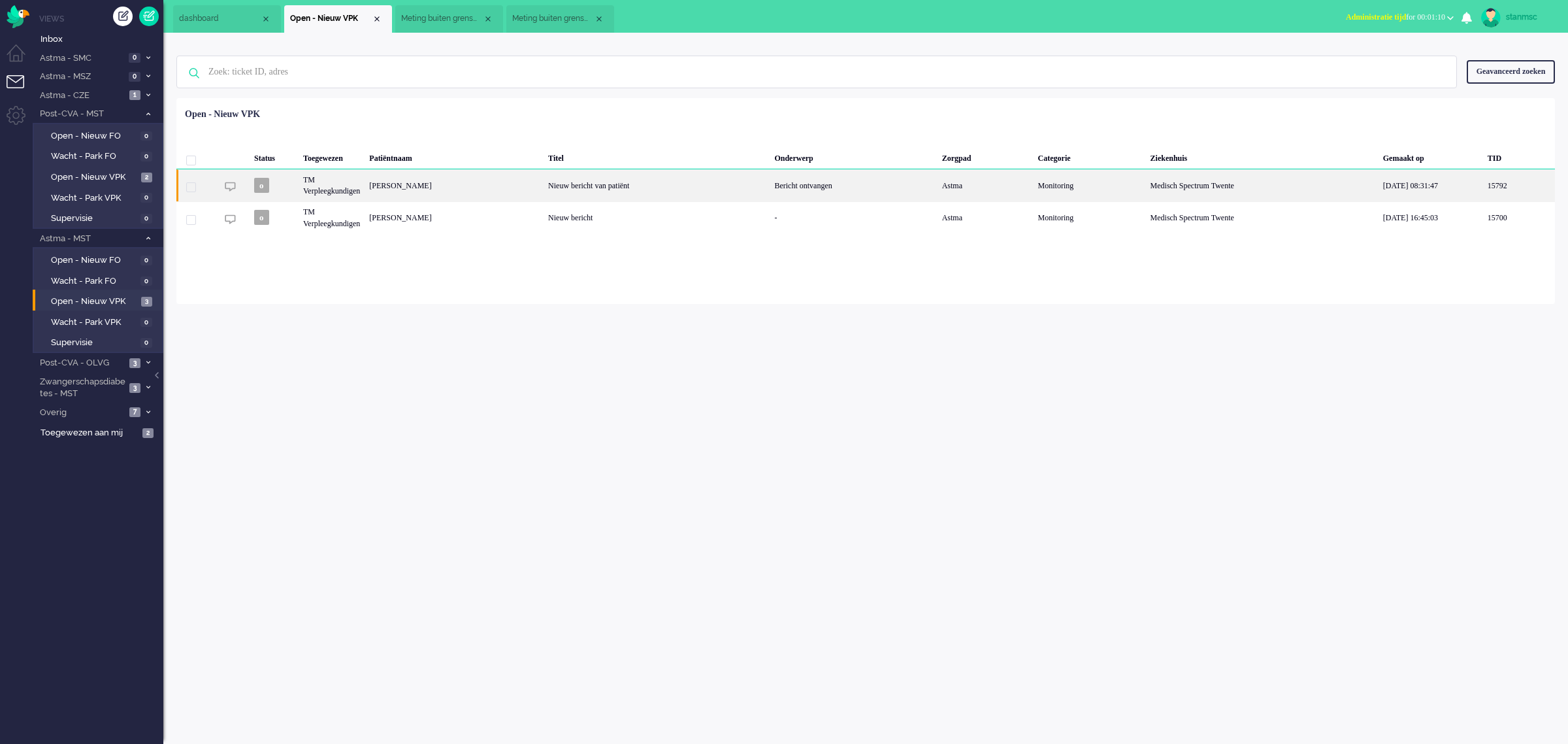
click at [418, 186] on div "[PERSON_NAME]" at bounding box center [454, 185] width 179 height 32
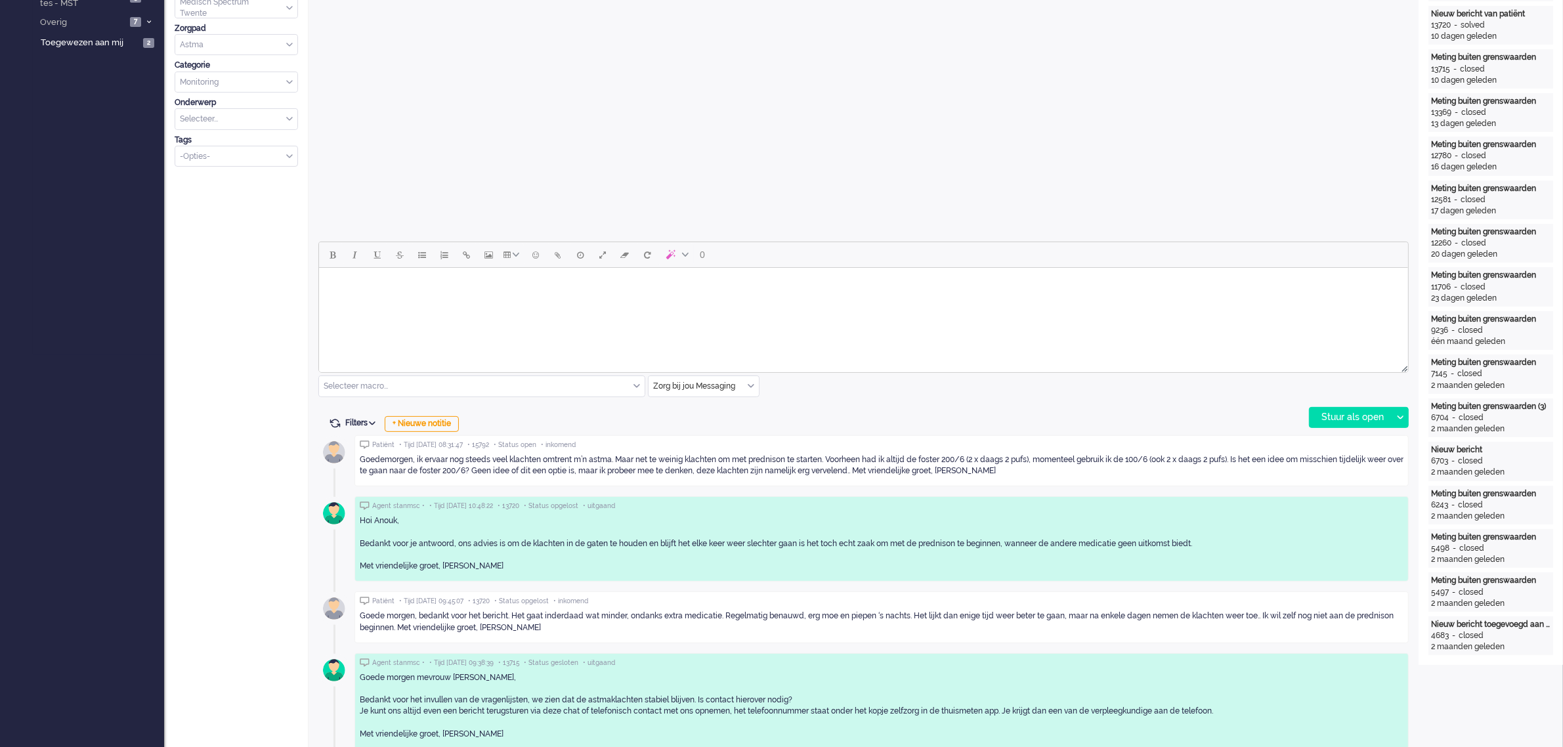
scroll to position [492, 0]
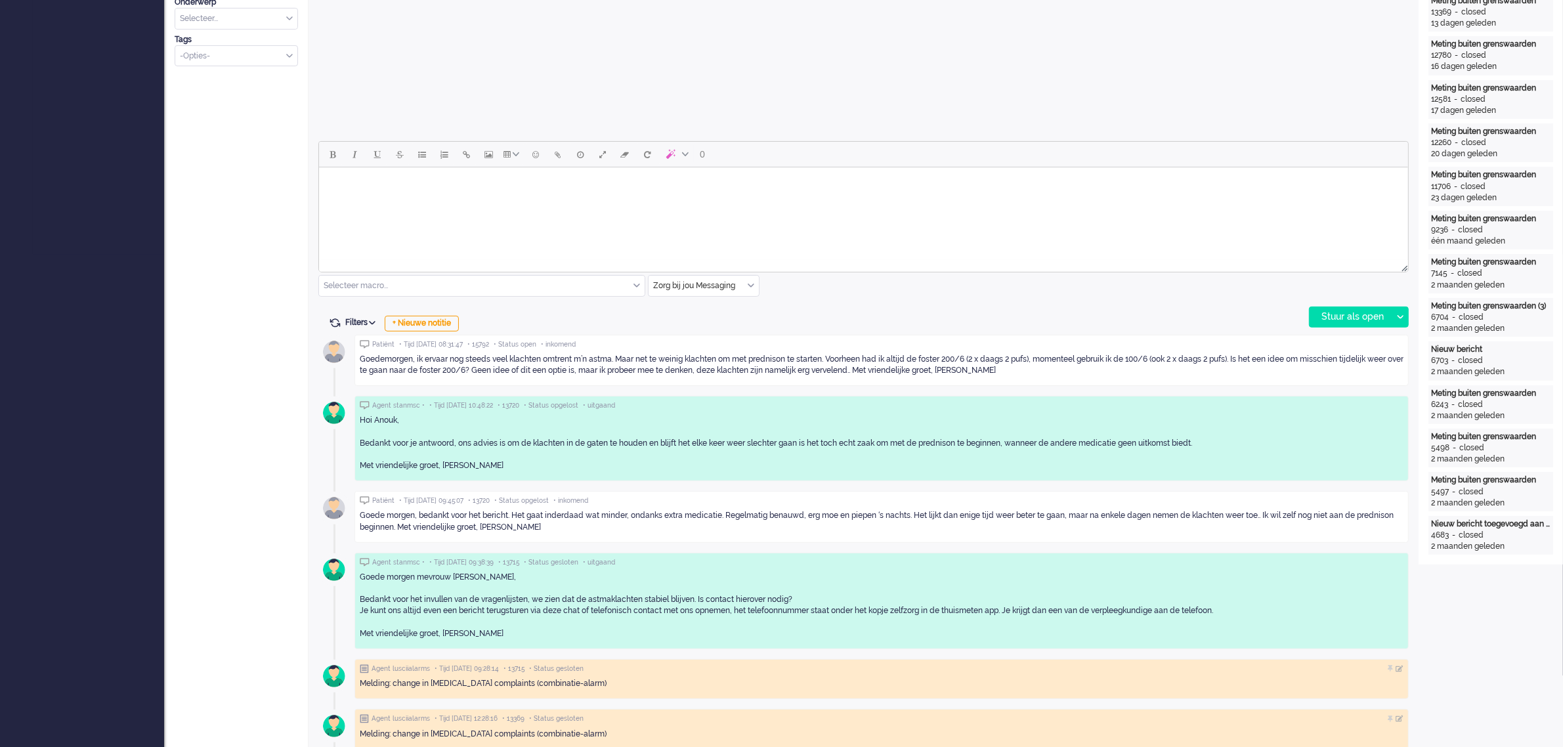
click at [373, 187] on body "Rich Text Area. Press ALT-0 for help." at bounding box center [863, 184] width 1078 height 23
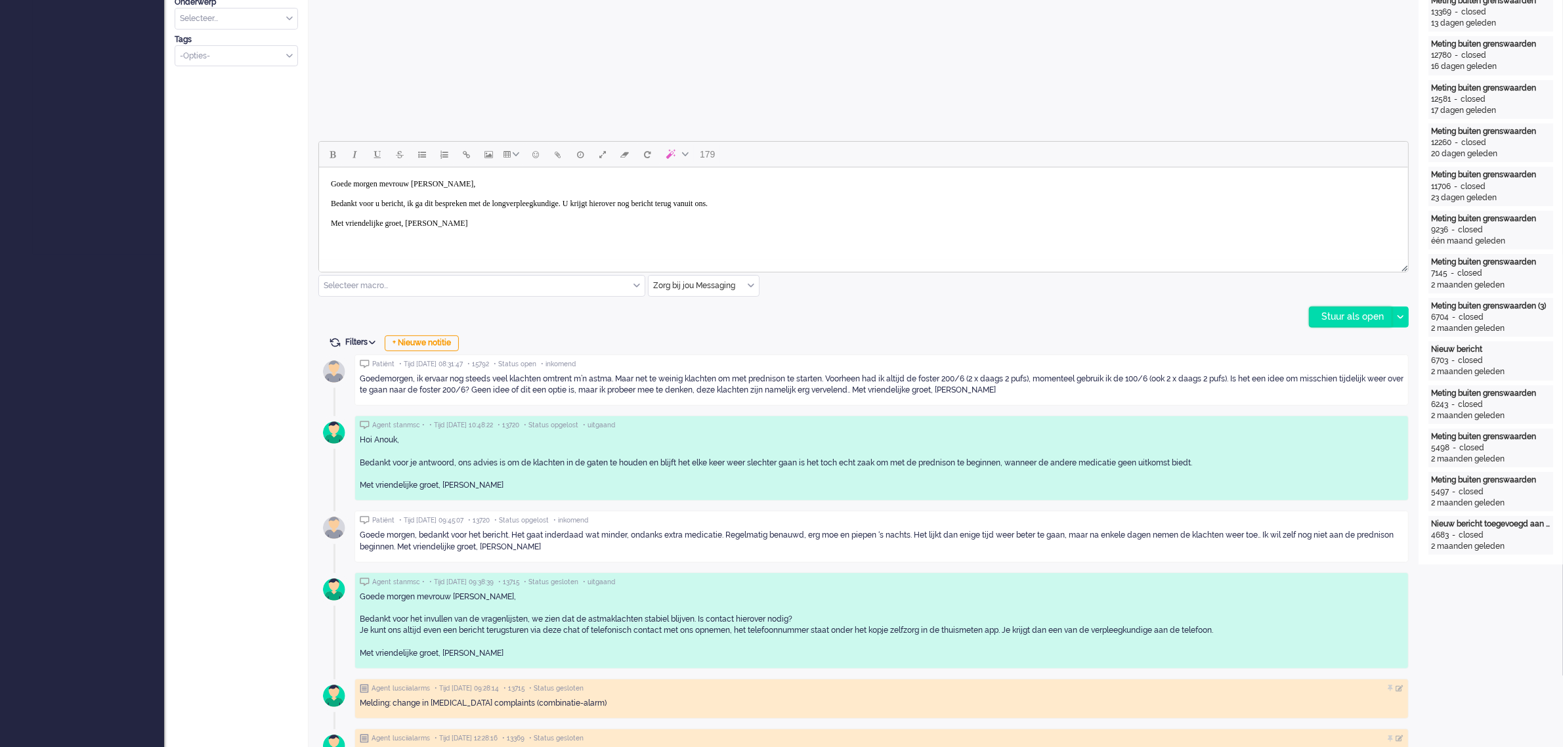
click at [1259, 314] on div "Stuur als open" at bounding box center [1350, 317] width 82 height 20
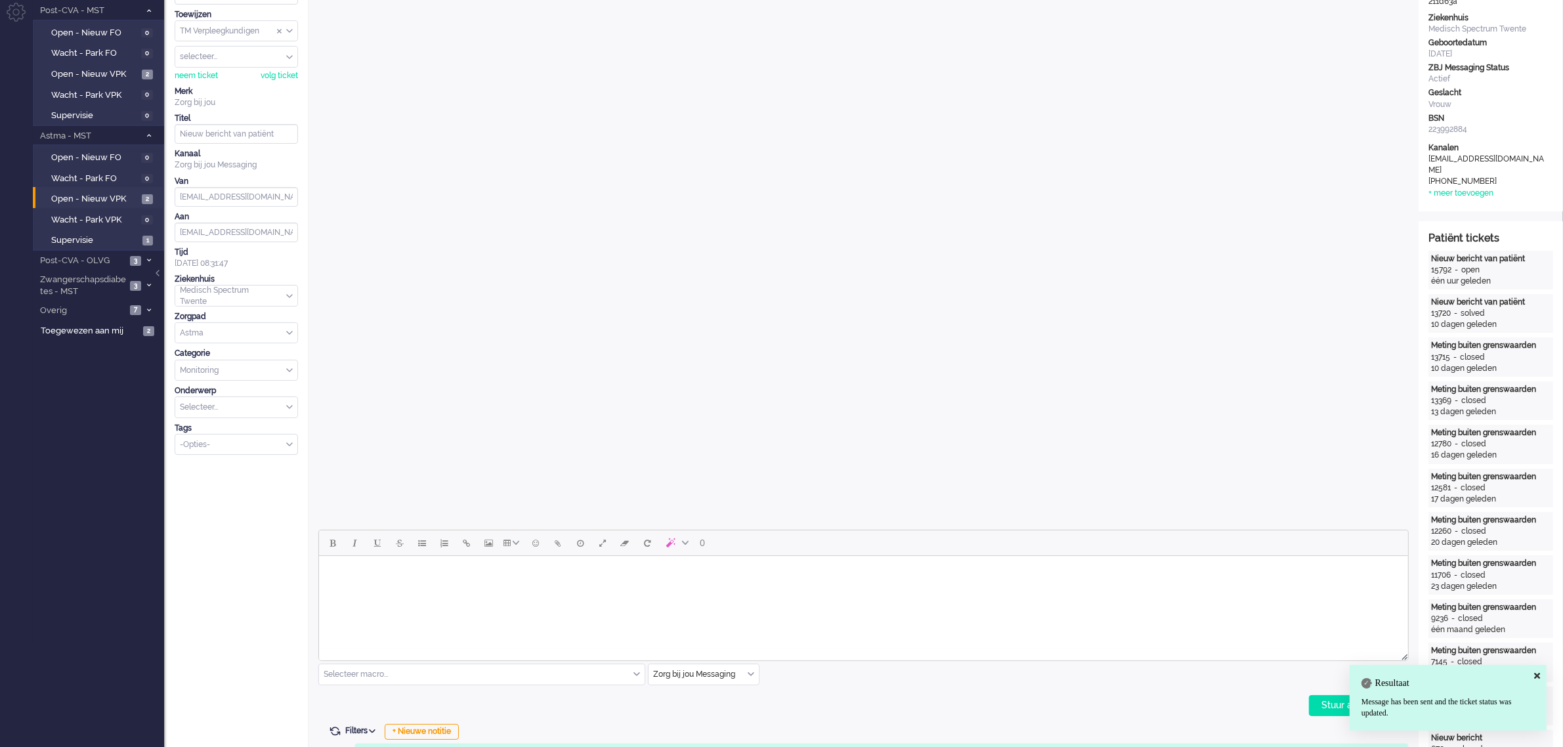
scroll to position [0, 0]
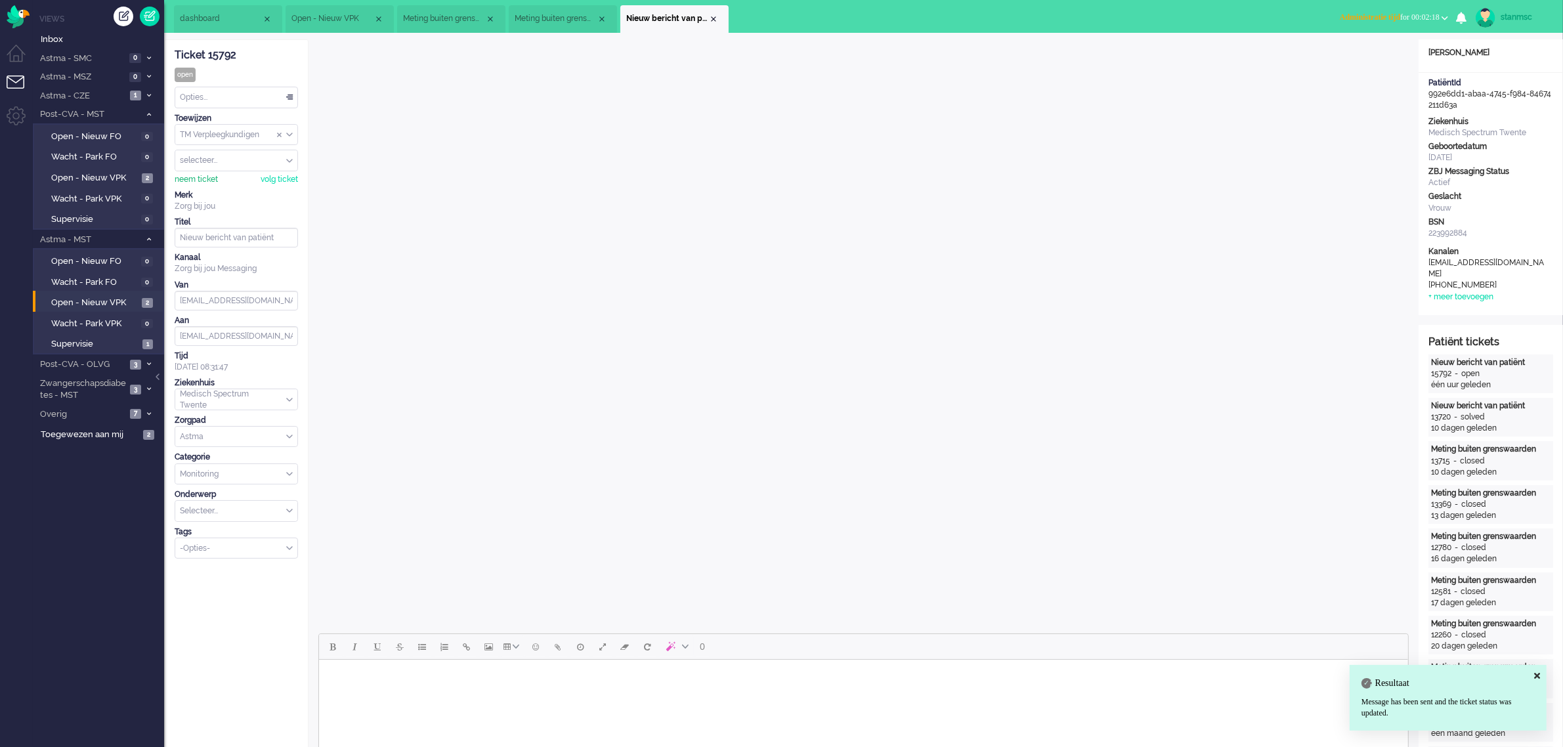
click at [201, 178] on div "neem ticket" at bounding box center [196, 179] width 43 height 11
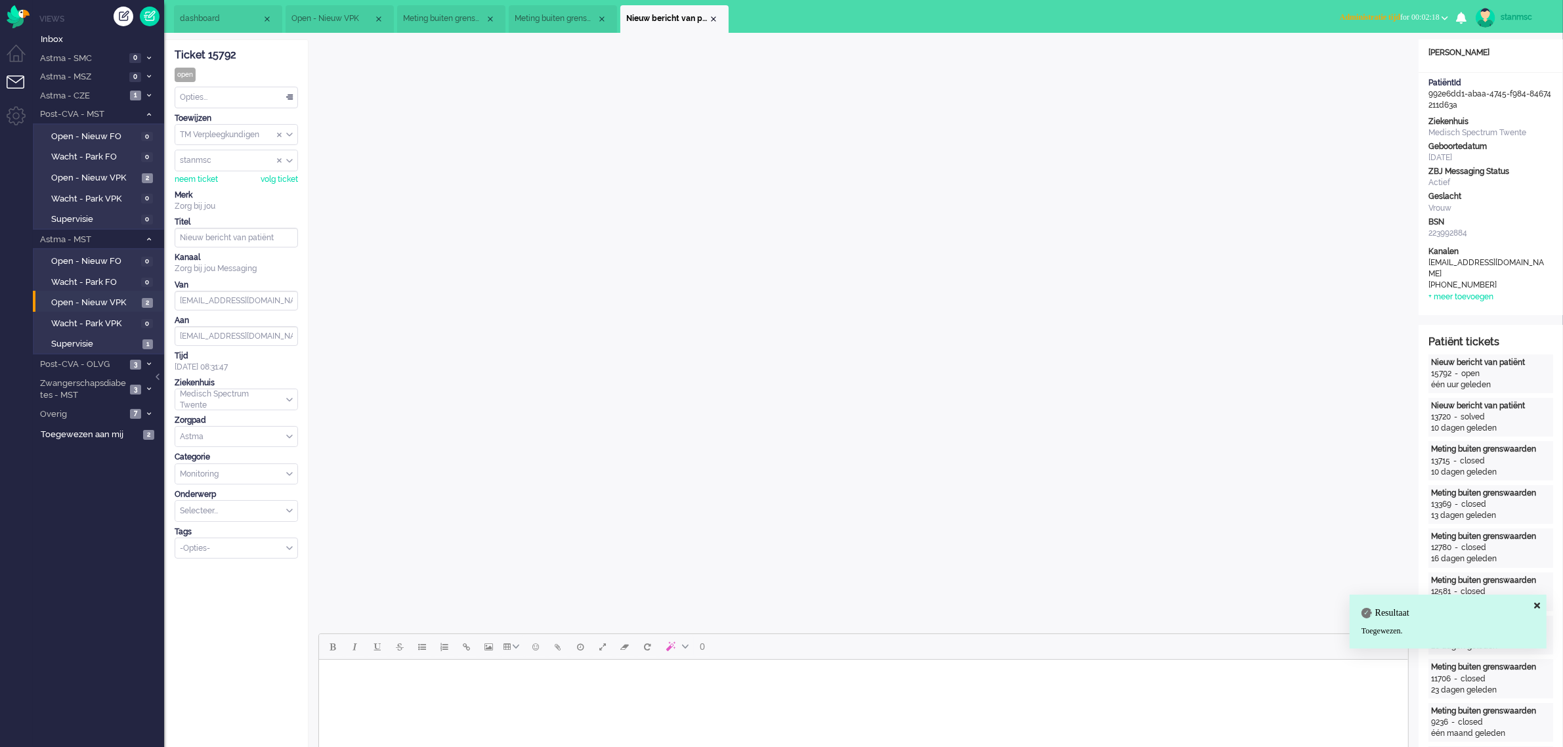
click at [289, 548] on div "-Opties-" at bounding box center [236, 548] width 122 height 20
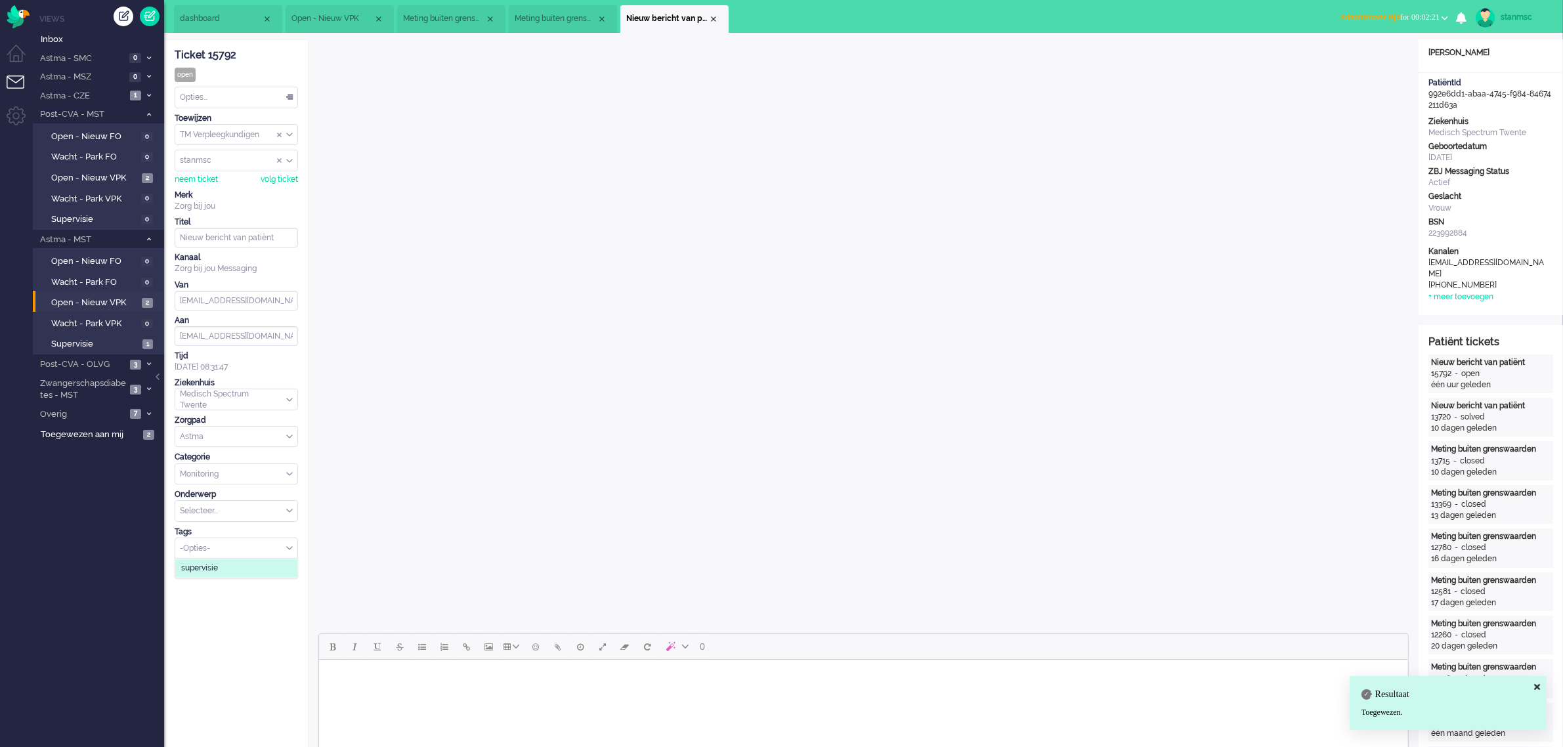
click at [204, 574] on span "supervisie" at bounding box center [199, 567] width 37 height 11
click at [1259, 14] on span "Administratie tijd for 00:02:24" at bounding box center [1390, 16] width 100 height 9
click at [1259, 54] on label "Online" at bounding box center [1393, 58] width 104 height 11
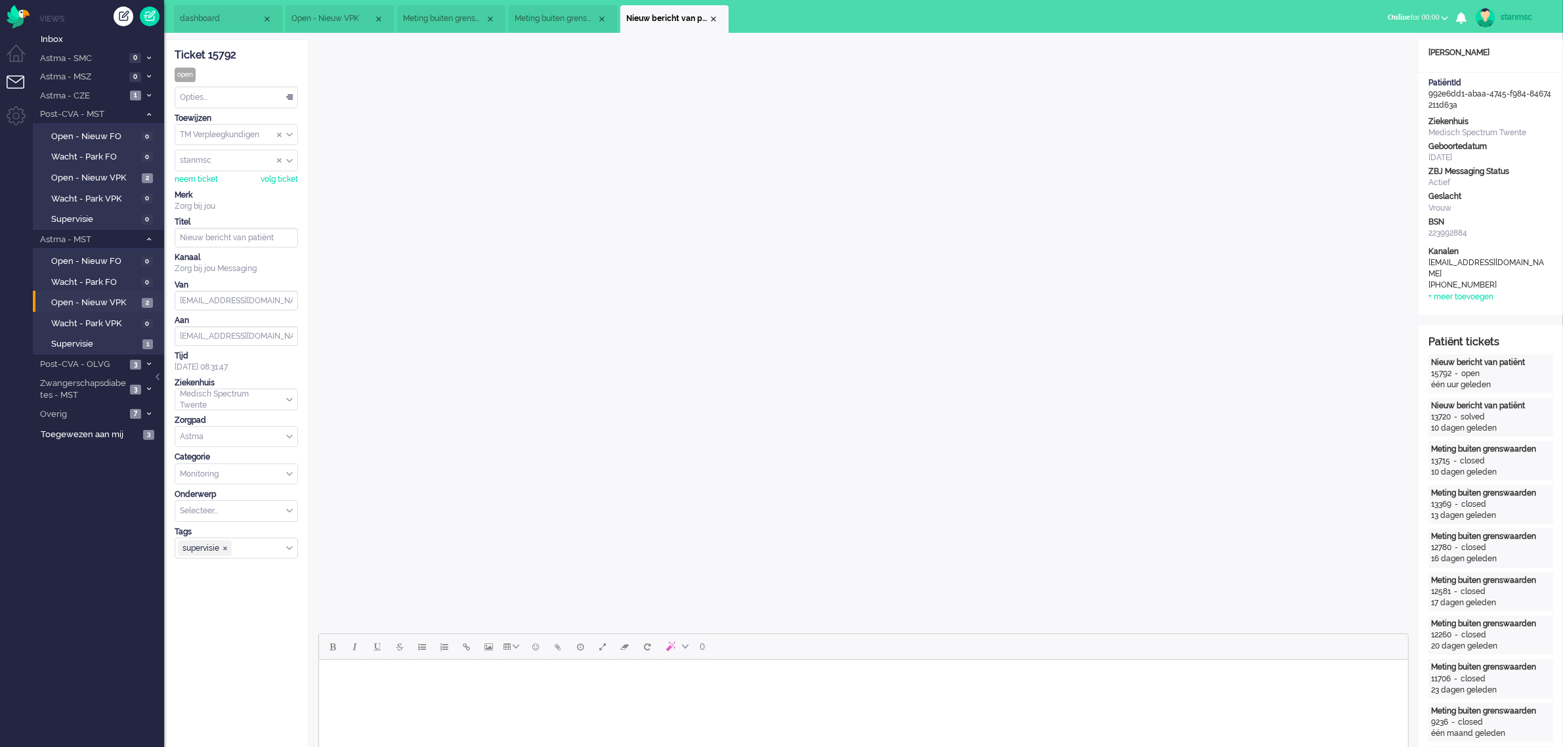
click at [560, 13] on span "Meting buiten grenswaarden (3)" at bounding box center [556, 18] width 82 height 11
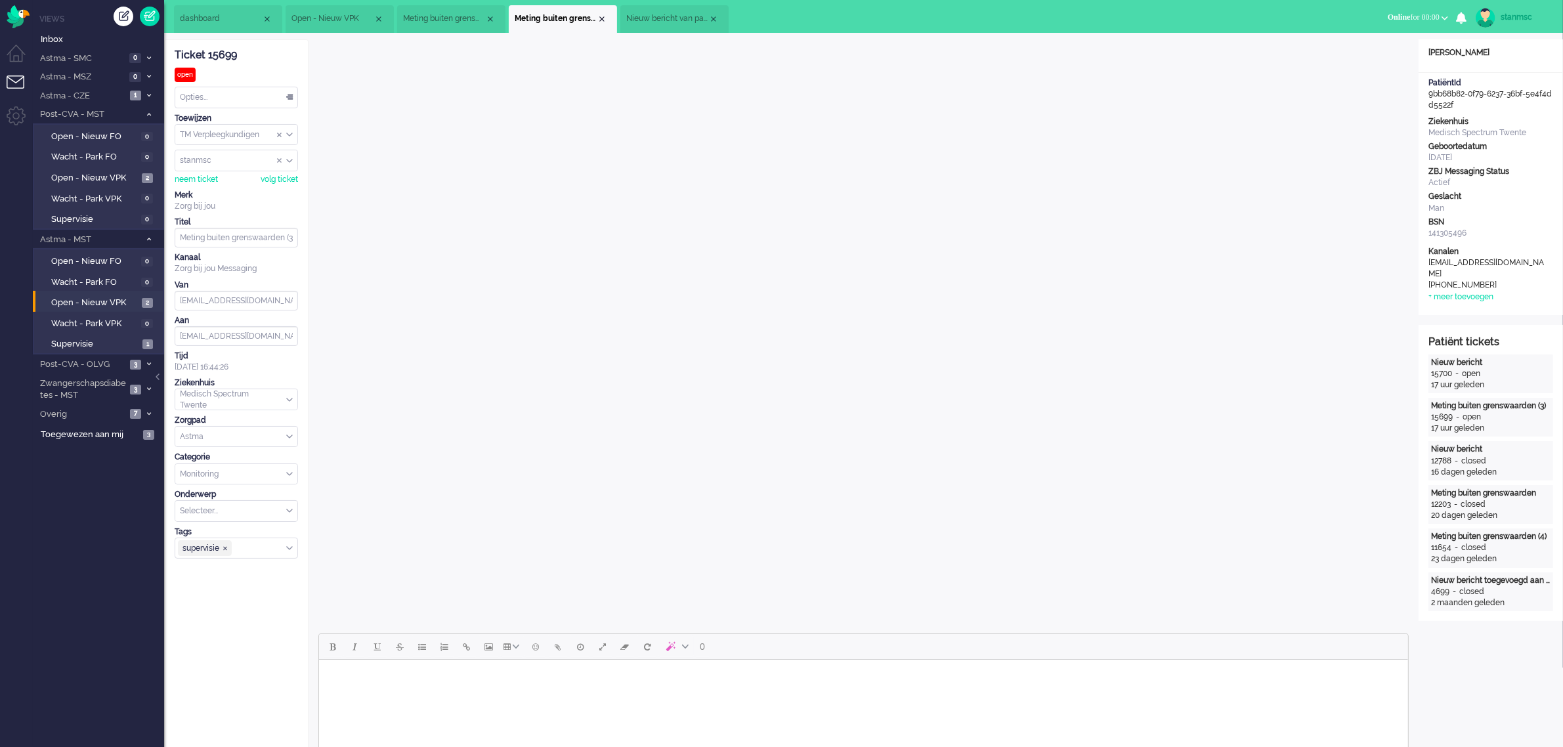
click at [433, 15] on span "Meting buiten grenswaarden (3)" at bounding box center [444, 18] width 82 height 11
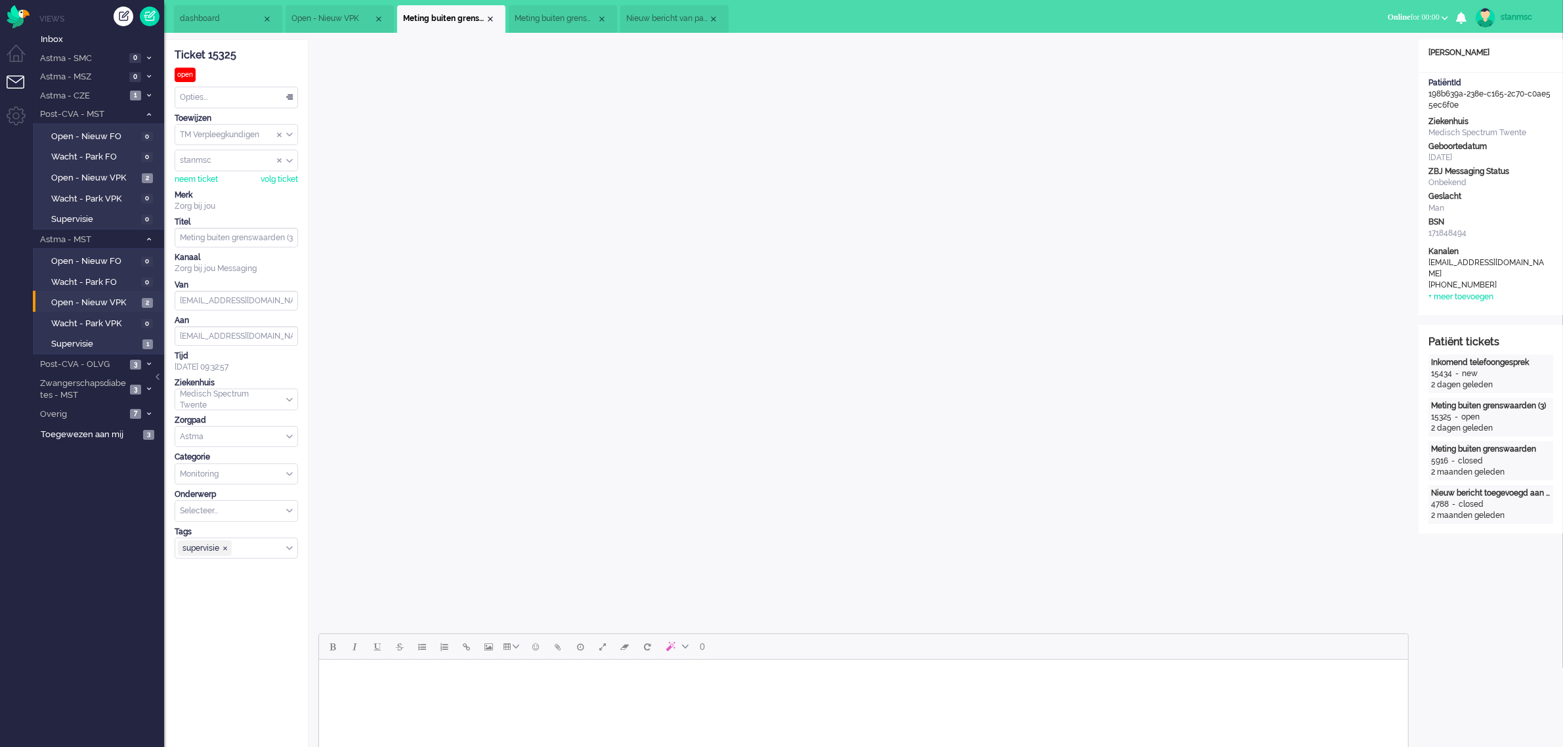
click at [348, 18] on span "Open - Nieuw VPK" at bounding box center [332, 18] width 82 height 11
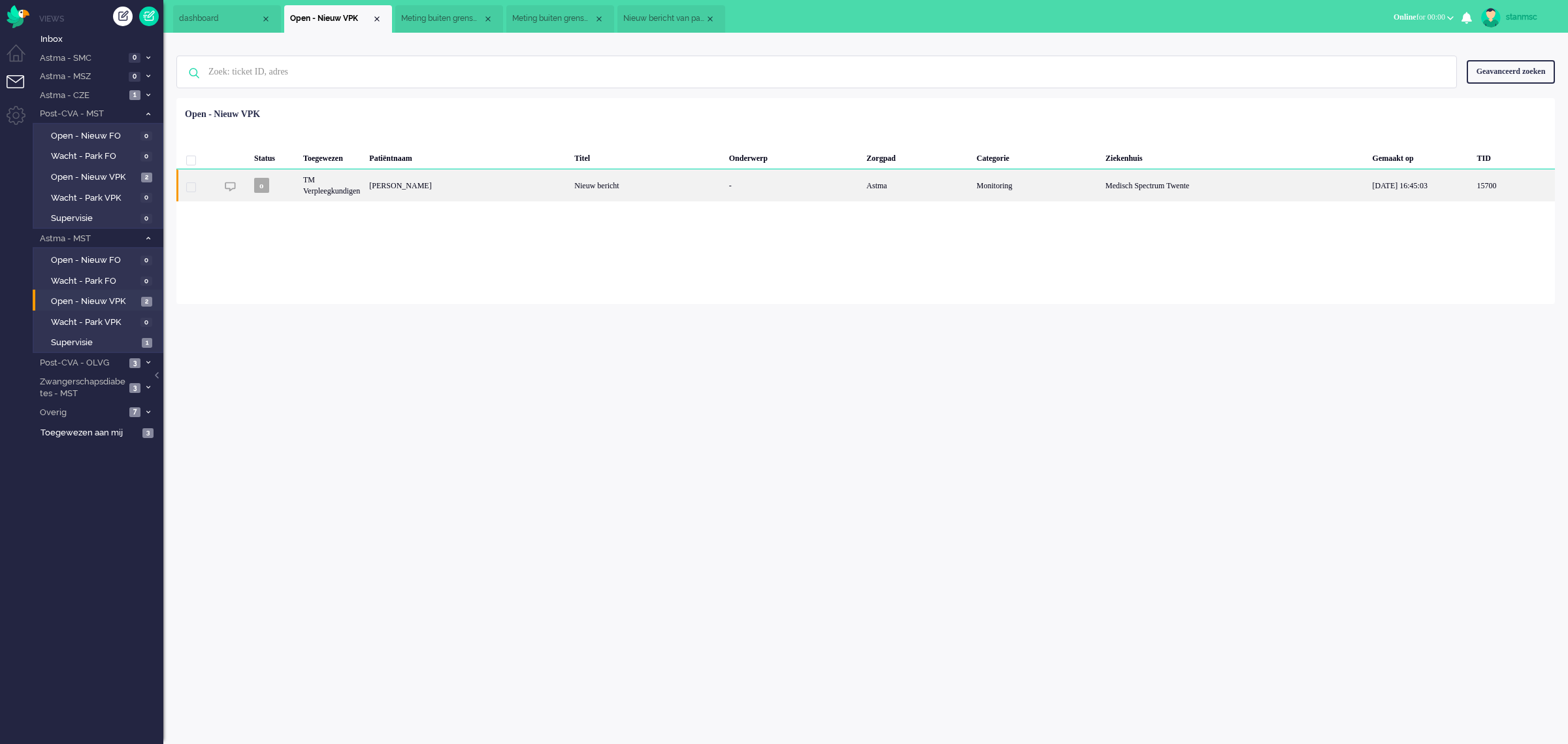
click at [364, 188] on div "TM Verpleegkundigen" at bounding box center [332, 185] width 66 height 32
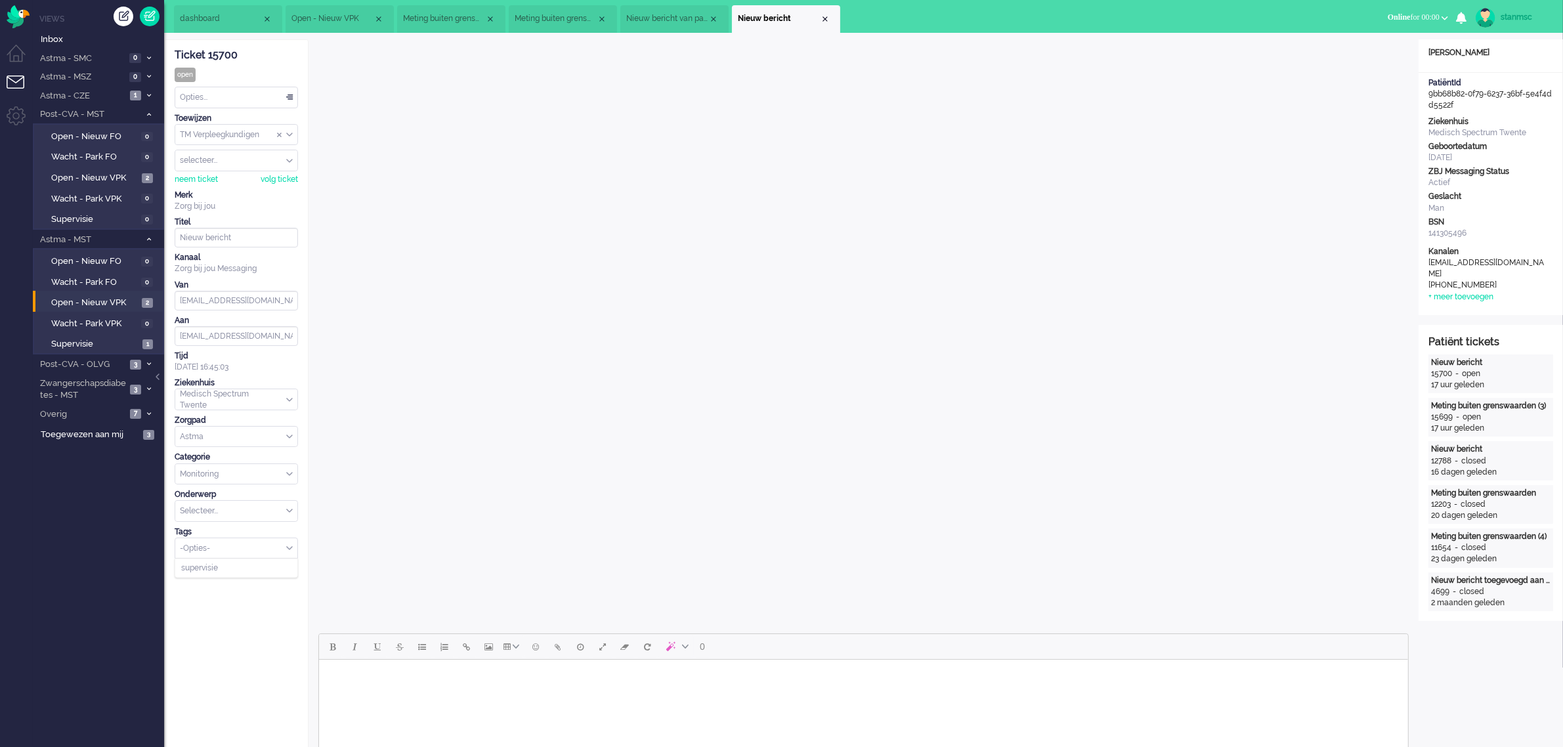
click at [287, 549] on div "-Opties-" at bounding box center [236, 548] width 122 height 20
click at [224, 568] on li "supervisie" at bounding box center [236, 568] width 122 height 19
click at [825, 16] on div "Close tab" at bounding box center [825, 19] width 11 height 11
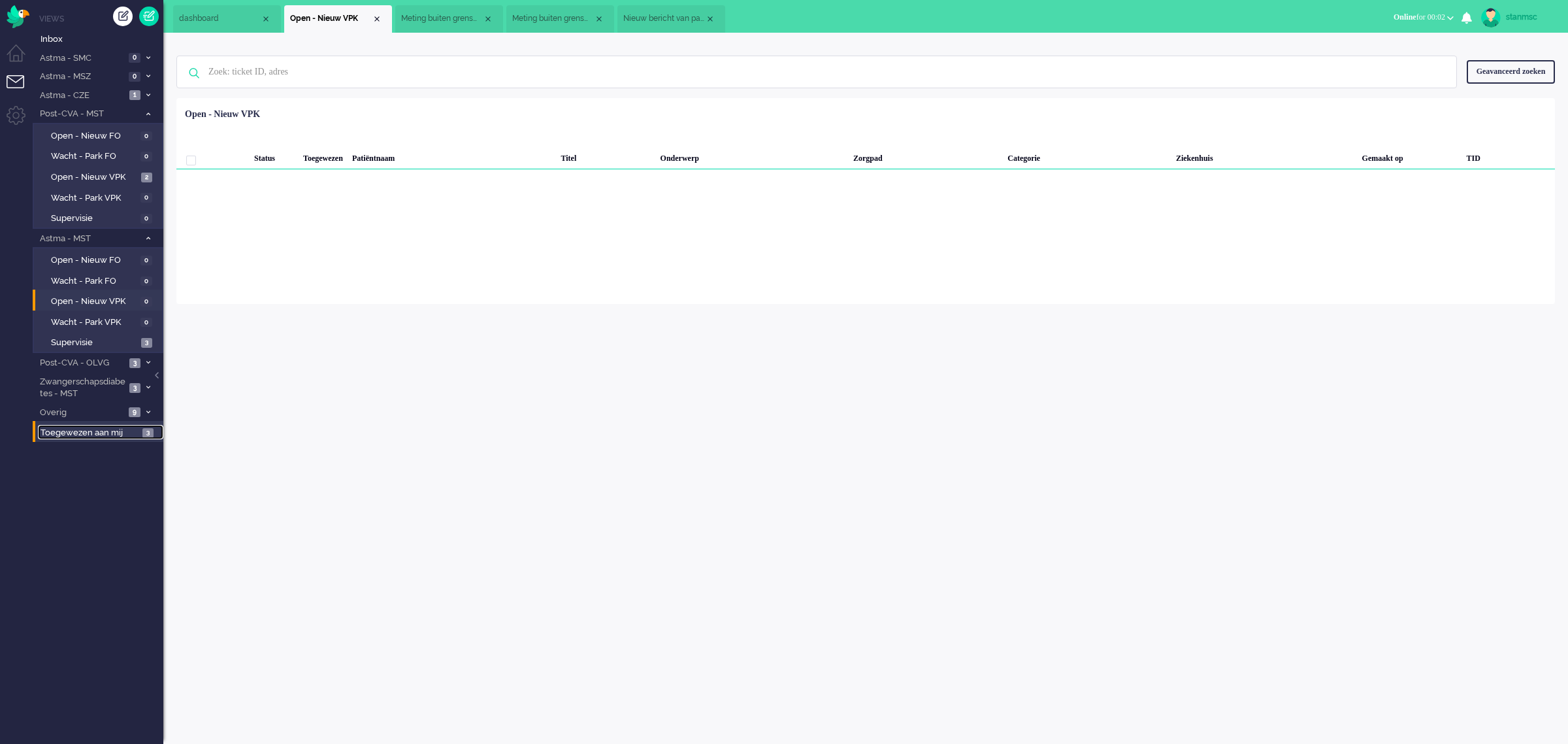
click at [109, 433] on span "Toegewezen aan mij" at bounding box center [90, 433] width 98 height 12
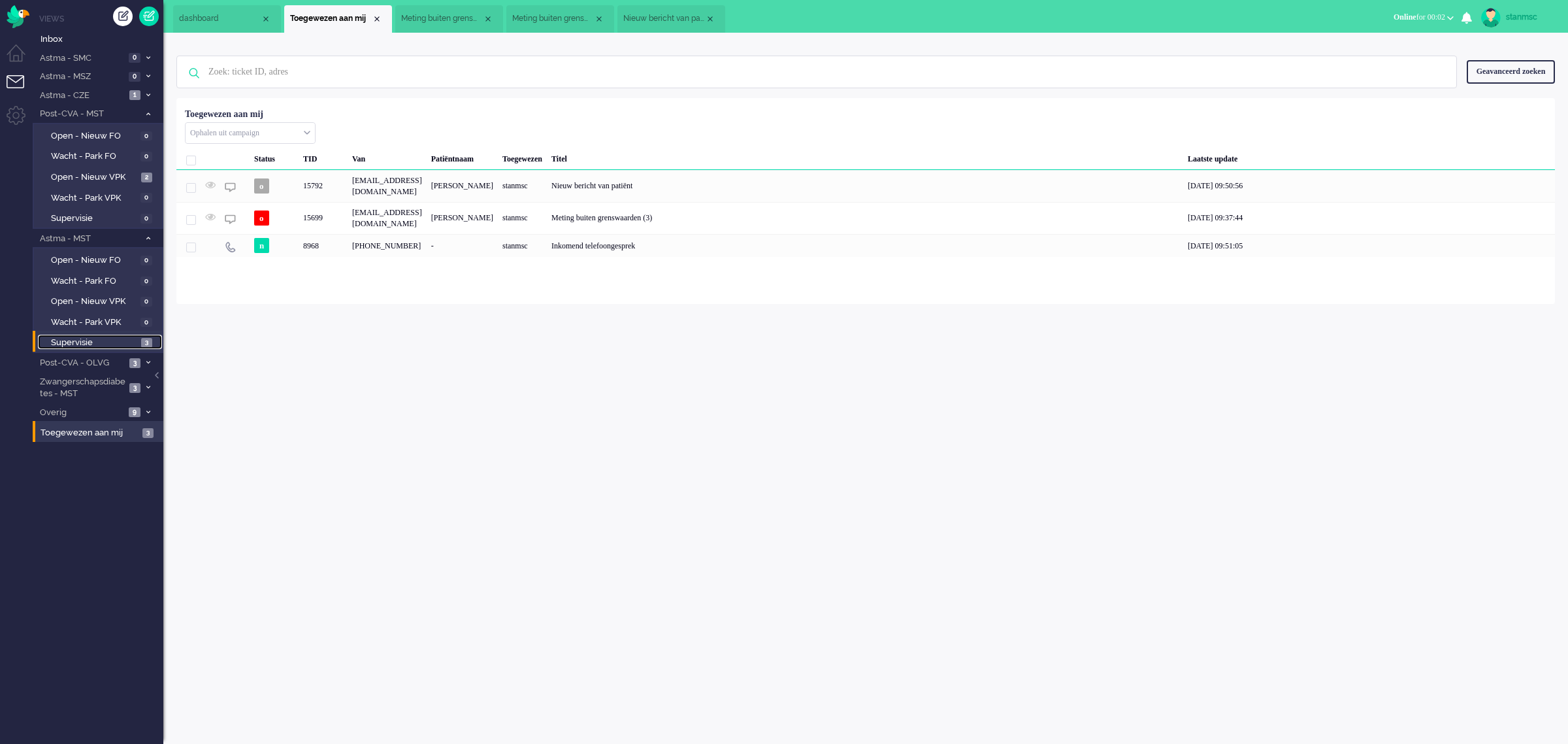
click at [104, 340] on span "Supervisie" at bounding box center [94, 343] width 87 height 12
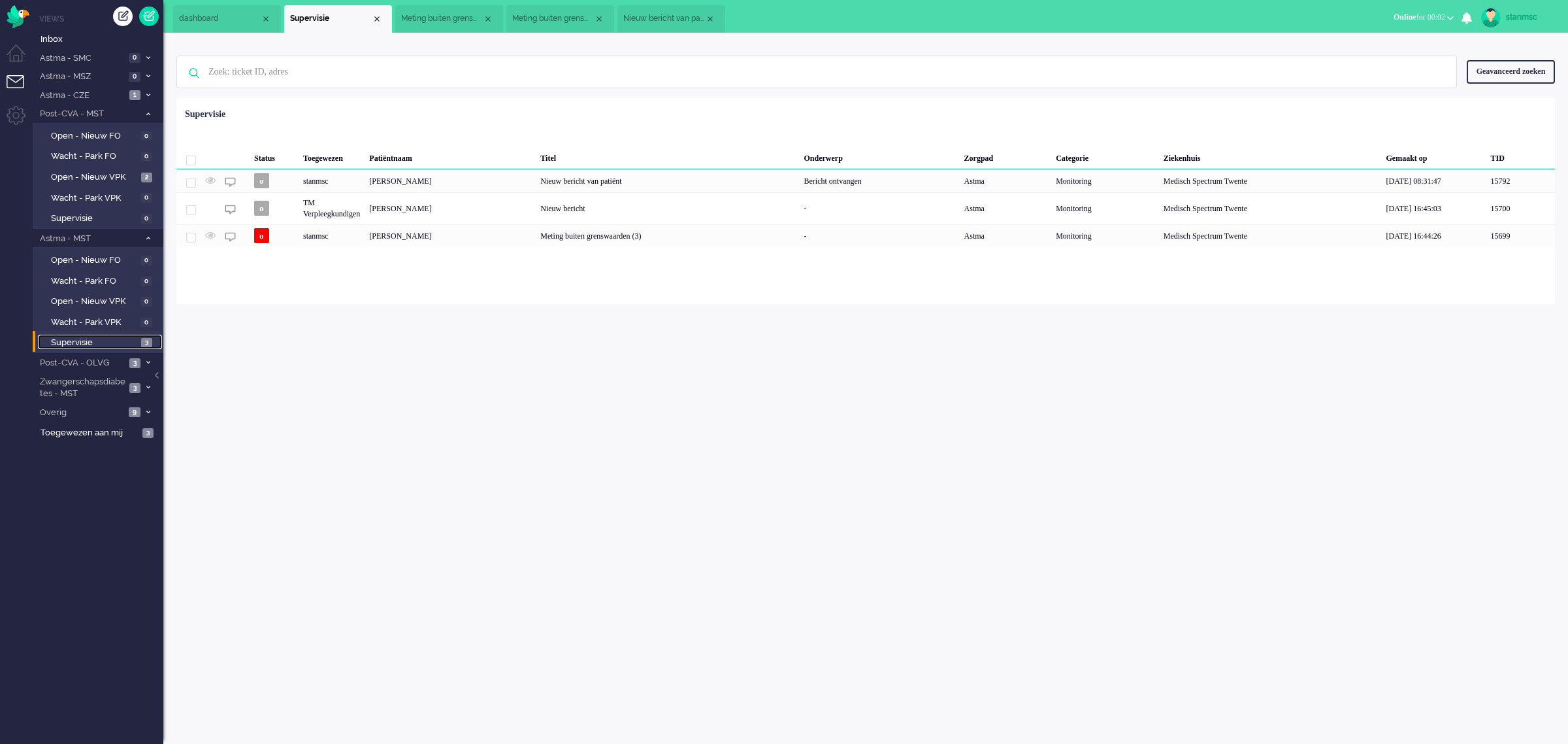
click at [441, 24] on span "Meting buiten grenswaarden (3)" at bounding box center [442, 18] width 82 height 11
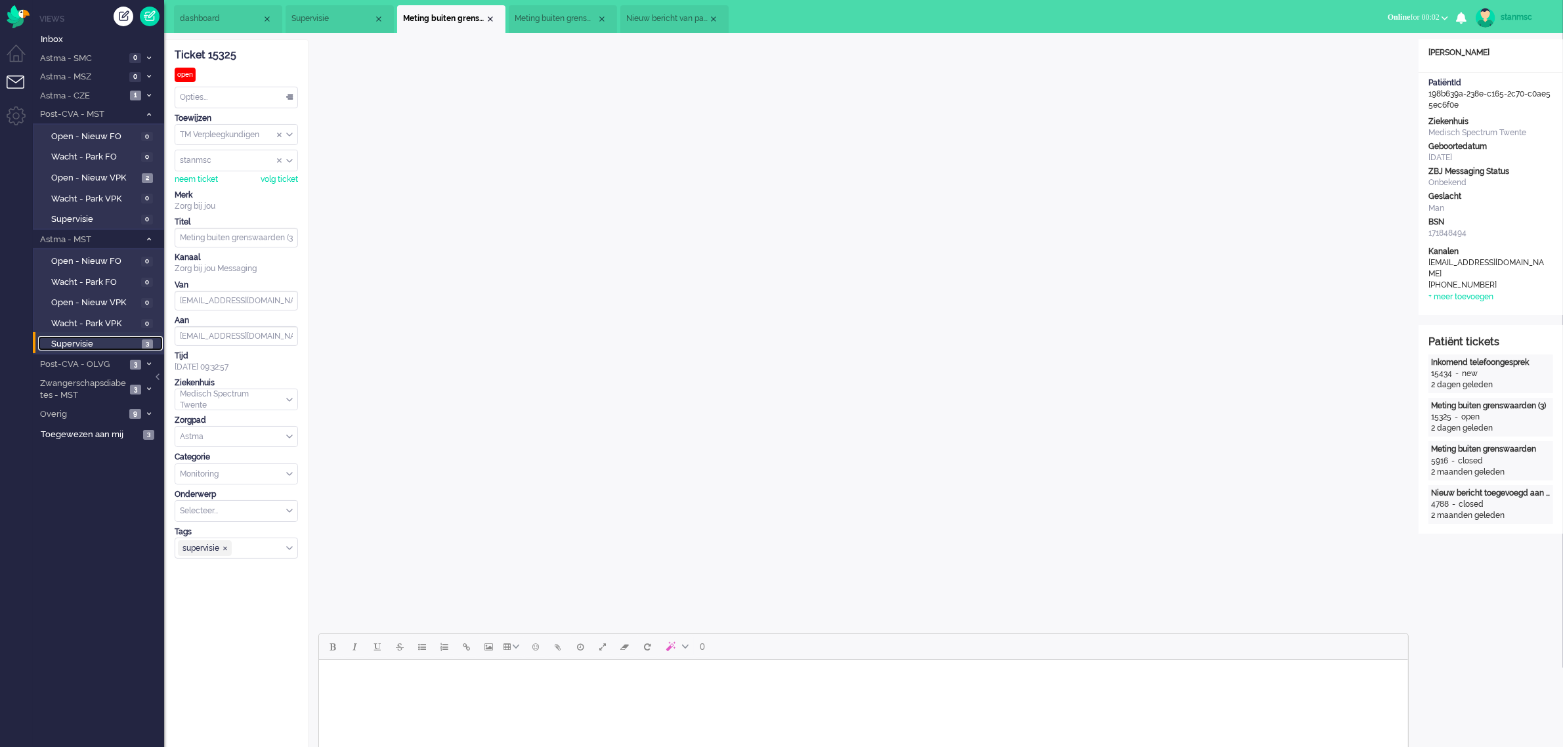
click at [336, 20] on span "Supervisie" at bounding box center [332, 18] width 82 height 11
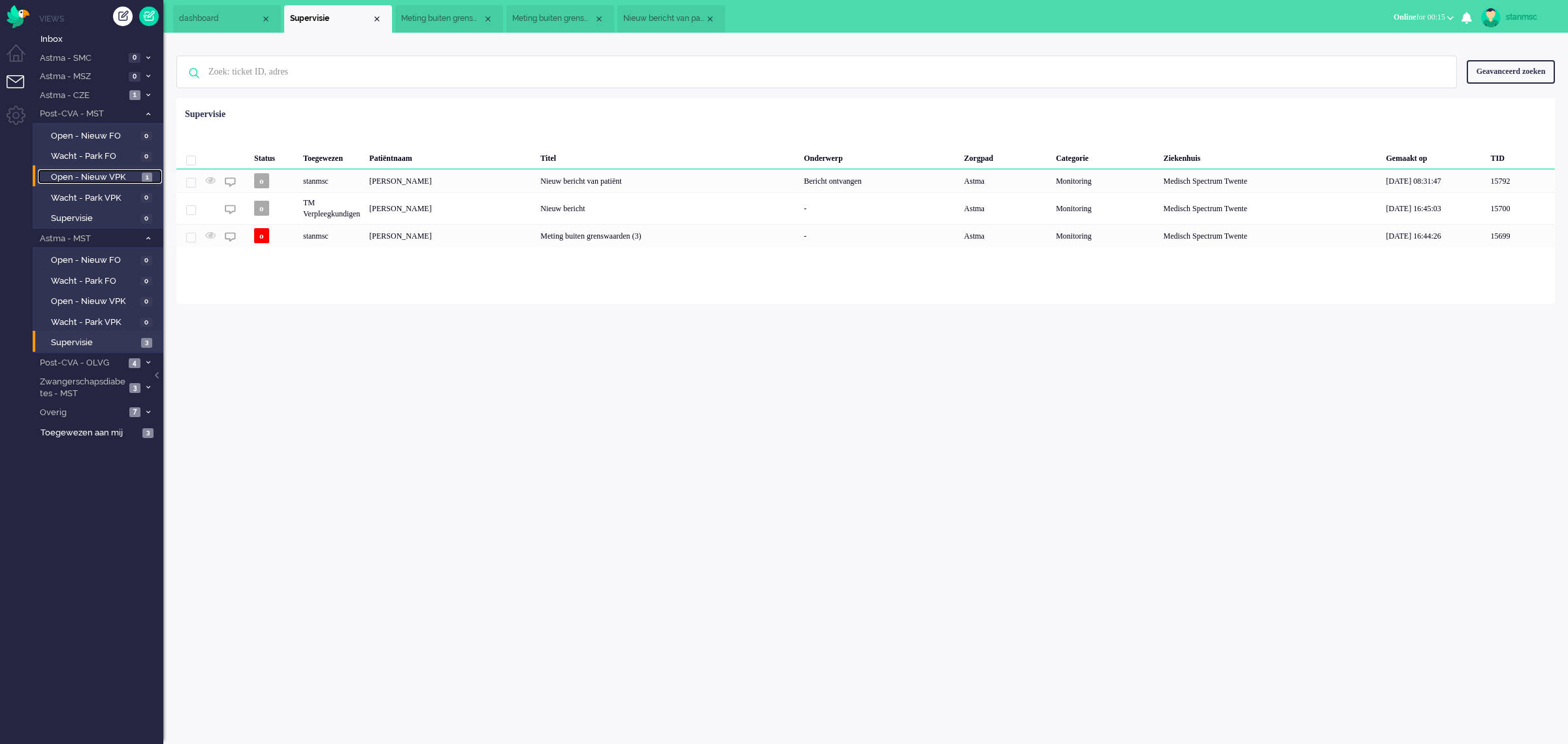
click at [104, 173] on span "Open - Nieuw VPK" at bounding box center [95, 177] width 88 height 12
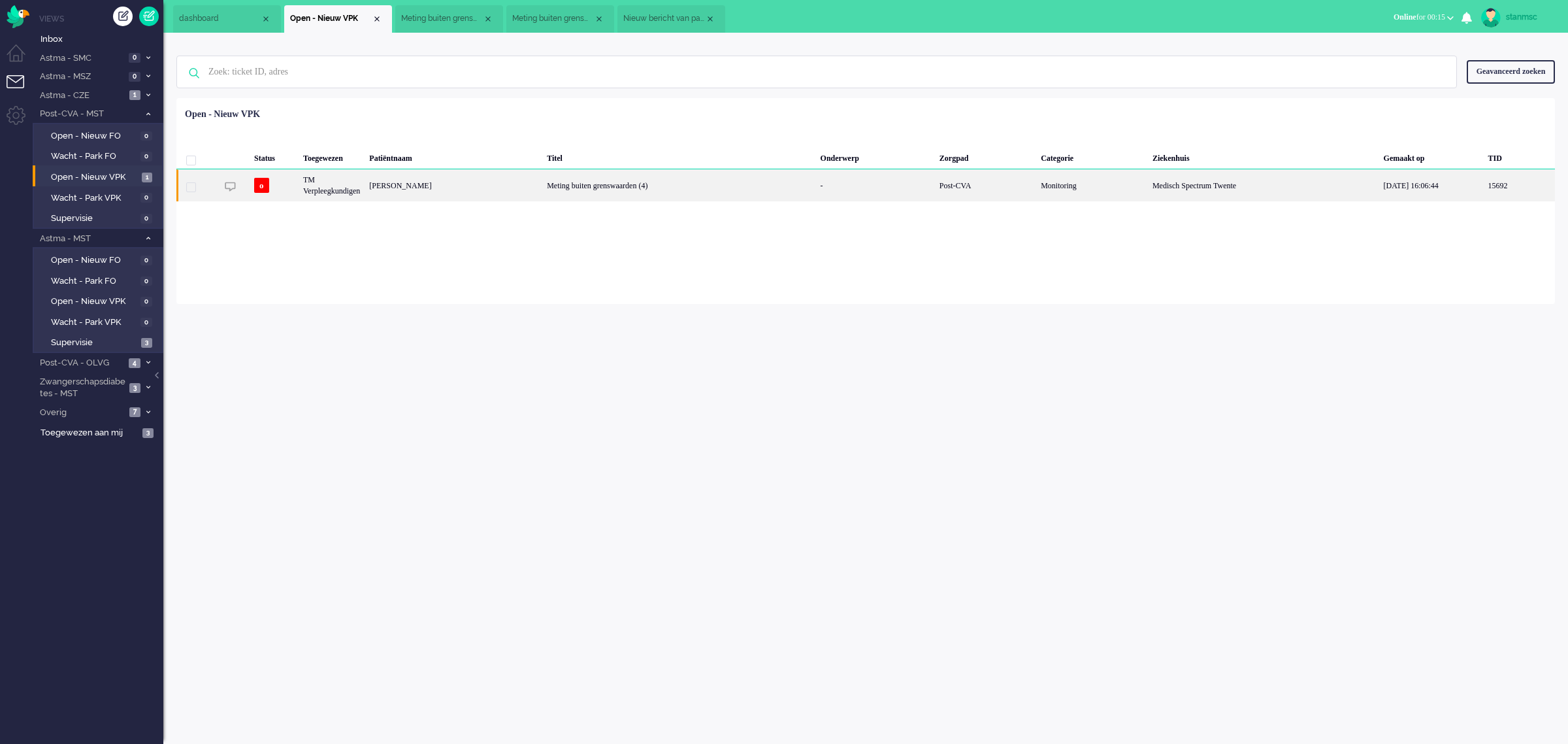
click at [436, 184] on div "[PERSON_NAME]" at bounding box center [453, 185] width 178 height 32
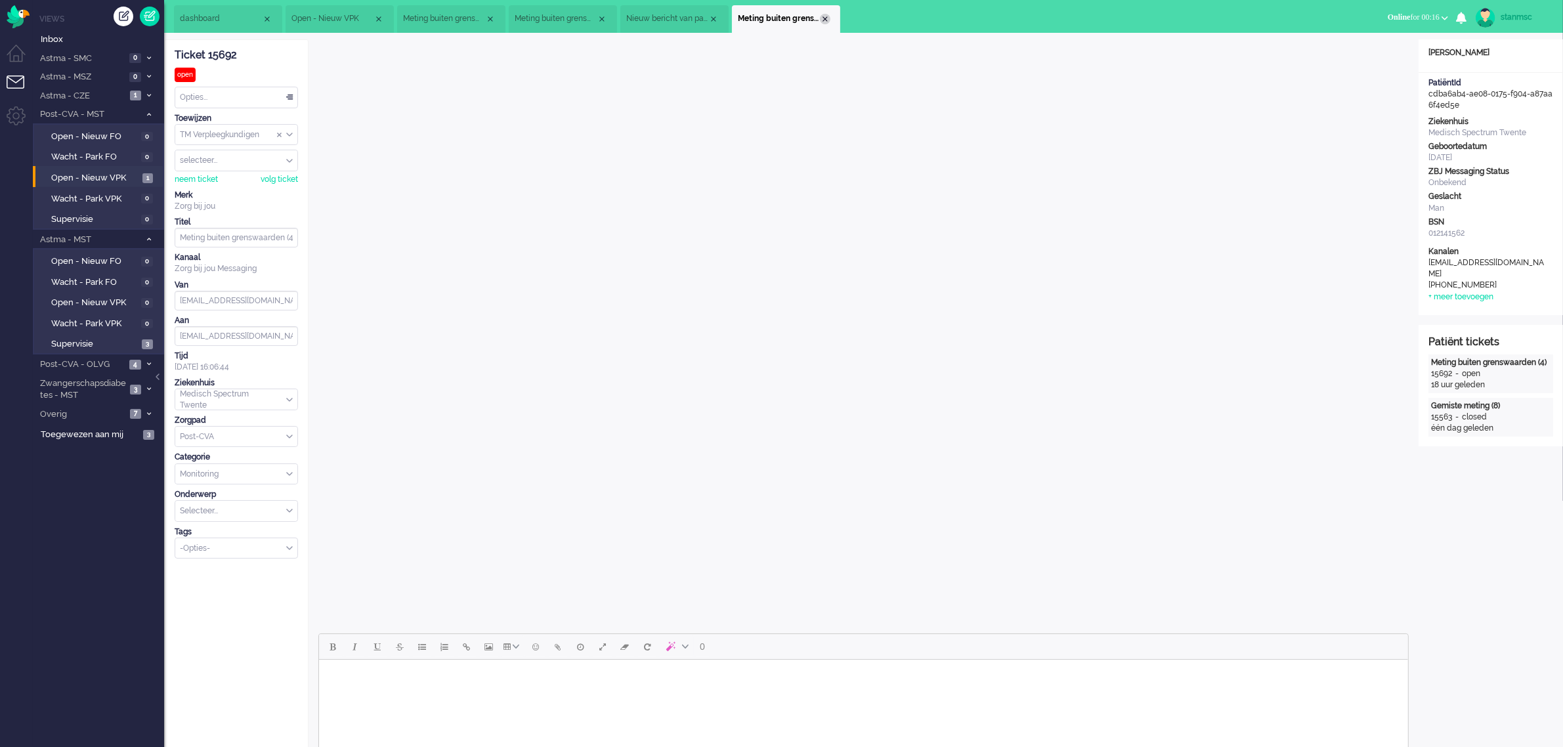
click at [828, 18] on div "Close tab" at bounding box center [825, 19] width 11 height 11
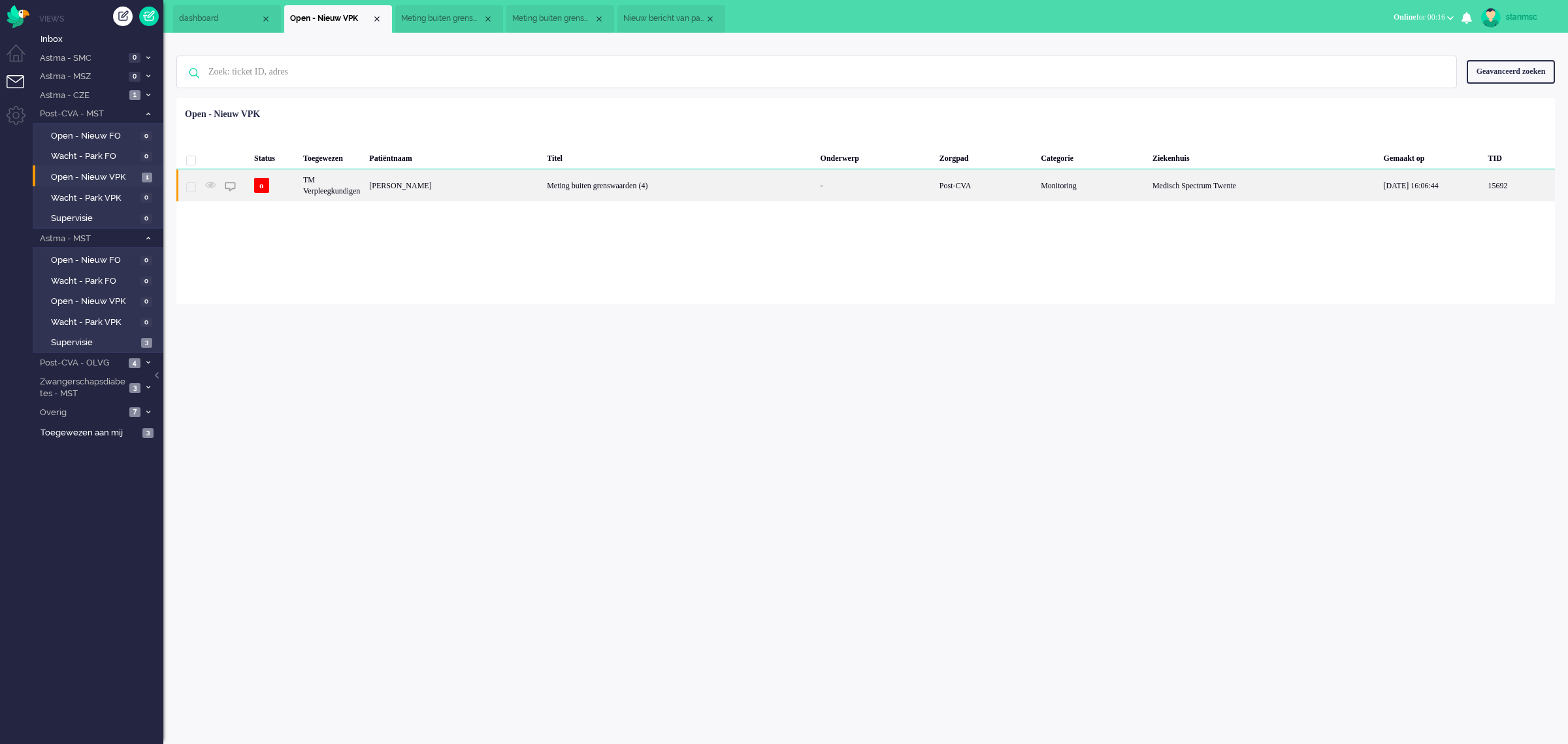
click at [426, 188] on div "[PERSON_NAME]" at bounding box center [453, 185] width 178 height 32
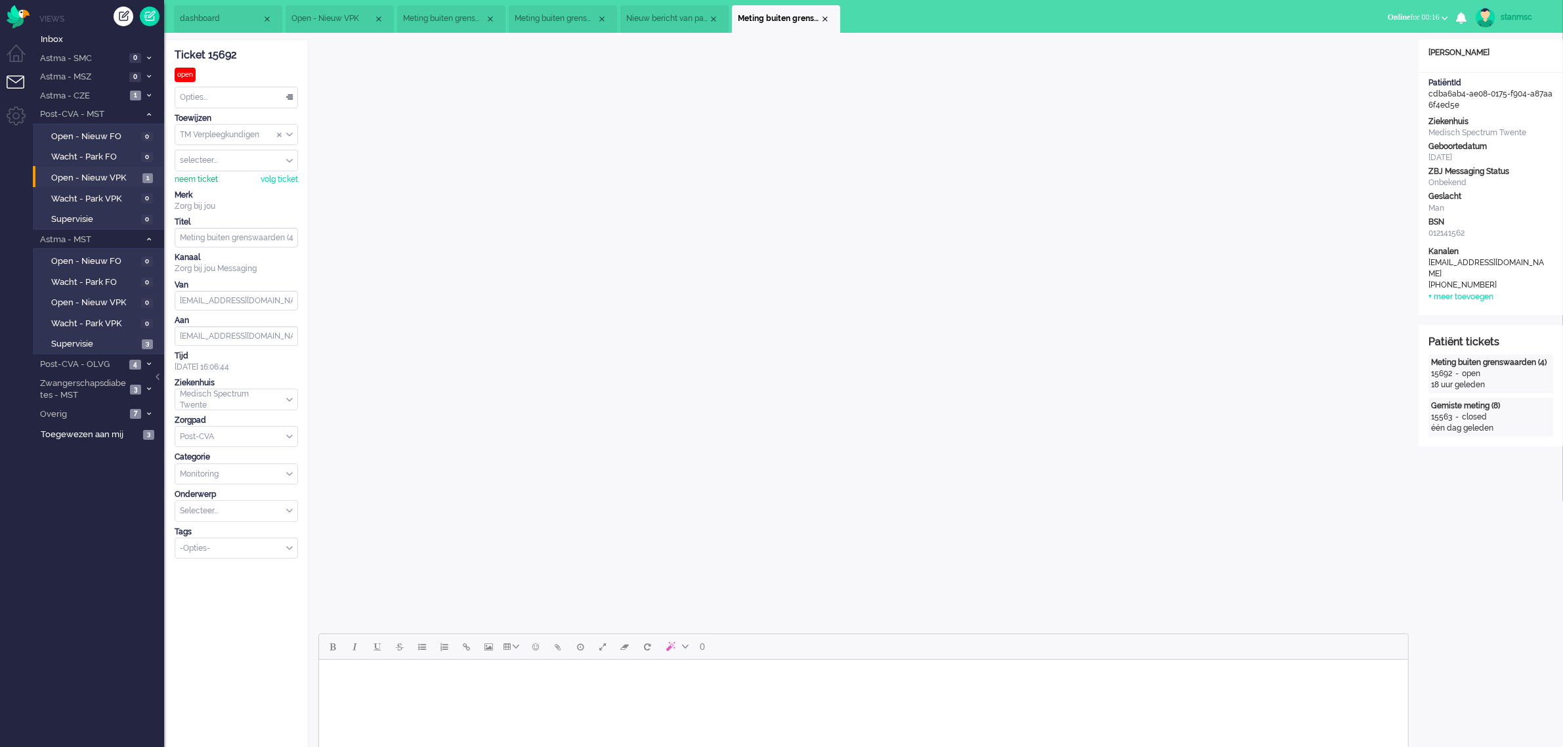
click at [200, 179] on div "neem ticket" at bounding box center [196, 179] width 43 height 11
click at [214, 100] on div "Opties..." at bounding box center [236, 97] width 122 height 20
click at [202, 184] on li "Opgelost" at bounding box center [236, 190] width 122 height 19
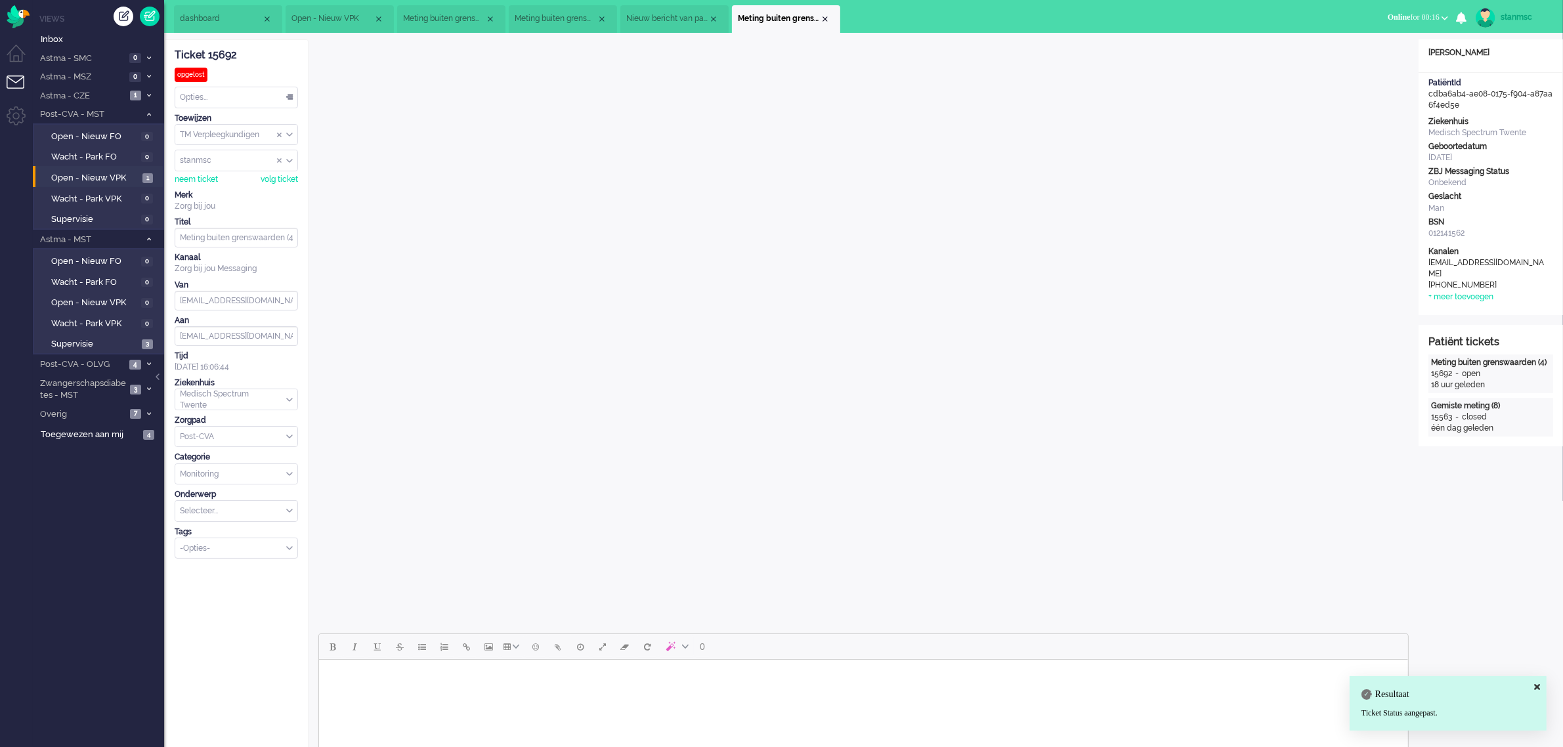
click at [824, 14] on div "Close tab" at bounding box center [825, 19] width 11 height 11
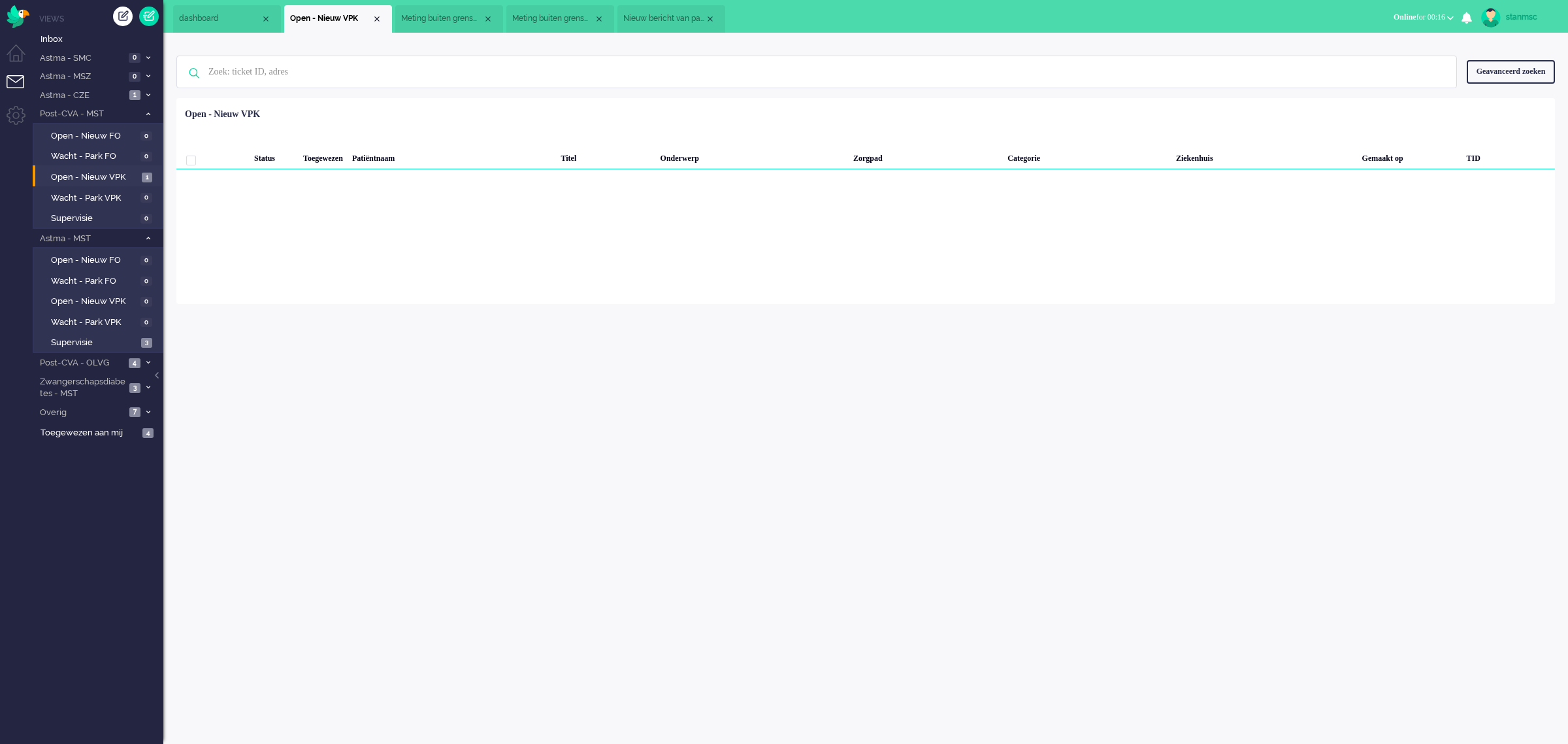
click at [206, 18] on span "dashboard" at bounding box center [220, 18] width 82 height 11
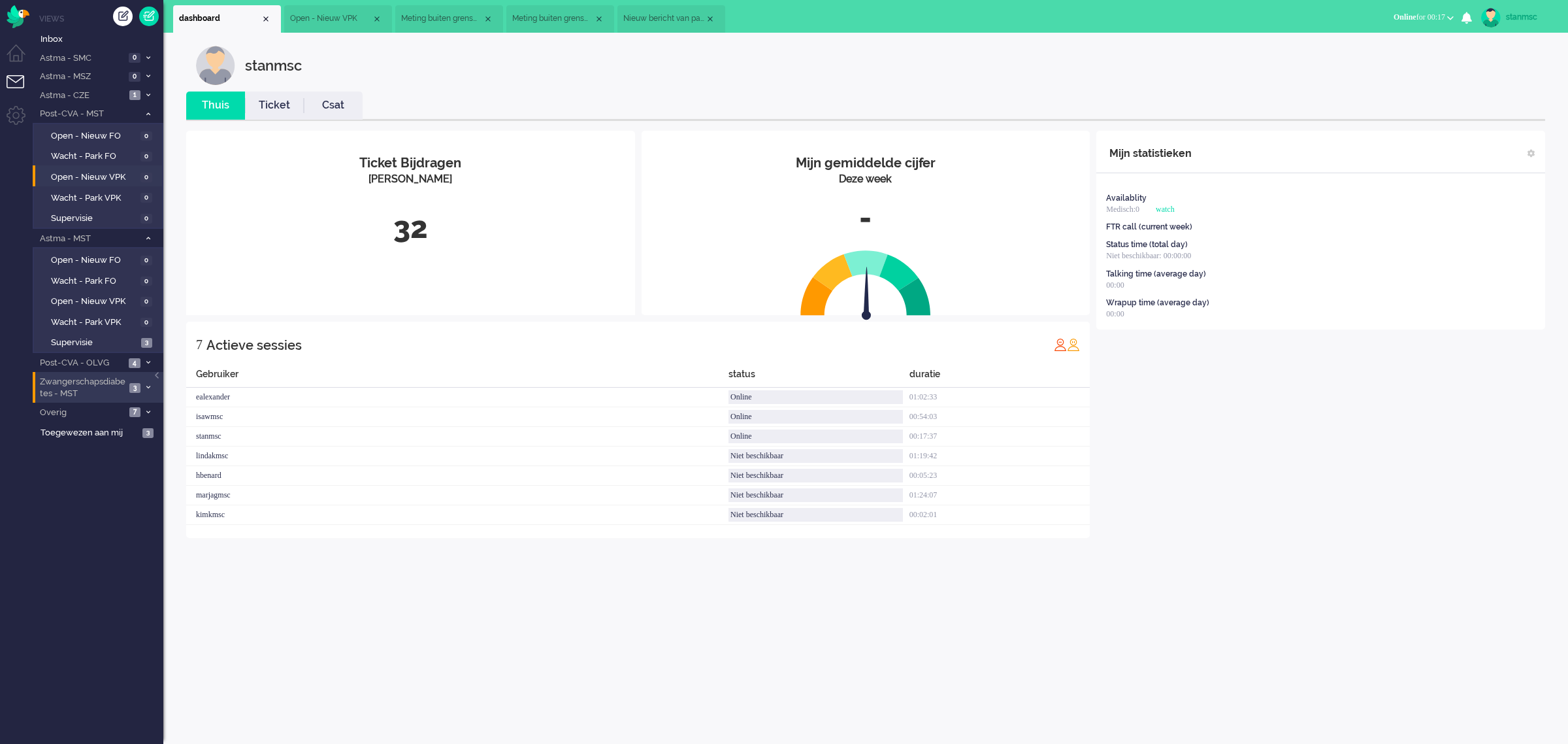
click at [85, 385] on span "Zwangerschapsdiabetes - MST" at bounding box center [82, 387] width 88 height 24
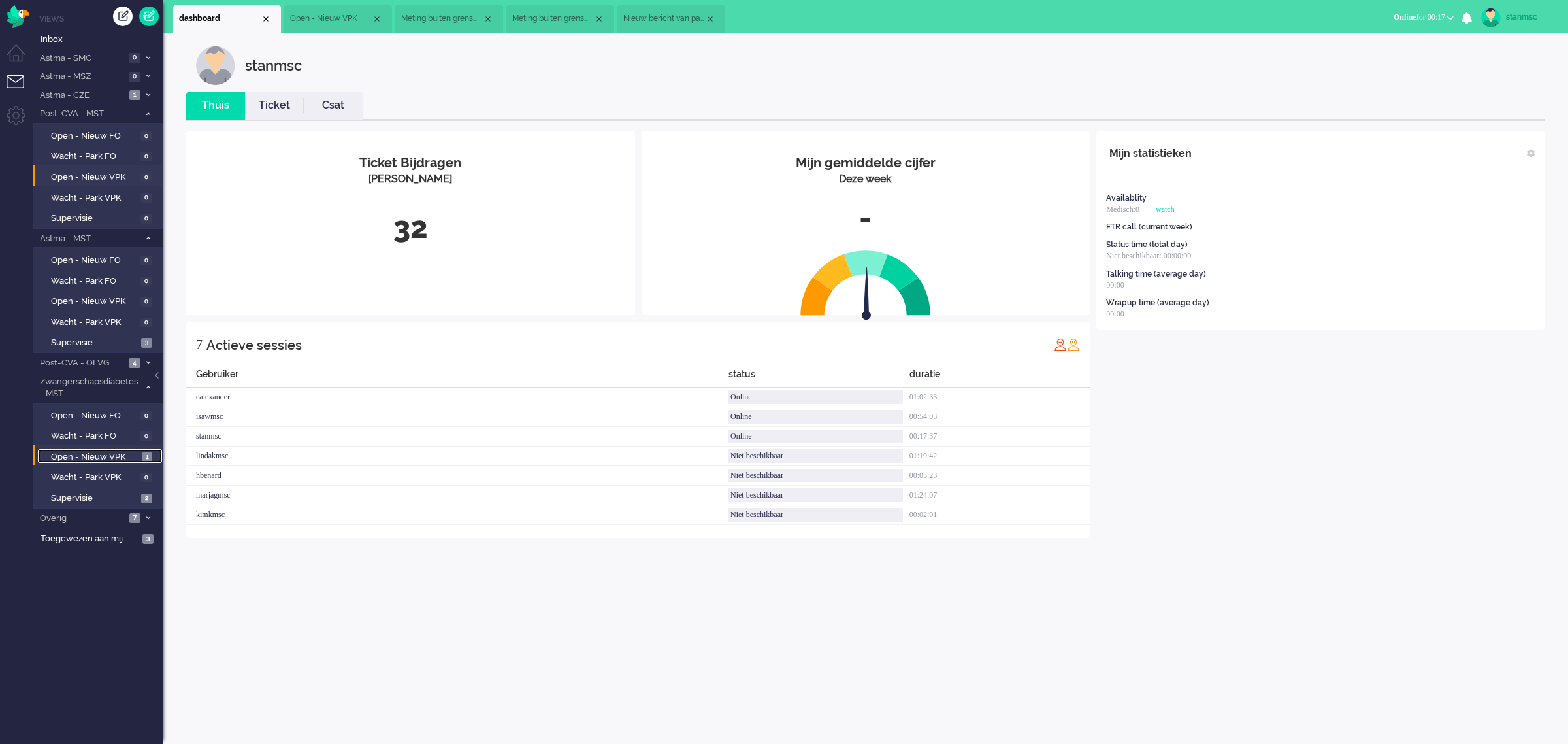
click at [94, 456] on span "Open - Nieuw VPK" at bounding box center [95, 457] width 88 height 12
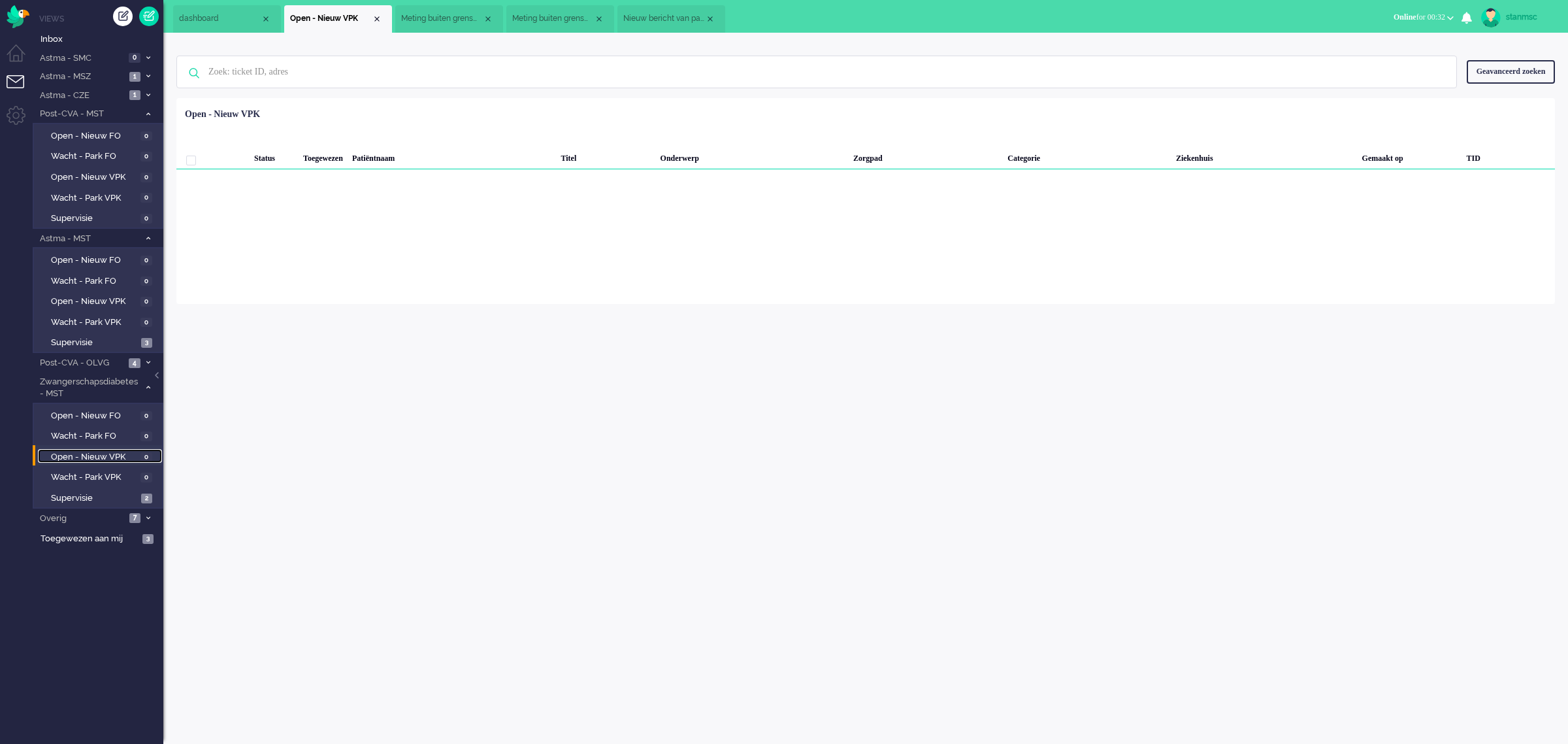
click at [655, 17] on span "Nieuw bericht van patiënt" at bounding box center [664, 18] width 82 height 11
